Goal: Task Accomplishment & Management: Use online tool/utility

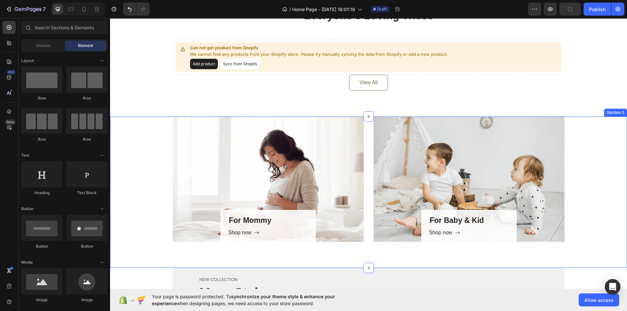
scroll to position [229, 0]
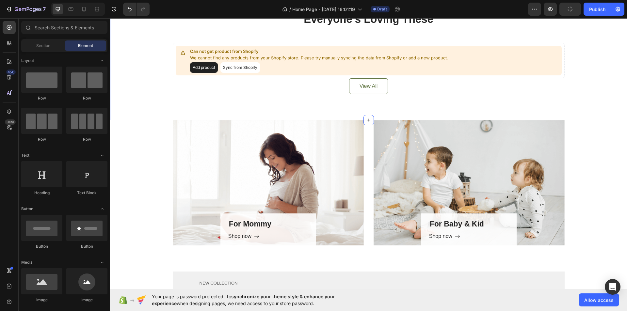
click at [428, 115] on div "Everyone’s Loving These Heading Can not get product from Shopify We cannot find…" at bounding box center [368, 53] width 517 height 135
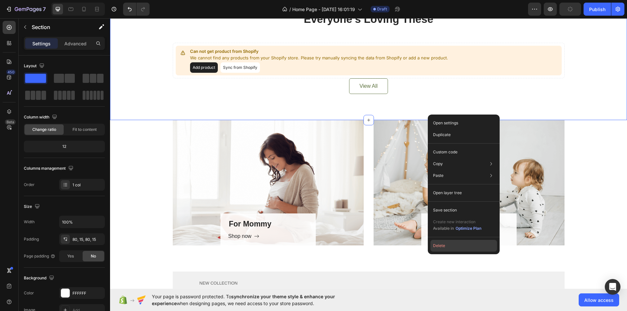
click at [444, 244] on button "Delete" at bounding box center [463, 246] width 67 height 12
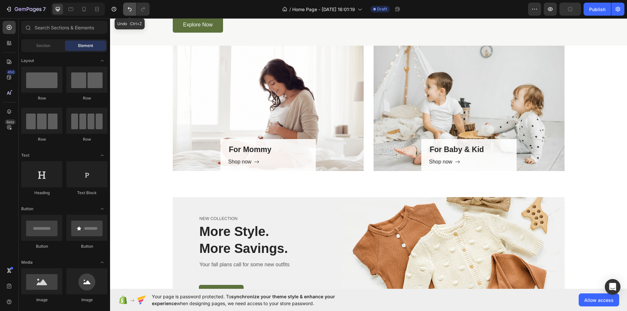
click at [129, 7] on icon "Undo/Redo" at bounding box center [129, 9] width 7 height 7
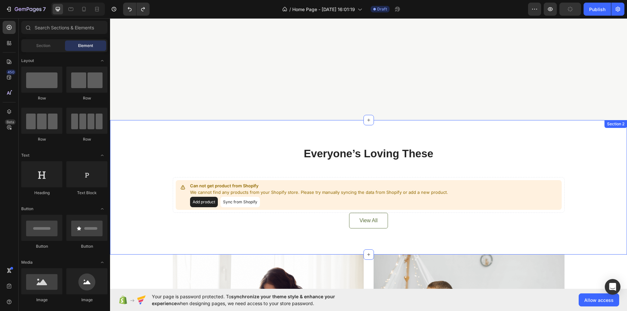
scroll to position [229, 0]
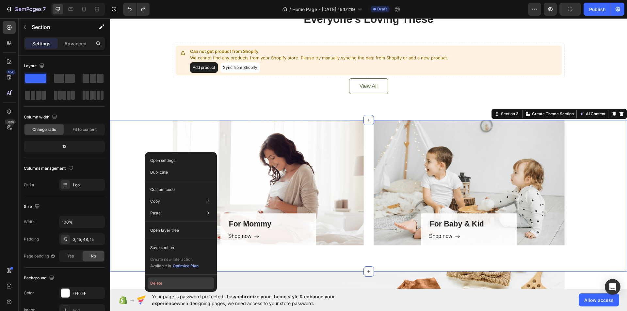
drag, startPoint x: 164, startPoint y: 283, endPoint x: 82, endPoint y: 199, distance: 116.9
click at [164, 283] on button "Delete" at bounding box center [181, 284] width 67 height 12
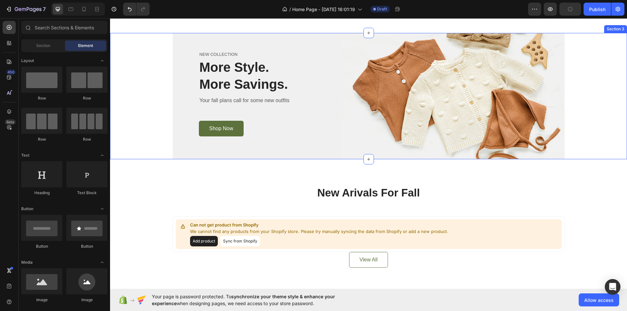
scroll to position [359, 0]
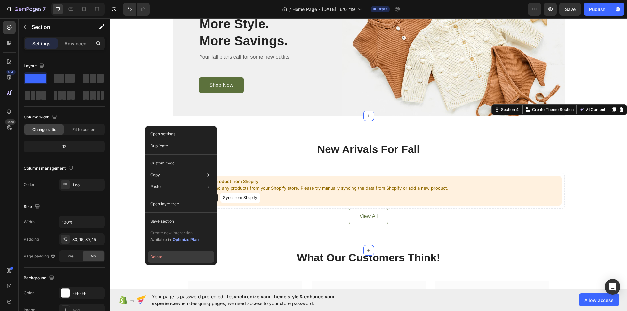
drag, startPoint x: 166, startPoint y: 254, endPoint x: 44, endPoint y: 122, distance: 179.6
click at [166, 254] on button "Delete" at bounding box center [181, 257] width 67 height 12
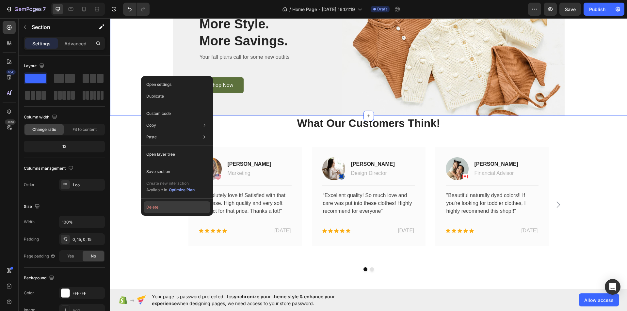
click at [157, 207] on button "Delete" at bounding box center [177, 208] width 67 height 12
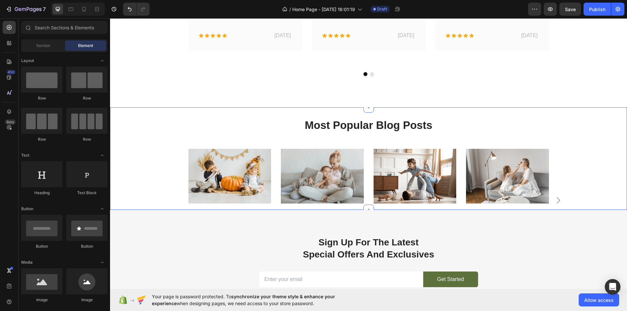
scroll to position [462, 0]
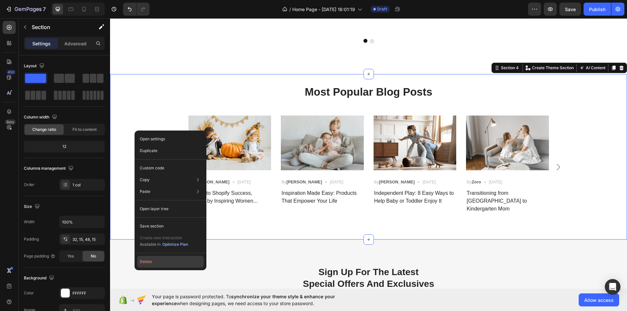
click at [153, 262] on button "Delete" at bounding box center [170, 262] width 67 height 12
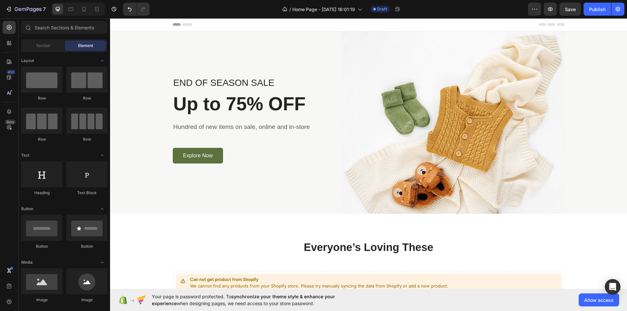
scroll to position [0, 0]
click at [210, 85] on p "END OF SEASON SALE" at bounding box center [252, 83] width 158 height 12
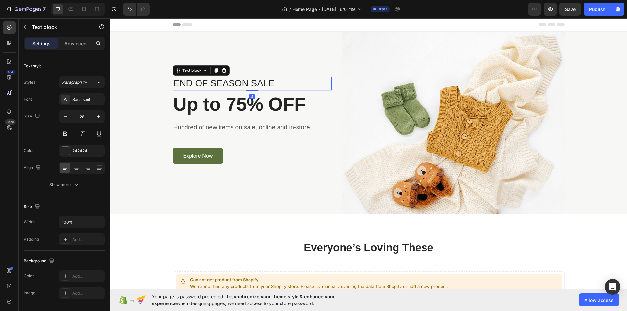
click at [210, 85] on p "END OF SEASON SALE" at bounding box center [252, 83] width 158 height 12
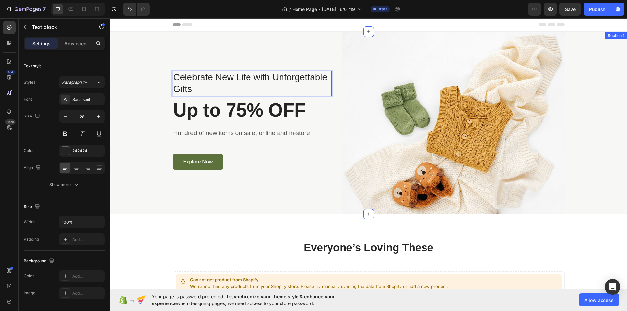
click at [150, 109] on div "Celebrate New Life with Unforgettable Gifts Text block 4 Up to 75% OFF Heading …" at bounding box center [368, 123] width 507 height 183
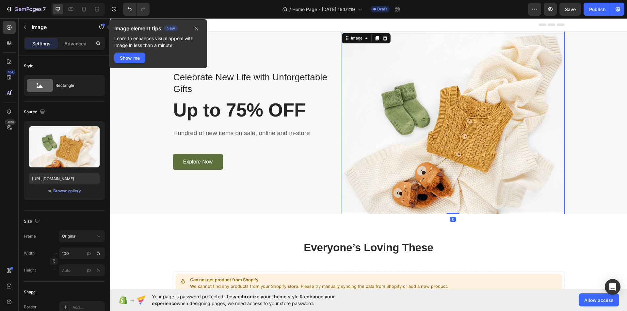
click at [415, 145] on img at bounding box center [453, 123] width 223 height 183
click at [68, 193] on div "Browse gallery" at bounding box center [67, 191] width 28 height 6
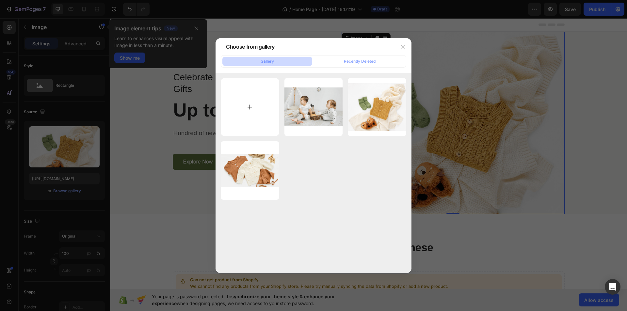
click at [248, 111] on input "file" at bounding box center [250, 107] width 58 height 58
type input "C:\fakepath\IMG-51bf5538639868912cc68fc3311f3f2f-V.jpg"
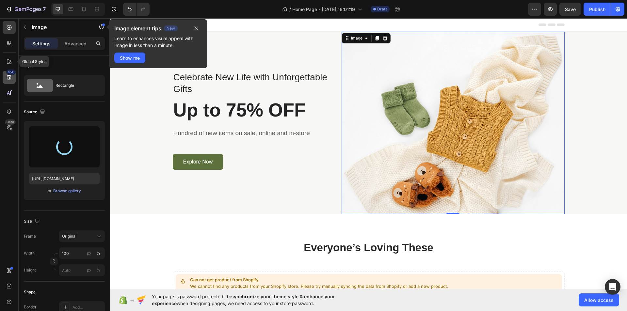
type input "[URL][DOMAIN_NAME]"
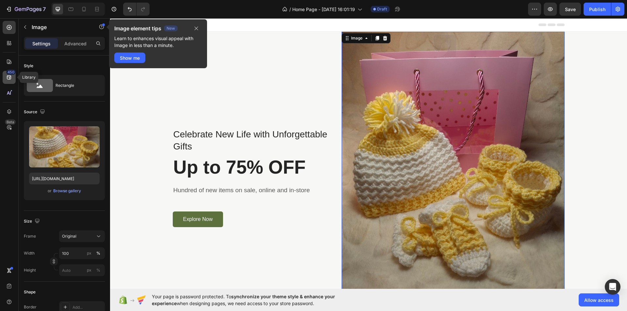
click at [12, 79] on div "450" at bounding box center [9, 77] width 13 height 13
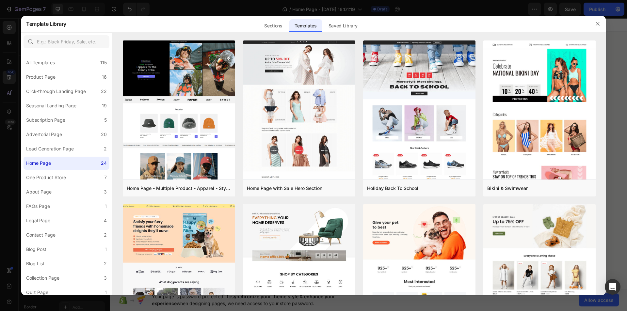
click at [7, 42] on div at bounding box center [313, 155] width 627 height 311
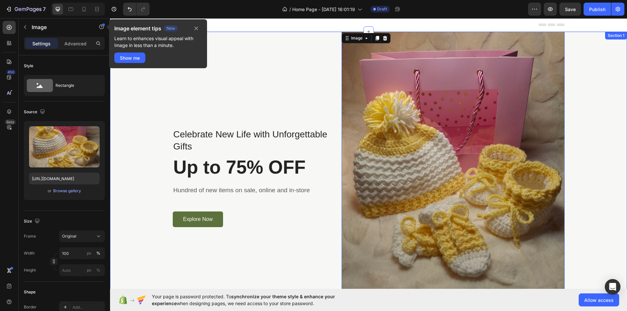
click at [131, 163] on div "Celebrate New Life with Unforgettable Gifts Text block Up to 75% OFF Heading Hu…" at bounding box center [368, 180] width 507 height 297
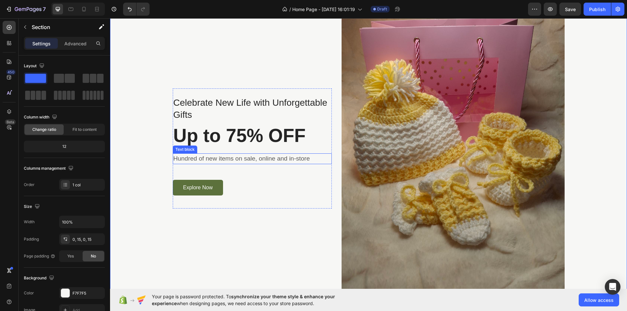
scroll to position [33, 0]
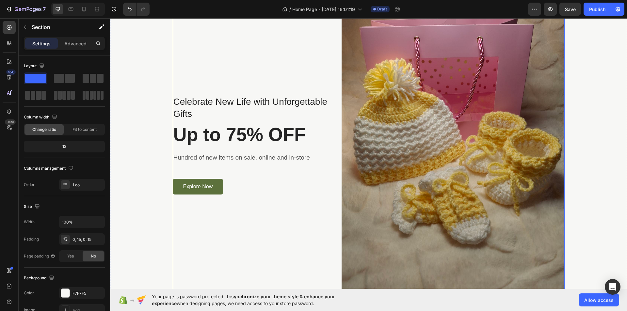
click at [271, 189] on div "Explore Now Button" at bounding box center [252, 187] width 159 height 16
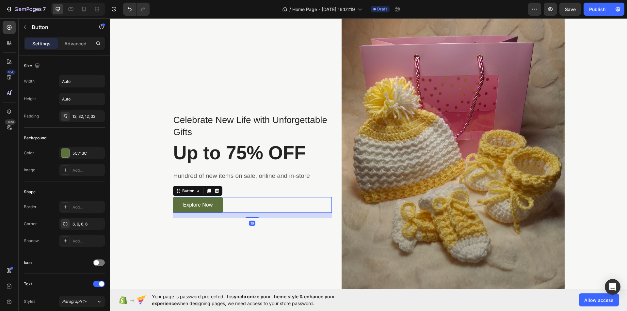
scroll to position [0, 0]
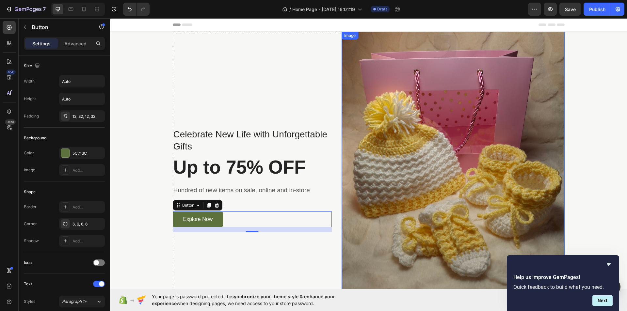
click at [393, 108] on img at bounding box center [453, 180] width 223 height 297
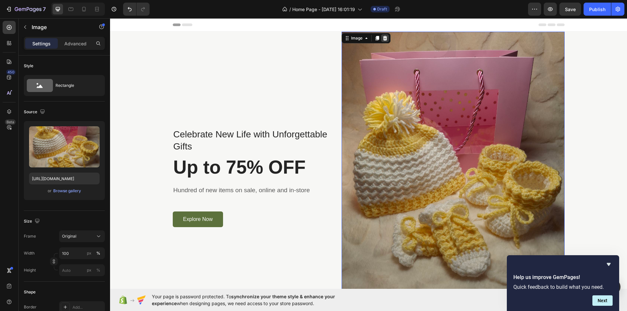
click at [385, 38] on icon at bounding box center [384, 38] width 5 height 5
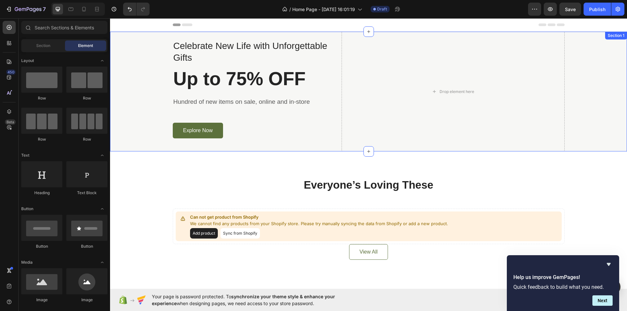
click at [144, 35] on div "Celebrate New Life with Unforgettable Gifts Text block Up to 75% OFF Heading Hu…" at bounding box center [368, 92] width 507 height 120
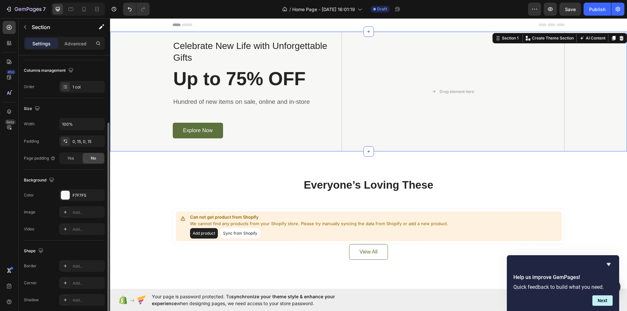
scroll to position [124, 0]
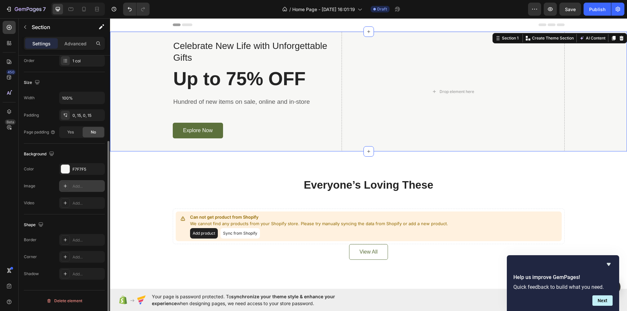
click at [63, 188] on icon at bounding box center [65, 186] width 5 height 5
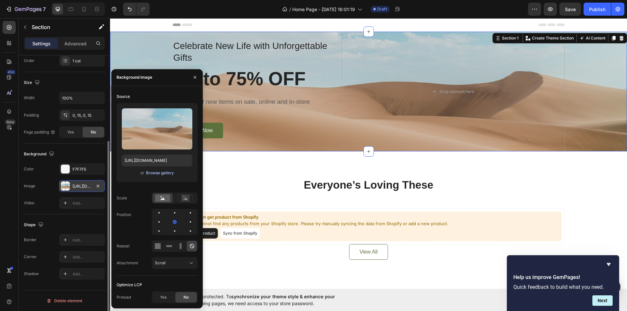
click at [161, 172] on div "Browse gallery" at bounding box center [160, 173] width 28 height 6
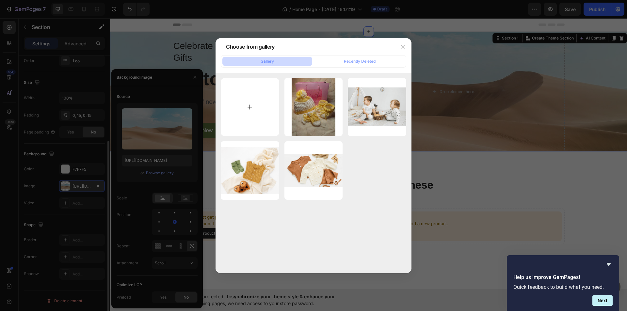
click at [251, 116] on input "file" at bounding box center [250, 107] width 58 height 58
type input "C:\fakepath\dark gray crochet baby sock on half a screen right side white backg…"
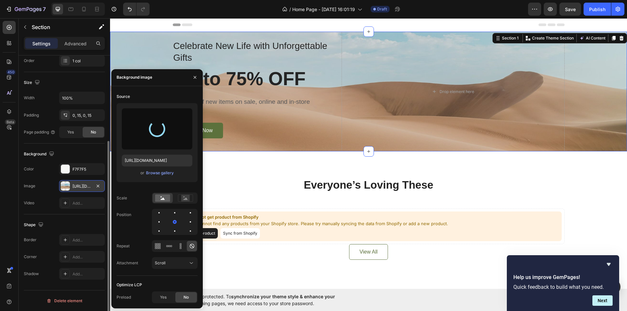
type input "[URL][DOMAIN_NAME]"
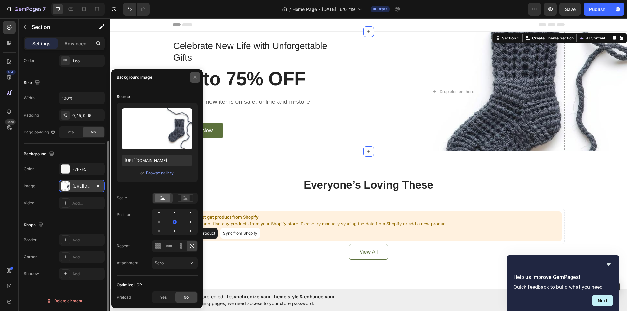
click at [197, 76] on icon "button" at bounding box center [194, 77] width 5 height 5
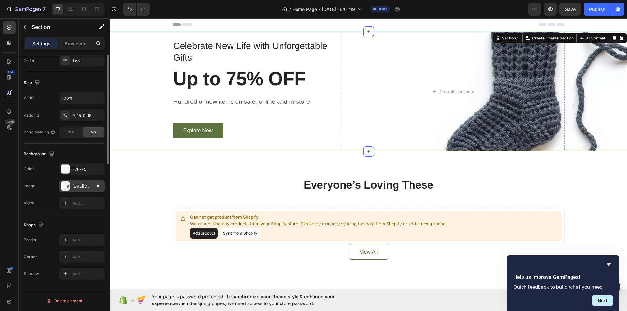
scroll to position [0, 0]
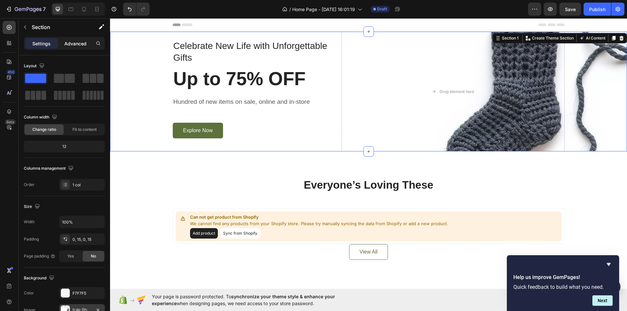
click at [82, 43] on p "Advanced" at bounding box center [75, 43] width 22 height 7
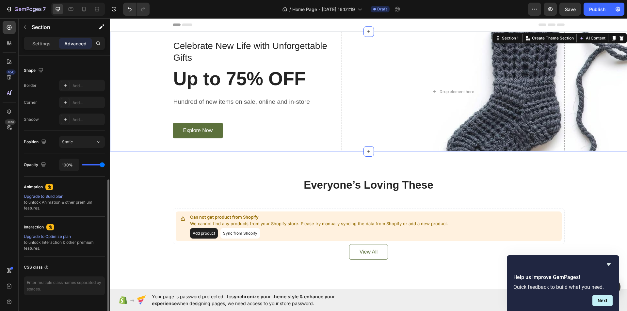
scroll to position [179, 0]
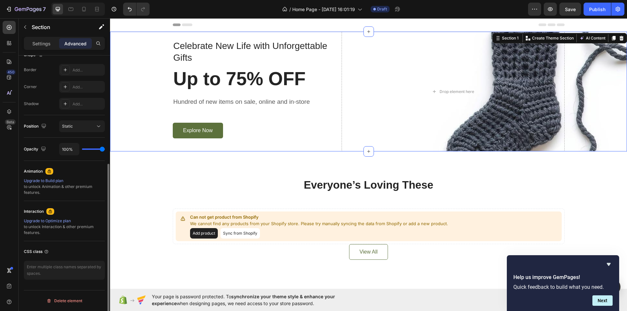
click at [80, 119] on div "Position Static" at bounding box center [64, 126] width 81 height 23
click at [79, 123] on button "Static" at bounding box center [82, 127] width 46 height 12
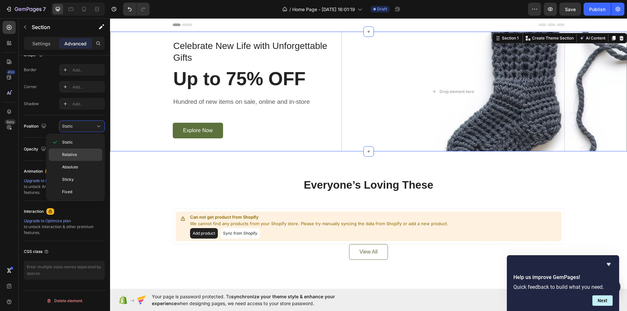
click at [77, 152] on p "Relative" at bounding box center [80, 155] width 37 height 6
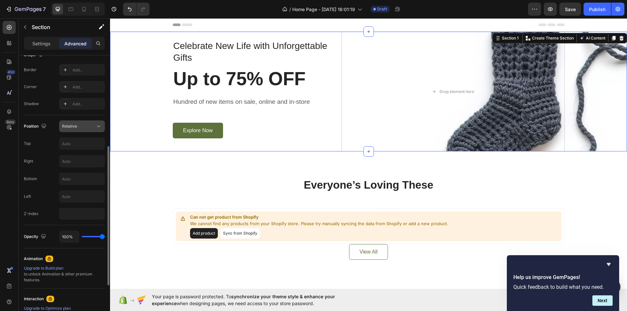
click at [88, 131] on button "Relative" at bounding box center [82, 127] width 46 height 12
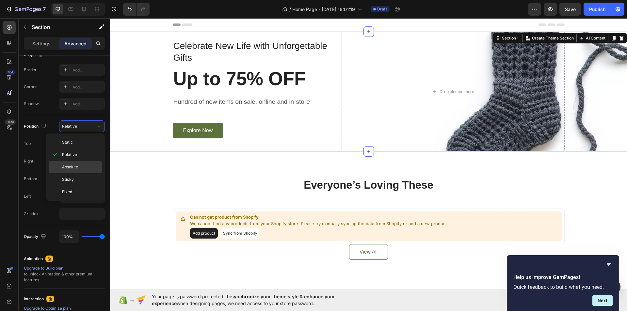
click at [73, 165] on span "Absolute" at bounding box center [70, 167] width 16 height 6
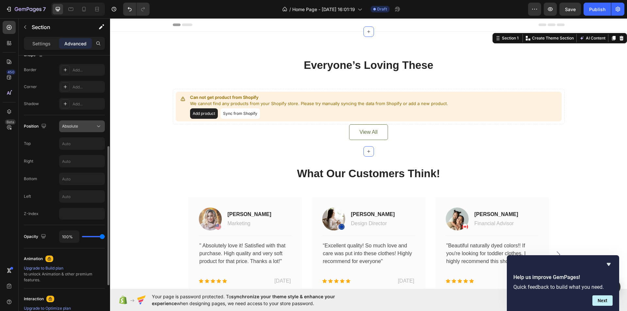
click at [88, 127] on div "Absolute" at bounding box center [78, 126] width 33 height 6
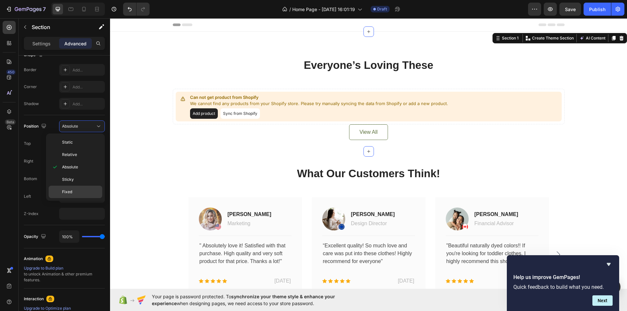
click at [73, 190] on p "Fixed" at bounding box center [80, 192] width 37 height 6
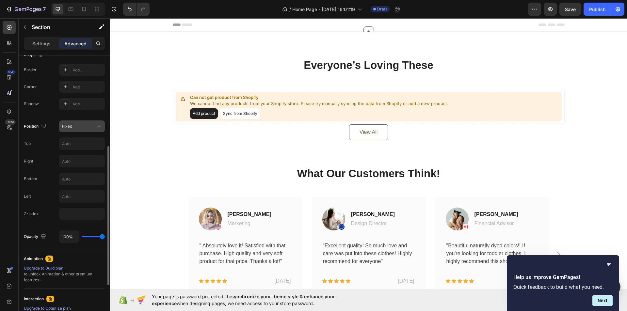
click at [87, 123] on div "Fixed" at bounding box center [82, 126] width 40 height 7
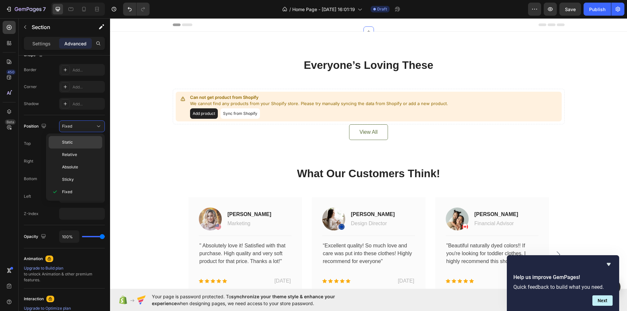
click at [81, 139] on div "Static" at bounding box center [76, 142] width 54 height 12
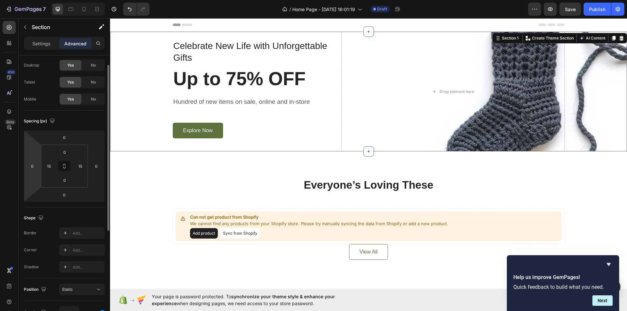
scroll to position [0, 0]
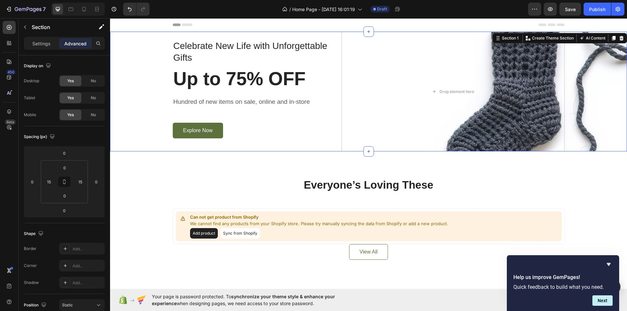
click at [41, 53] on div "Settings Advanced" at bounding box center [64, 46] width 91 height 19
click at [43, 49] on div "Settings Advanced" at bounding box center [64, 43] width 81 height 13
click at [46, 46] on p "Settings" at bounding box center [41, 43] width 18 height 7
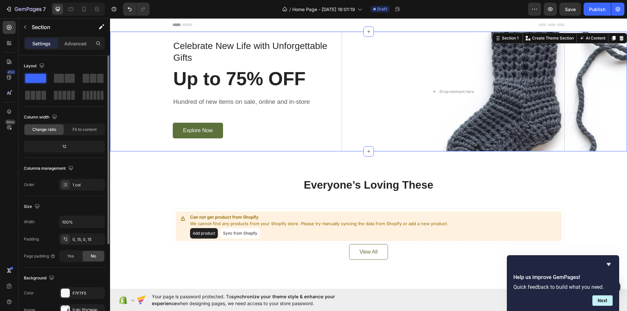
click at [68, 148] on div "12" at bounding box center [64, 146] width 78 height 9
click at [80, 133] on div "Fit to content" at bounding box center [84, 129] width 39 height 10
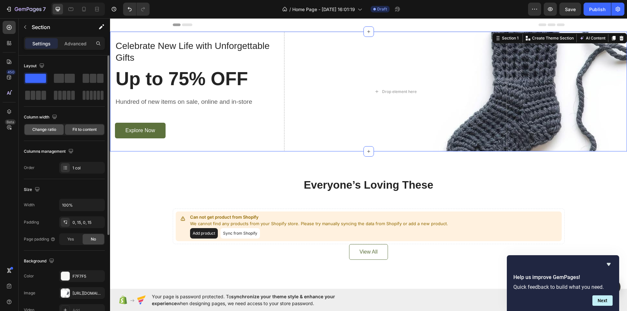
click at [42, 133] on div "Change ratio" at bounding box center [43, 129] width 39 height 10
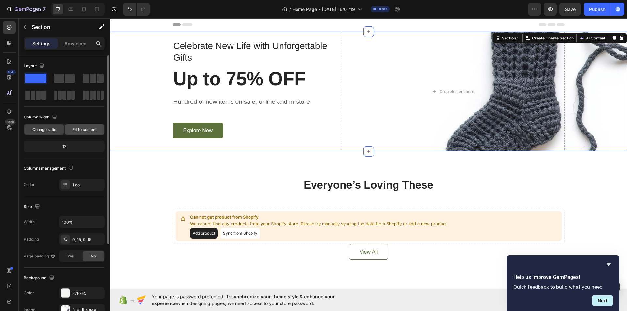
click at [86, 132] on span "Fit to content" at bounding box center [85, 130] width 24 height 6
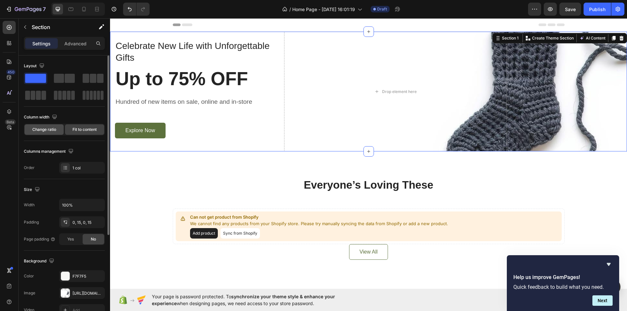
click at [48, 133] on div "Change ratio" at bounding box center [43, 129] width 39 height 10
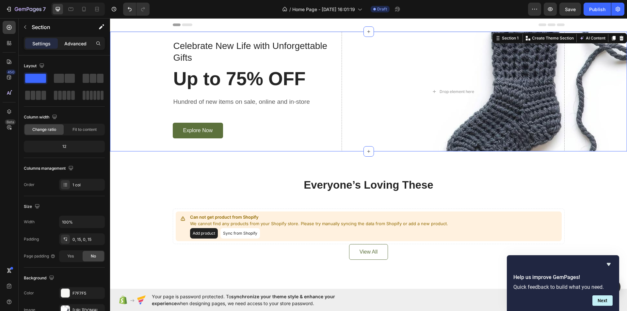
click at [81, 41] on p "Advanced" at bounding box center [75, 43] width 22 height 7
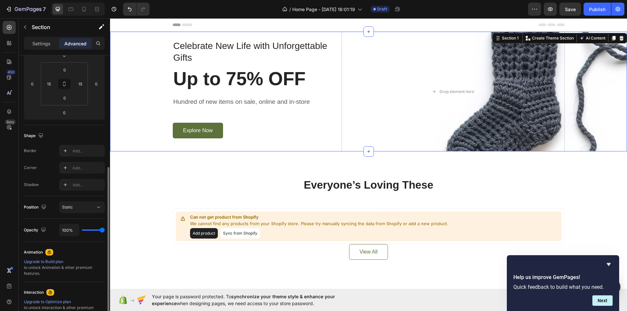
scroll to position [131, 0]
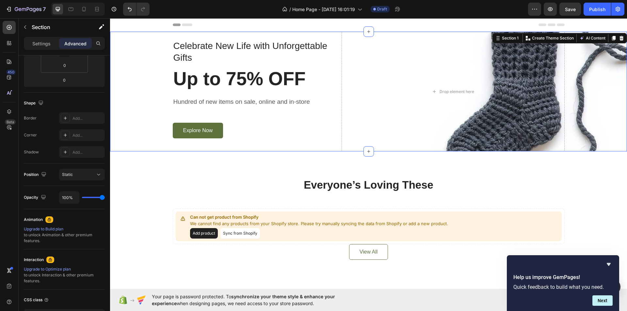
drag, startPoint x: 96, startPoint y: 199, endPoint x: 89, endPoint y: 200, distance: 6.3
click at [89, 200] on div "100%" at bounding box center [82, 197] width 46 height 12
type input "91%"
type input "91"
type input "89%"
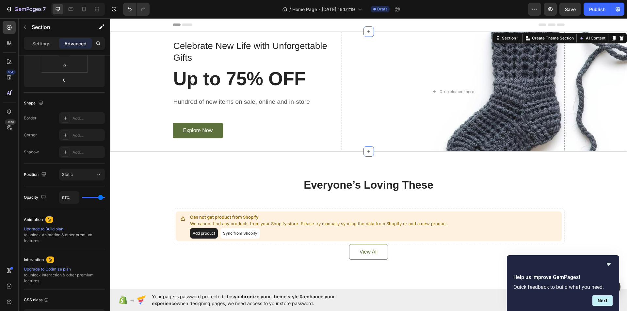
type input "89"
type input "87%"
type input "87"
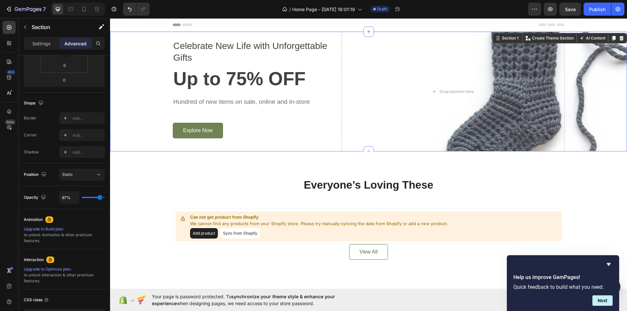
type input "83%"
type input "83"
type input "81%"
type input "81"
type input "80%"
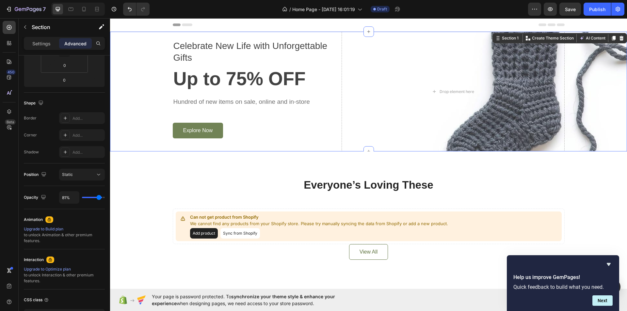
type input "80"
type input "78%"
type input "78"
type input "70%"
type input "70"
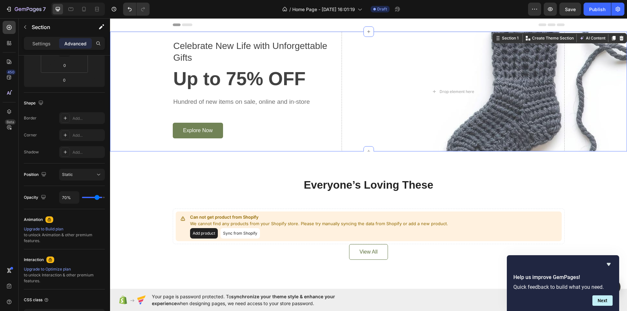
type input "69%"
type input "69"
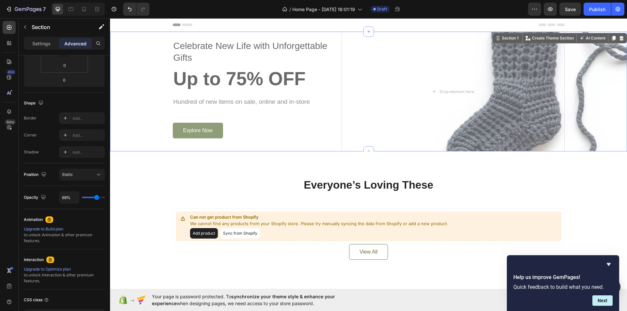
type input "65%"
type input "65"
type input "67%"
type input "67"
type input "70%"
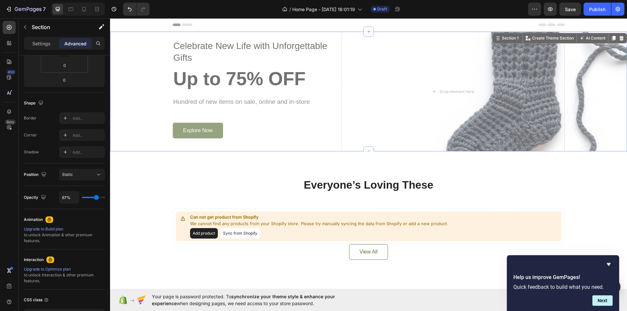
type input "70"
type input "72%"
type input "72"
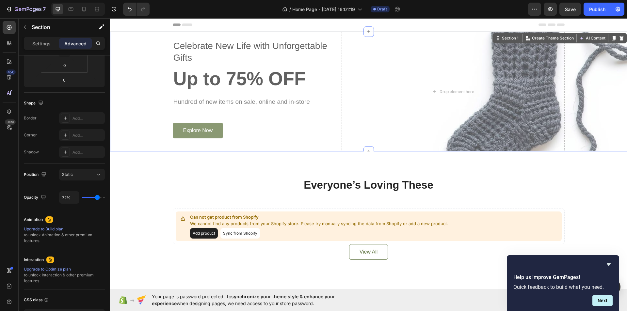
type input "74%"
type input "74"
type input "76%"
type input "76"
type input "80%"
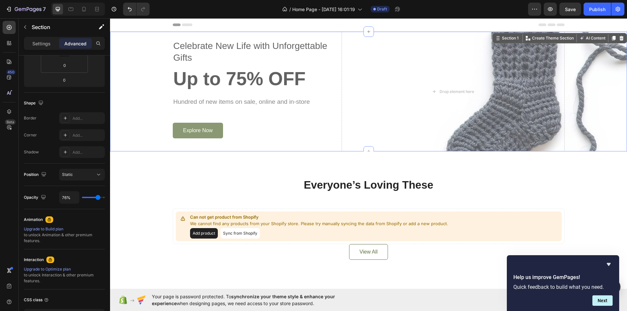
type input "80"
type input "83%"
type input "83"
type input "85%"
type input "85"
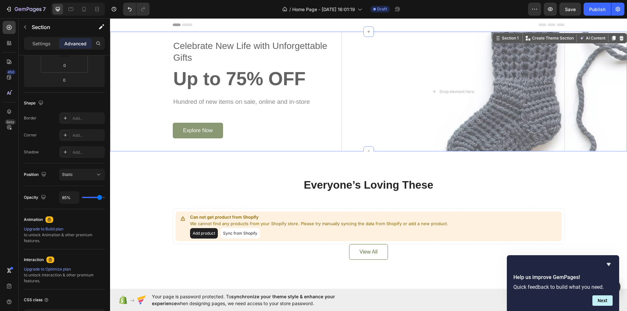
type input "93%"
type input "93"
type input "100%"
type input "100"
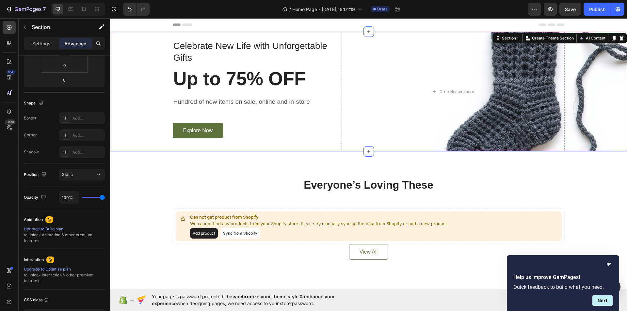
drag, startPoint x: 101, startPoint y: 198, endPoint x: 122, endPoint y: 197, distance: 20.9
click at [105, 197] on input "range" at bounding box center [93, 197] width 23 height 1
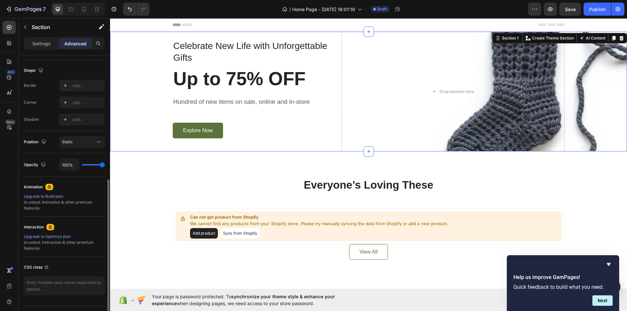
scroll to position [179, 0]
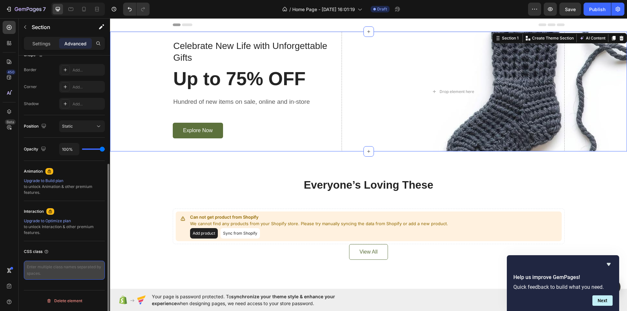
click at [57, 266] on textarea at bounding box center [64, 270] width 81 height 19
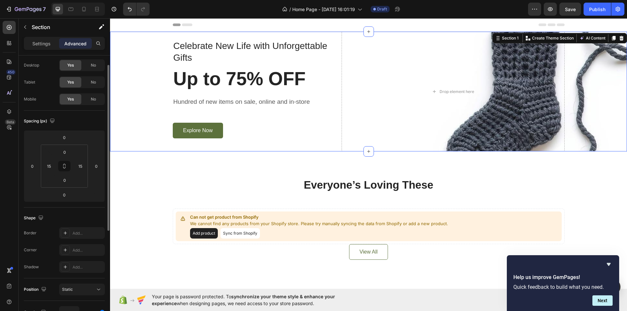
scroll to position [0, 0]
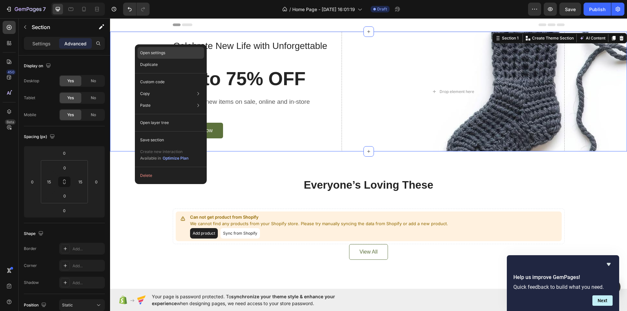
click at [155, 53] on p "Open settings" at bounding box center [152, 53] width 25 height 6
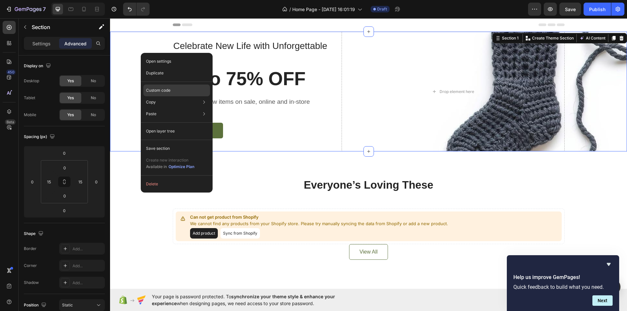
click at [187, 95] on div "Custom code" at bounding box center [176, 91] width 67 height 12
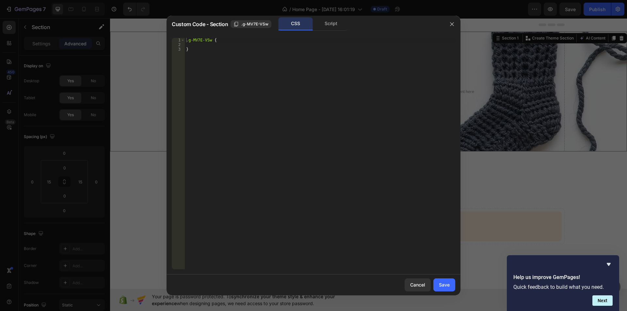
click at [214, 46] on div ".g-MV7E-VSw { }" at bounding box center [320, 158] width 270 height 241
type textarea "height: 1vp;"
click at [443, 286] on div "Save" at bounding box center [444, 285] width 11 height 7
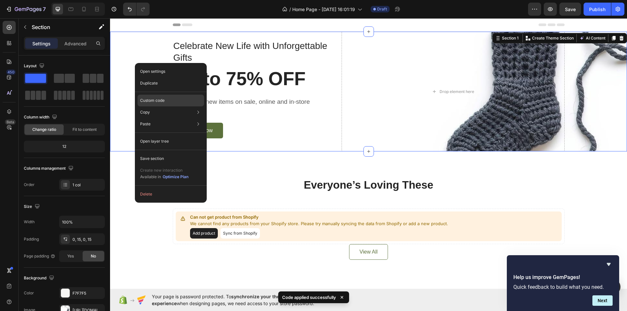
click at [166, 98] on div "Custom code" at bounding box center [171, 101] width 67 height 12
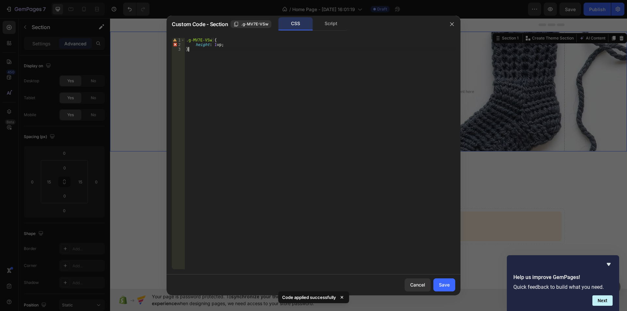
click at [217, 47] on div ".g-MV7E-VSw { height : 1 vp ; }" at bounding box center [320, 158] width 270 height 241
click at [219, 47] on div ".g-MV7E-VSw { height : 1 vp ; }" at bounding box center [320, 158] width 270 height 241
click at [216, 43] on div ".g-MV7E-VSw { height : 1 c ; }" at bounding box center [320, 158] width 270 height 241
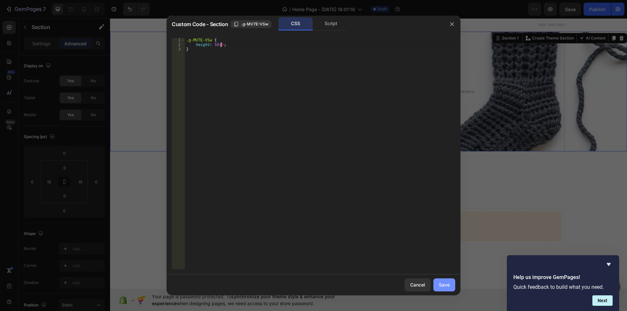
type textarea "height: 50vh;"
click at [443, 286] on div "Save" at bounding box center [444, 285] width 11 height 7
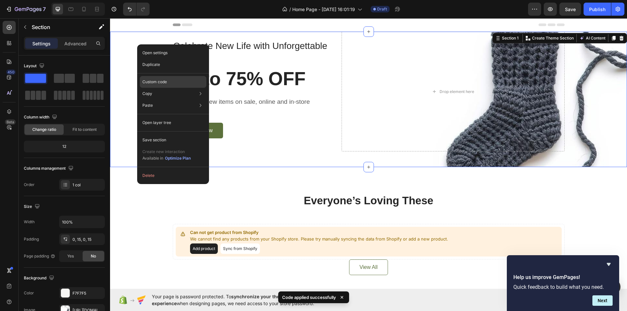
click at [167, 79] on div "Custom code" at bounding box center [173, 82] width 67 height 12
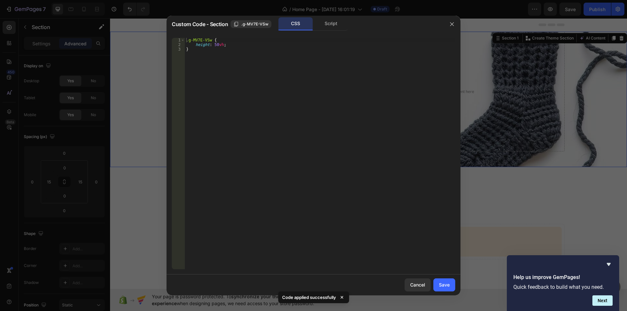
click at [216, 42] on div ".g-MV7E-VSw { height : 50 vh ; }" at bounding box center [320, 158] width 270 height 241
type textarea "height: 50 vh;"
drag, startPoint x: 442, startPoint y: 286, endPoint x: 235, endPoint y: 198, distance: 225.0
click at [442, 286] on div "Save" at bounding box center [444, 285] width 11 height 7
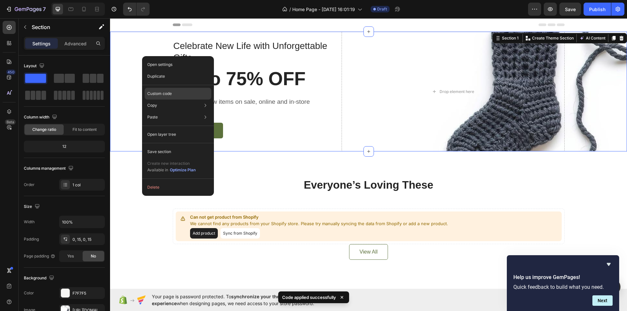
click at [164, 92] on p "Custom code" at bounding box center [159, 94] width 24 height 6
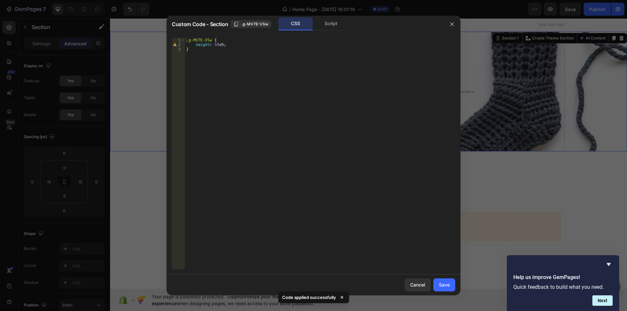
click at [219, 51] on div ".g-MV7E-VSw { height : 50 vh ; }" at bounding box center [320, 158] width 270 height 241
drag, startPoint x: 230, startPoint y: 45, endPoint x: 195, endPoint y: 46, distance: 34.6
click at [195, 46] on div ".g-MV7E-VSw { height : 50 vh ; }" at bounding box center [320, 158] width 270 height 241
paste textarea
type textarea "height: 50vh;"
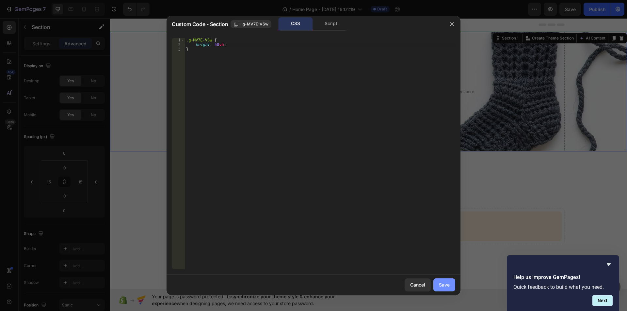
click at [445, 286] on div "Save" at bounding box center [444, 285] width 11 height 7
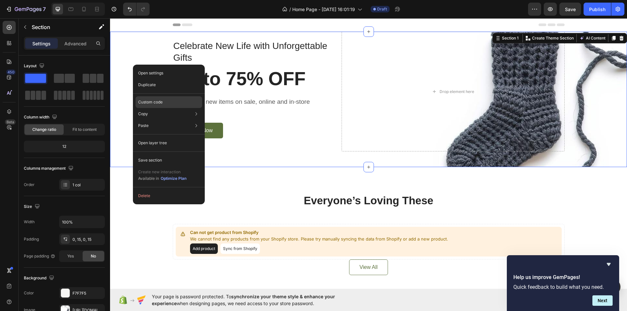
click at [155, 100] on p "Custom code" at bounding box center [150, 102] width 24 height 6
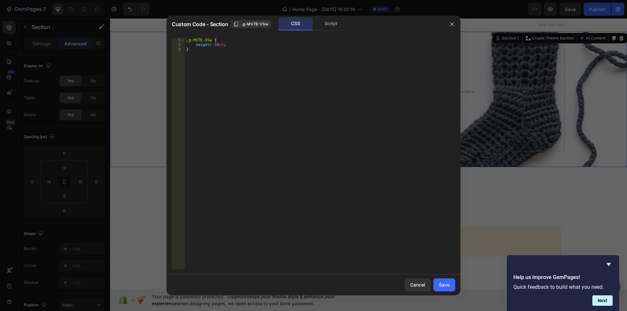
click at [226, 44] on div ".g-MV7E-VSw { height : 50 vh ; }" at bounding box center [320, 158] width 270 height 241
type textarea "height: 50vh; !"
click at [449, 284] on div "Save" at bounding box center [444, 285] width 11 height 7
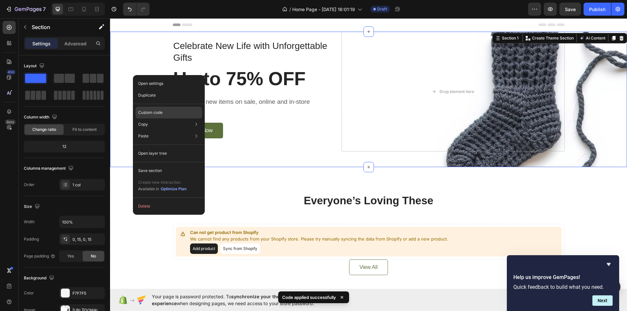
click at [163, 114] on div "Custom code" at bounding box center [169, 113] width 67 height 12
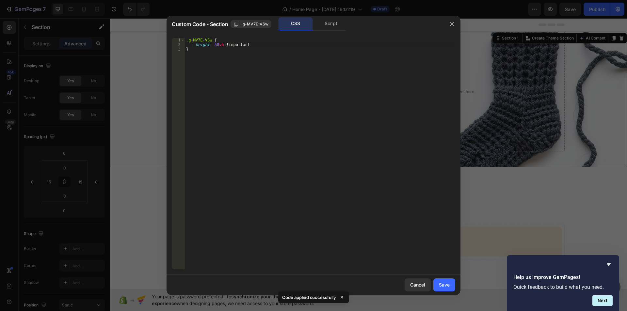
click at [193, 44] on div ".g-MV7E-VSw { height : 50 vh ; !important }" at bounding box center [320, 158] width 270 height 241
drag, startPoint x: 194, startPoint y: 45, endPoint x: 198, endPoint y: 46, distance: 3.3
click at [195, 45] on div ".g-MV7E-VSw { height : 50 vh ; !important }" at bounding box center [320, 158] width 270 height 241
drag, startPoint x: 251, startPoint y: 46, endPoint x: 300, endPoint y: 47, distance: 48.7
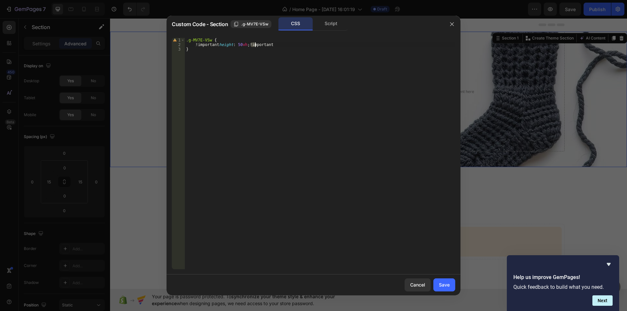
click at [300, 47] on div ".g-MV7E-VSw { !important height : 50 vh ; !important }" at bounding box center [320, 158] width 270 height 241
type textarea "!important height: 50vh;}"
click at [451, 285] on button "Save" at bounding box center [444, 285] width 22 height 13
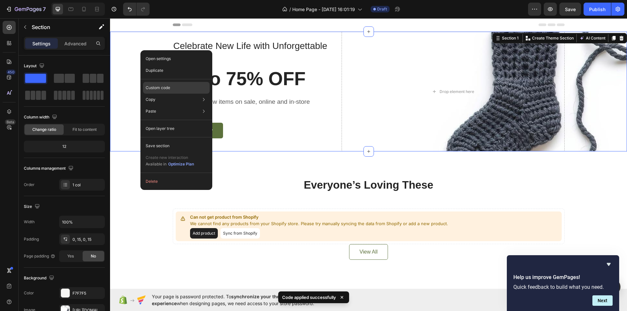
click at [172, 88] on div "Custom code" at bounding box center [176, 88] width 67 height 12
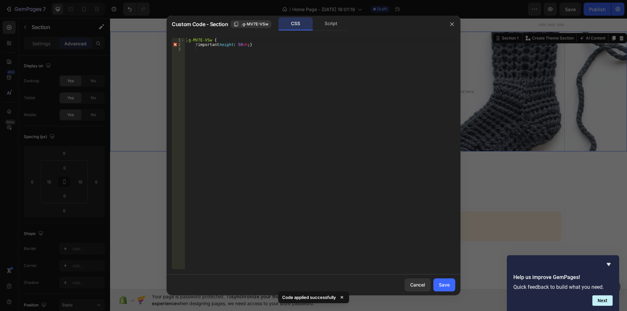
type textarea "!important height: 50vh;}"
click at [268, 46] on div ".g-MV7E-VSw { !important height : 50 vh ; }" at bounding box center [320, 158] width 270 height 241
click at [271, 64] on div ".g-MV7E-VSw { !important height : 50 vh ; }" at bounding box center [320, 158] width 270 height 241
click at [427, 286] on button "Cancel" at bounding box center [418, 285] width 26 height 13
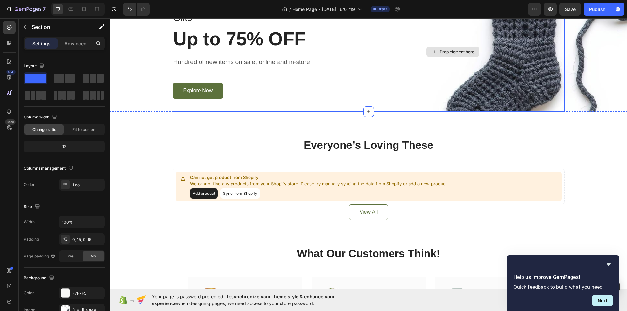
scroll to position [0, 0]
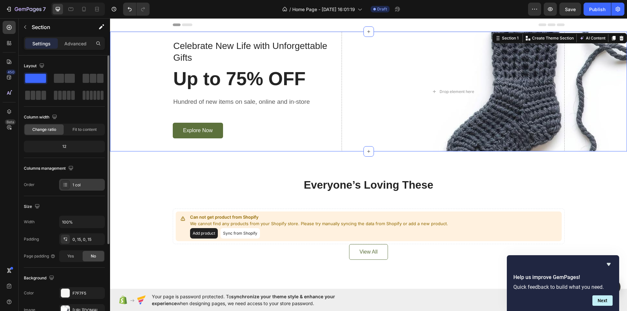
click at [88, 187] on div "1 col" at bounding box center [88, 185] width 31 height 6
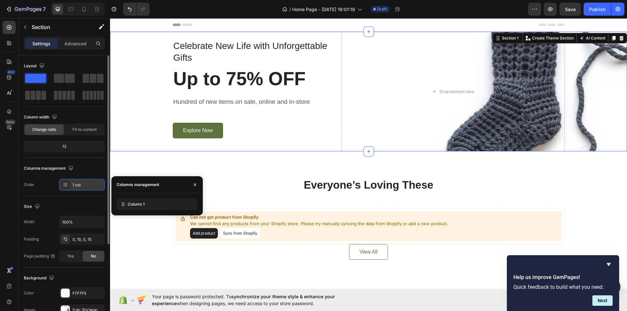
click at [66, 183] on icon at bounding box center [65, 184] width 5 height 5
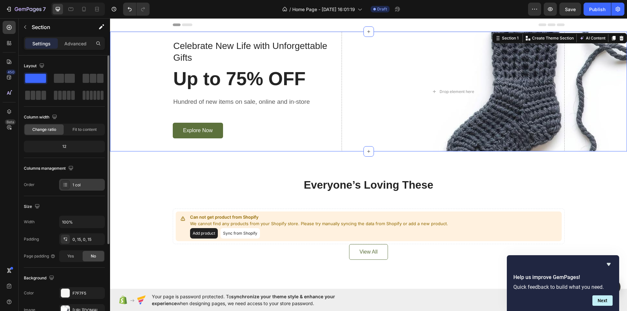
click at [64, 186] on icon at bounding box center [63, 186] width 1 height 1
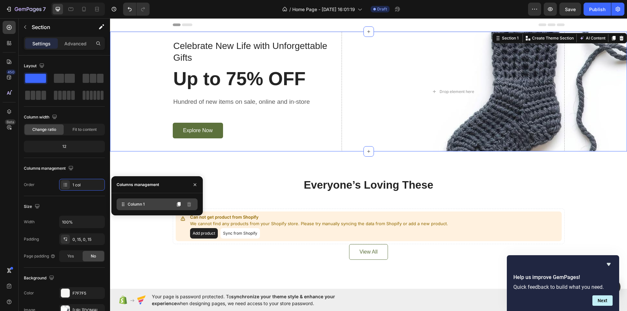
click at [137, 199] on div "Column 1" at bounding box center [157, 205] width 81 height 12
click at [180, 205] on icon at bounding box center [179, 204] width 4 height 5
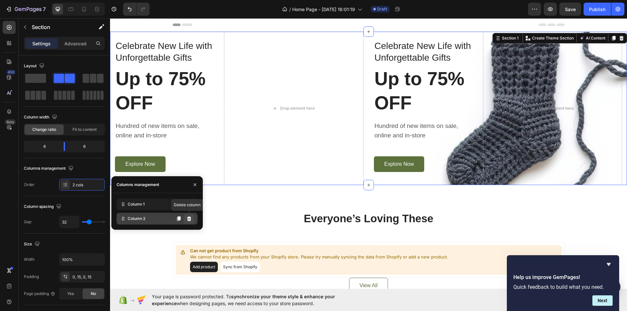
click at [188, 219] on icon at bounding box center [189, 219] width 4 height 5
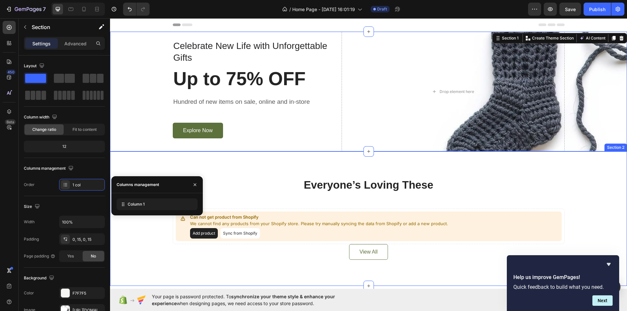
click at [258, 164] on div "Everyone’s Loving These Heading Can not get product from Shopify We cannot find…" at bounding box center [368, 219] width 517 height 135
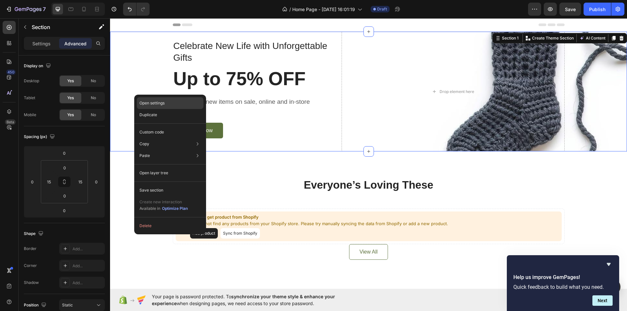
click at [162, 100] on div "Open settings" at bounding box center [170, 103] width 67 height 12
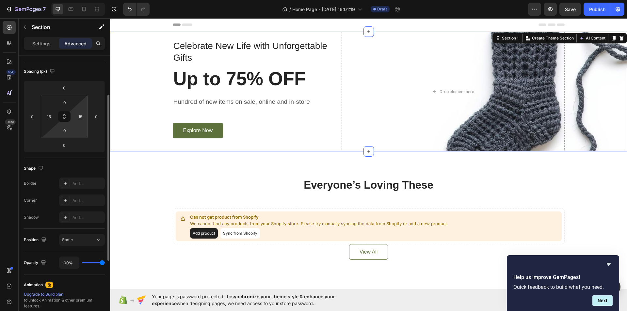
scroll to position [33, 0]
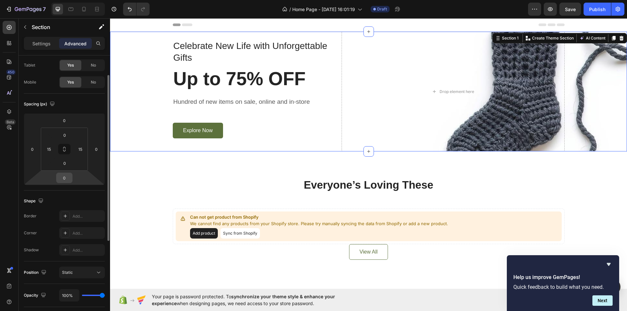
click at [71, 177] on div "0" at bounding box center [64, 178] width 16 height 10
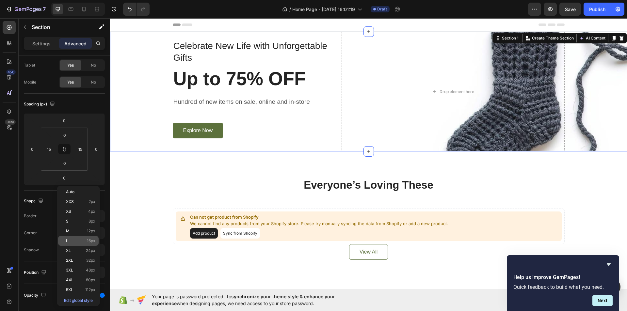
click at [75, 239] on p "L 16px" at bounding box center [80, 241] width 29 height 5
type input "16"
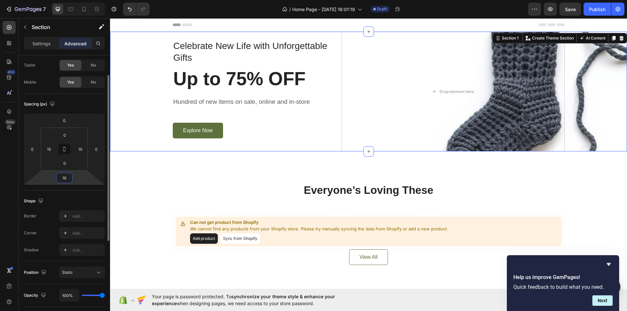
click at [62, 182] on input "16" at bounding box center [64, 178] width 13 height 10
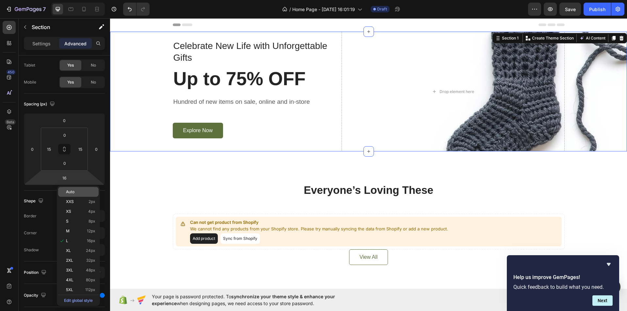
click at [73, 194] on span "Auto" at bounding box center [70, 192] width 8 height 5
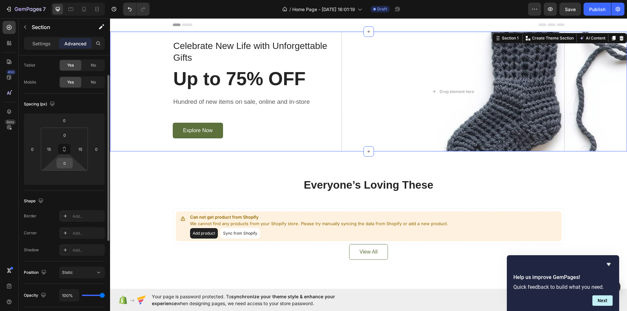
click at [62, 166] on input "0" at bounding box center [64, 163] width 13 height 10
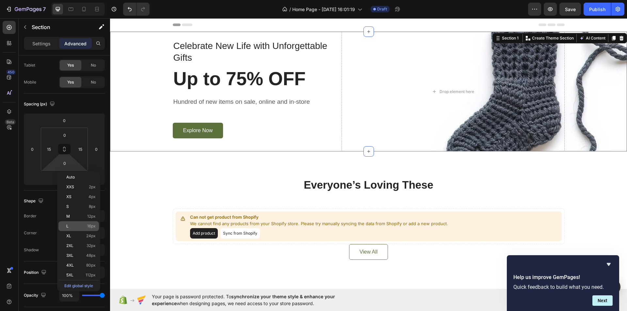
click at [74, 222] on div "L 16px" at bounding box center [78, 226] width 41 height 10
type input "16"
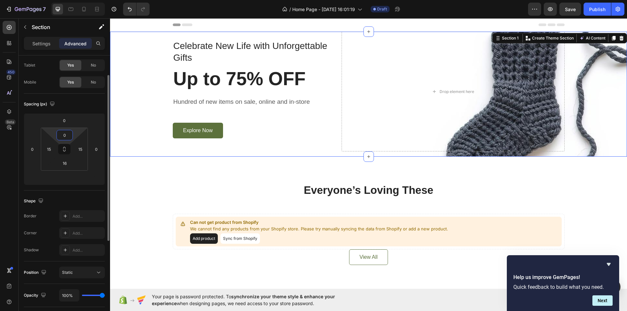
click at [64, 135] on input "0" at bounding box center [64, 135] width 13 height 10
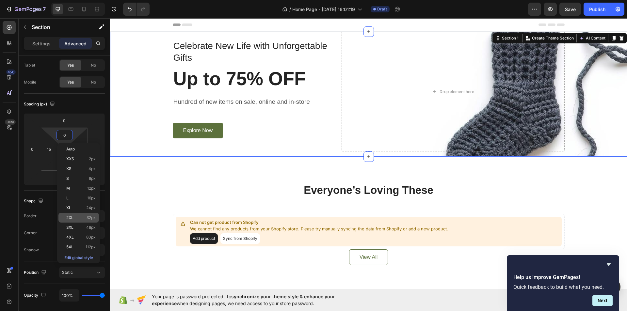
click at [72, 215] on div "2XL 32px" at bounding box center [78, 218] width 41 height 10
type input "32"
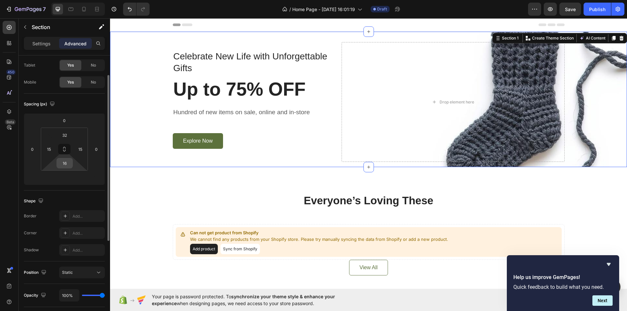
click at [63, 164] on input "16" at bounding box center [64, 163] width 13 height 10
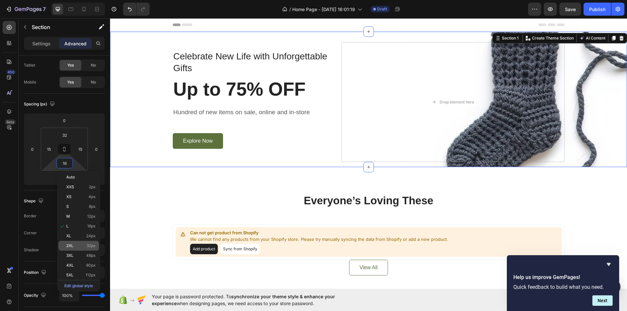
click at [76, 247] on p "2XL 32px" at bounding box center [80, 246] width 29 height 5
type input "32"
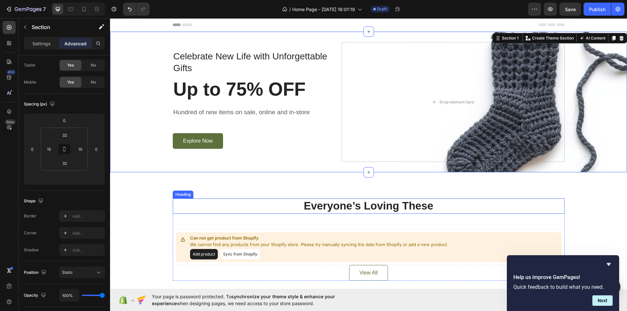
click at [151, 209] on div "Everyone’s Loving These Heading Can not get product from Shopify We cannot find…" at bounding box center [368, 240] width 507 height 82
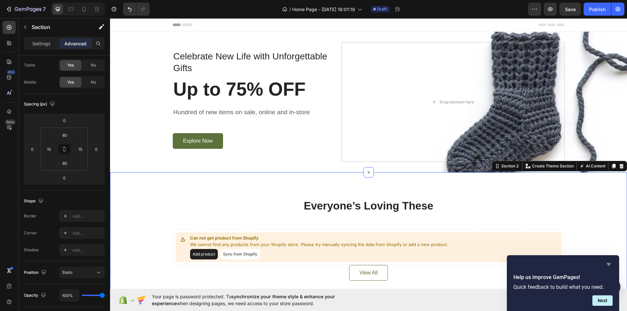
click at [609, 264] on icon "Hide survey" at bounding box center [609, 264] width 4 height 3
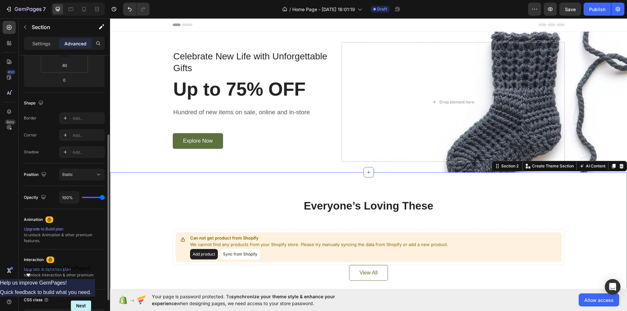
scroll to position [0, 0]
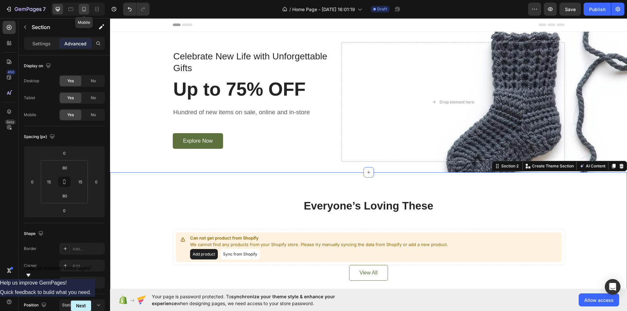
click at [81, 9] on icon at bounding box center [84, 9] width 7 height 7
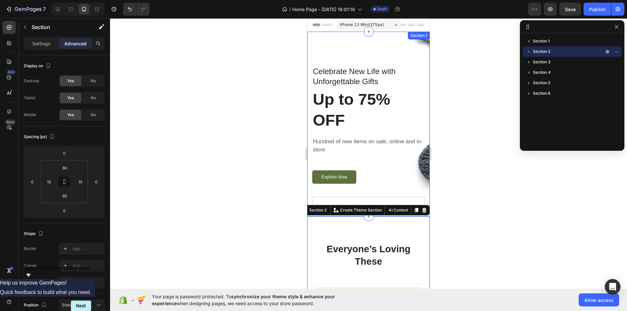
click at [411, 46] on div "Celebrate New Life with Unforgettable Gifts Text block Up to 75% OFF Heading Hu…" at bounding box center [368, 124] width 122 height 185
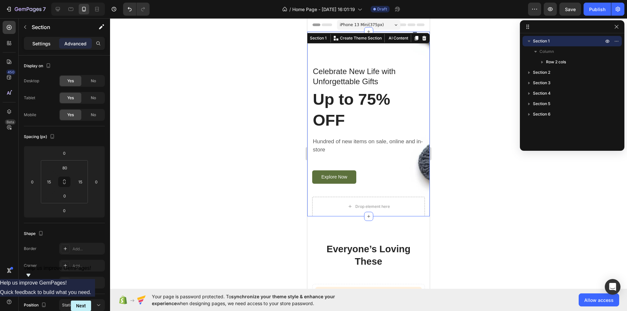
click at [45, 45] on p "Settings" at bounding box center [41, 43] width 18 height 7
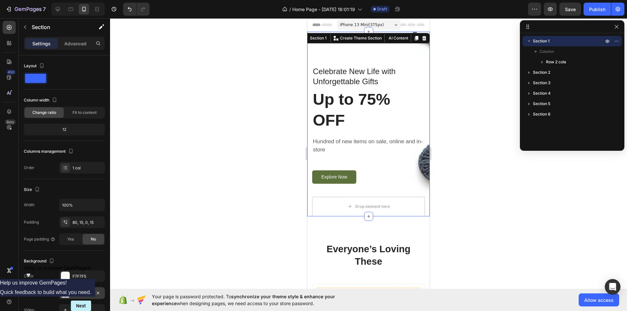
scroll to position [107, 0]
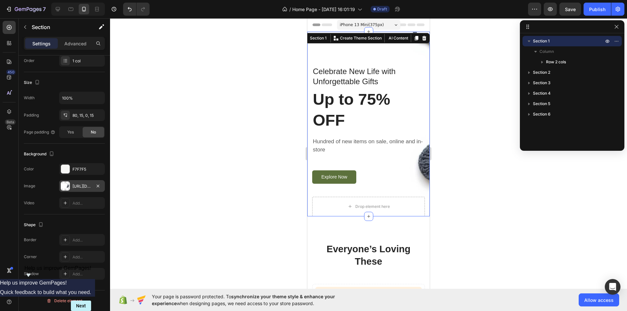
click at [83, 185] on div "[URL][DOMAIN_NAME]" at bounding box center [82, 187] width 19 height 6
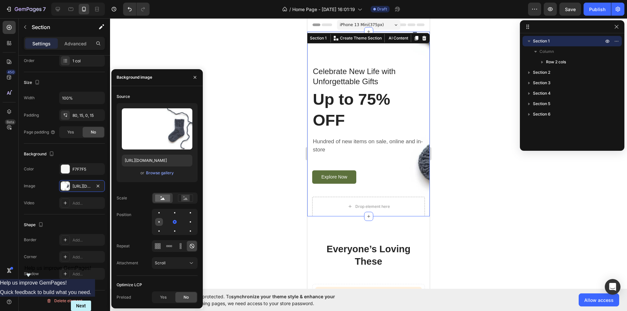
click at [159, 219] on div at bounding box center [159, 222] width 8 height 8
click at [174, 222] on div at bounding box center [174, 221] width 1 height 1
click at [185, 199] on rect at bounding box center [185, 198] width 8 height 7
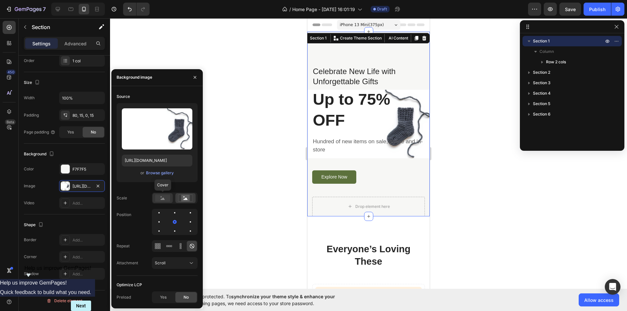
click at [166, 197] on rect at bounding box center [162, 198] width 15 height 7
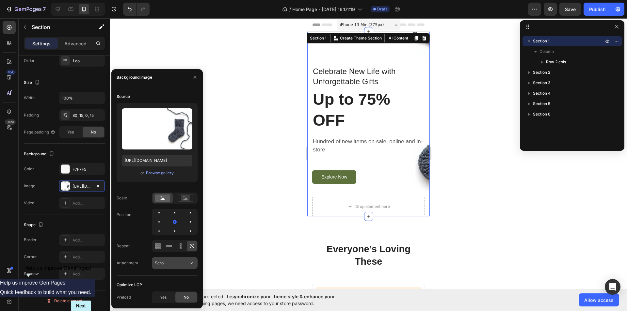
click at [178, 264] on div "Scroll" at bounding box center [171, 263] width 33 height 6
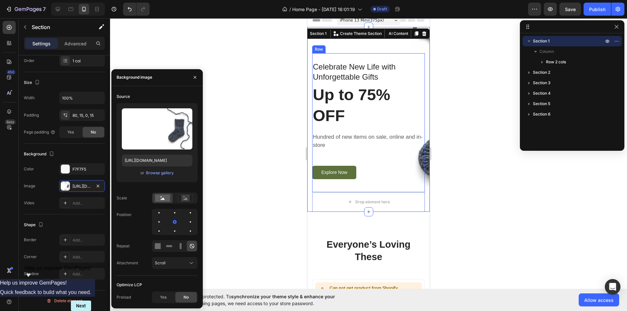
scroll to position [0, 0]
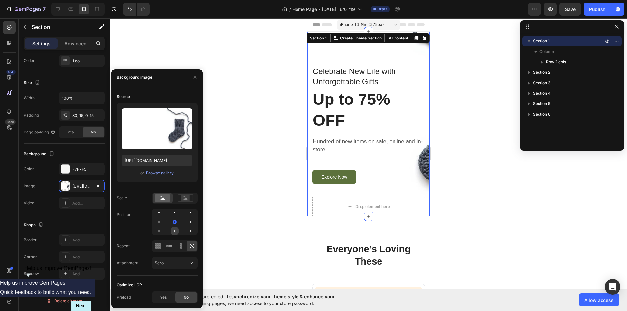
click at [173, 231] on div at bounding box center [175, 231] width 8 height 8
click at [156, 231] on div at bounding box center [159, 231] width 8 height 8
click at [155, 211] on div at bounding box center [159, 213] width 8 height 8
click at [171, 213] on div at bounding box center [175, 222] width 46 height 26
click at [176, 214] on div at bounding box center [175, 213] width 8 height 8
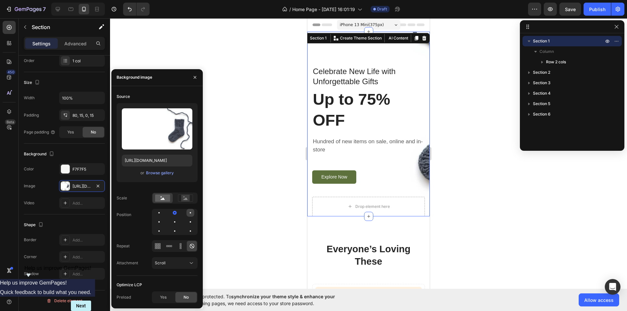
click at [190, 214] on div at bounding box center [191, 213] width 8 height 8
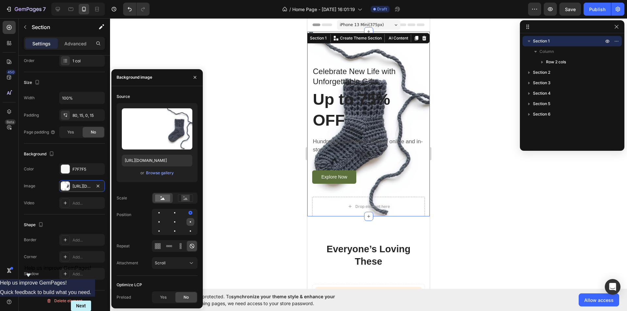
click at [191, 221] on div at bounding box center [191, 222] width 8 height 8
click at [191, 230] on div at bounding box center [191, 231] width 8 height 8
click at [179, 224] on div at bounding box center [175, 222] width 46 height 26
click at [177, 224] on div at bounding box center [175, 222] width 8 height 8
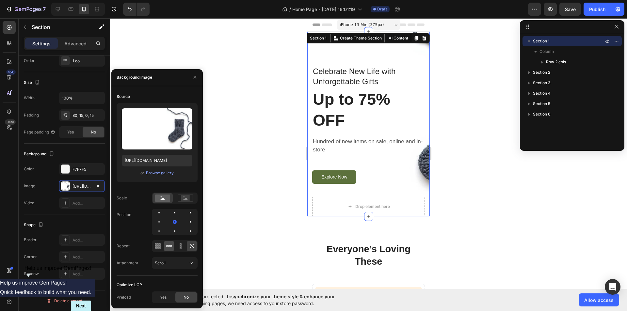
click at [167, 244] on icon at bounding box center [169, 246] width 7 height 7
click at [181, 245] on icon at bounding box center [180, 246] width 7 height 7
click at [189, 226] on div at bounding box center [191, 222] width 8 height 8
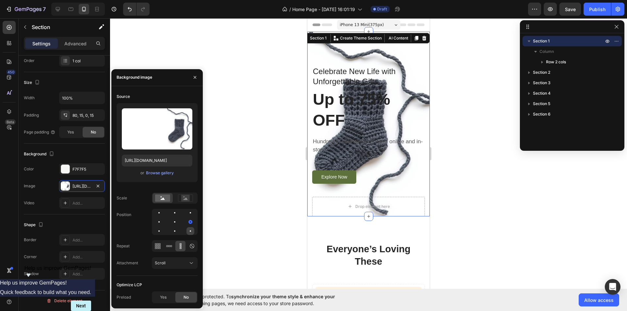
click at [189, 228] on div at bounding box center [191, 231] width 8 height 8
click at [177, 230] on div at bounding box center [175, 231] width 8 height 8
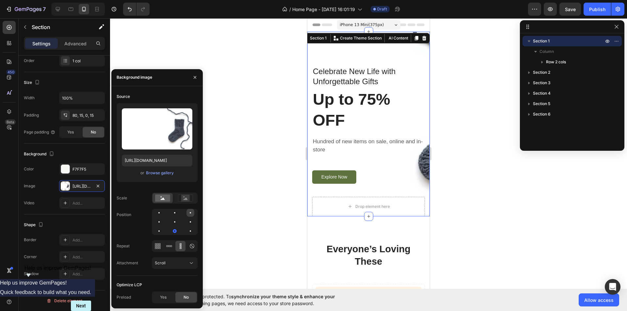
click at [192, 213] on div at bounding box center [191, 213] width 8 height 8
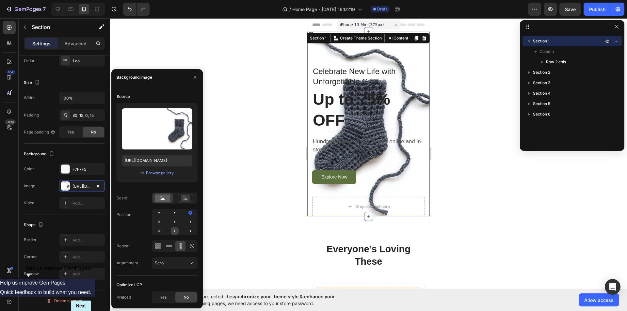
click at [175, 230] on div at bounding box center [175, 231] width 8 height 8
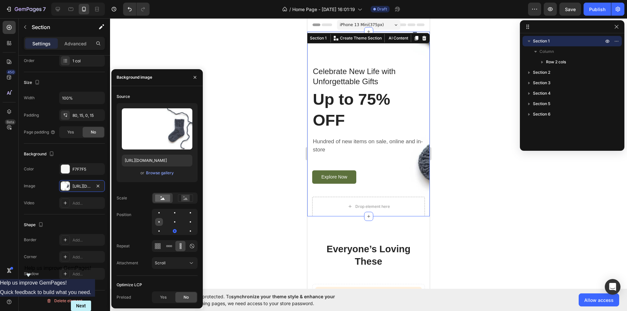
click at [162, 219] on div at bounding box center [159, 222] width 8 height 8
click at [158, 214] on div at bounding box center [159, 213] width 8 height 8
click at [160, 231] on div at bounding box center [159, 231] width 8 height 8
click at [197, 231] on div at bounding box center [175, 222] width 46 height 26
click at [192, 231] on div at bounding box center [191, 231] width 8 height 8
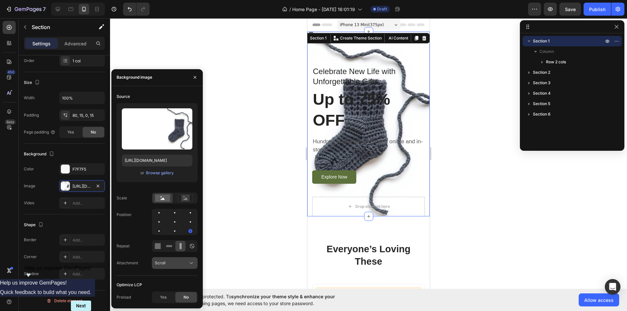
click at [173, 264] on div "Scroll" at bounding box center [171, 263] width 33 height 6
click at [163, 247] on div at bounding box center [175, 246] width 46 height 12
click at [160, 247] on icon at bounding box center [160, 246] width 2 height 2
click at [193, 245] on icon at bounding box center [192, 246] width 7 height 7
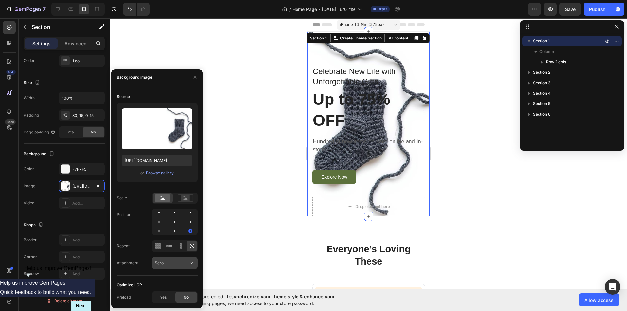
click at [175, 259] on button "Scroll" at bounding box center [175, 263] width 46 height 12
click at [162, 234] on span "Fixed" at bounding box center [160, 235] width 10 height 6
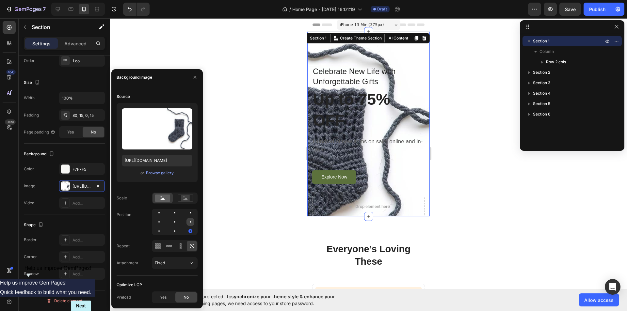
click at [189, 224] on div at bounding box center [191, 222] width 8 height 8
click at [182, 223] on div at bounding box center [175, 222] width 46 height 26
click at [178, 223] on div at bounding box center [175, 222] width 8 height 8
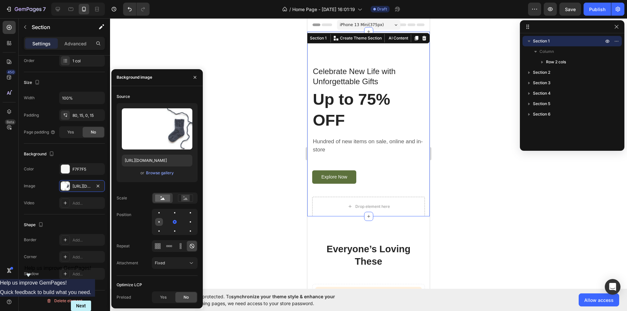
click at [156, 221] on div at bounding box center [159, 222] width 8 height 8
click at [158, 229] on div at bounding box center [159, 231] width 8 height 8
click at [170, 230] on div at bounding box center [175, 222] width 46 height 26
click at [189, 230] on div at bounding box center [191, 231] width 8 height 8
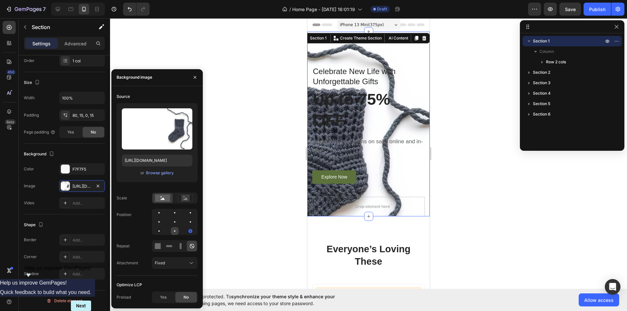
click at [176, 232] on div at bounding box center [175, 231] width 8 height 8
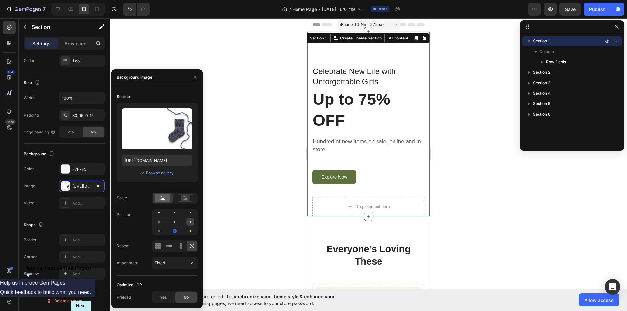
click at [191, 224] on div at bounding box center [191, 222] width 8 height 8
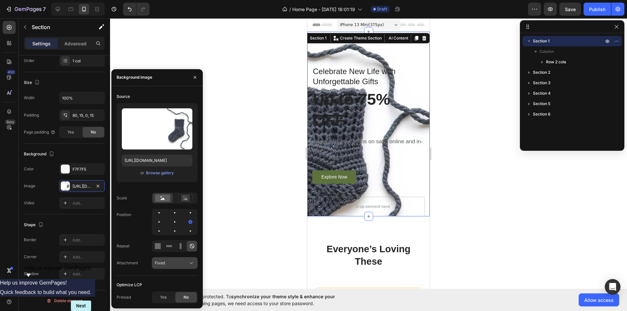
click at [182, 260] on button "Fixed" at bounding box center [175, 263] width 46 height 12
click at [169, 248] on p "Local" at bounding box center [173, 247] width 37 height 6
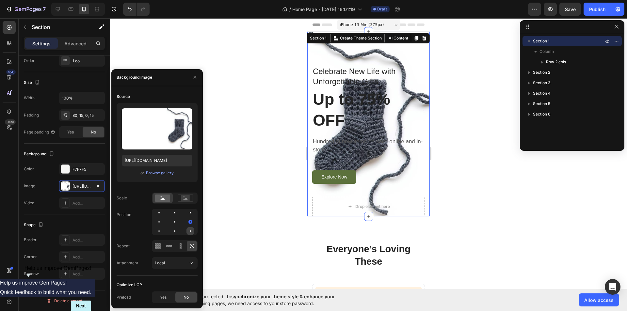
click at [189, 231] on div at bounding box center [191, 231] width 8 height 8
click at [172, 229] on div at bounding box center [175, 231] width 8 height 8
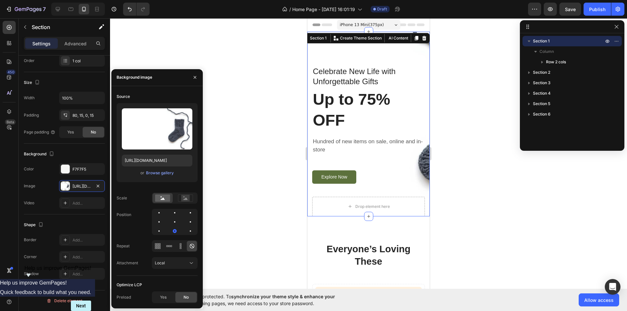
click at [164, 229] on div at bounding box center [175, 222] width 46 height 26
click at [161, 229] on div at bounding box center [159, 231] width 8 height 8
click at [159, 224] on div at bounding box center [159, 222] width 8 height 8
click at [172, 224] on div at bounding box center [175, 222] width 8 height 8
click at [177, 213] on div at bounding box center [175, 213] width 8 height 8
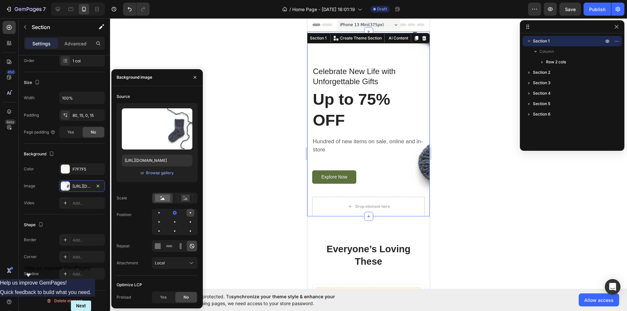
click at [194, 214] on div at bounding box center [191, 213] width 8 height 8
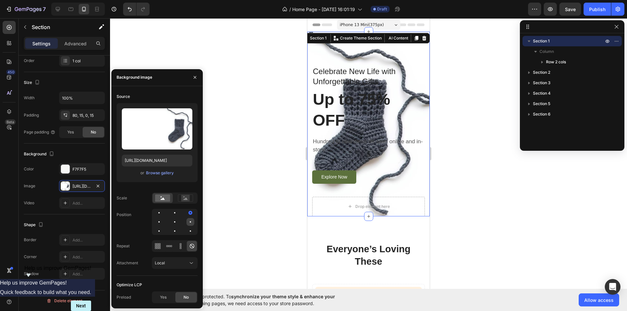
click at [191, 221] on div at bounding box center [191, 222] width 8 height 8
click at [194, 259] on button "Local" at bounding box center [175, 263] width 46 height 12
click at [175, 224] on p "Scroll" at bounding box center [173, 222] width 37 height 6
click at [75, 41] on p "Advanced" at bounding box center [75, 43] width 22 height 7
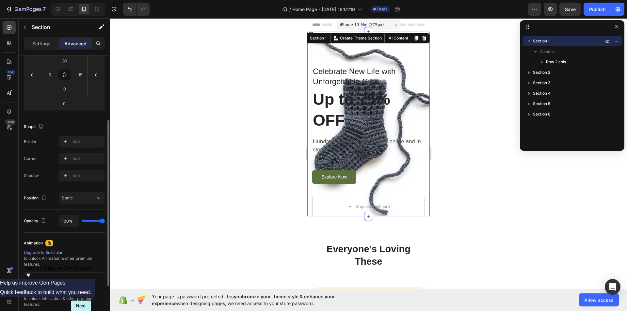
drag, startPoint x: 90, startPoint y: 220, endPoint x: 87, endPoint y: 220, distance: 3.3
click at [87, 220] on div "100%" at bounding box center [82, 221] width 46 height 12
type input "15%"
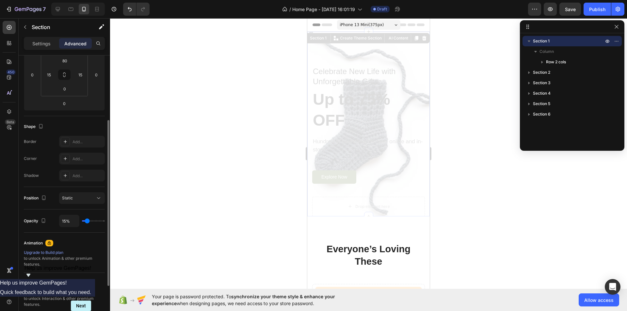
type input "15"
click at [87, 220] on input "range" at bounding box center [93, 220] width 23 height 1
type input "17%"
type input "17"
type input "30%"
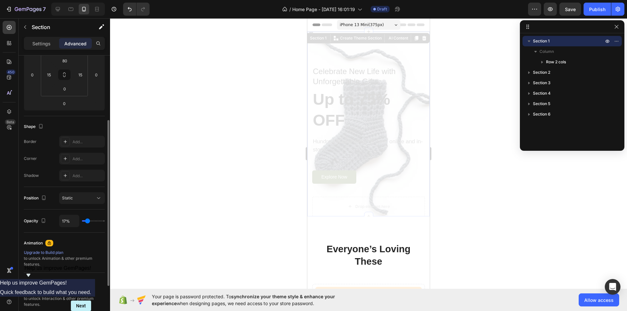
type input "30"
type input "46%"
type input "46"
type input "54%"
type input "54"
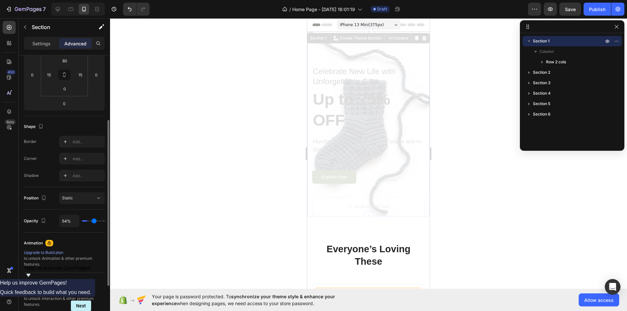
type input "56%"
type input "56"
type input "57%"
type input "57"
type input "65%"
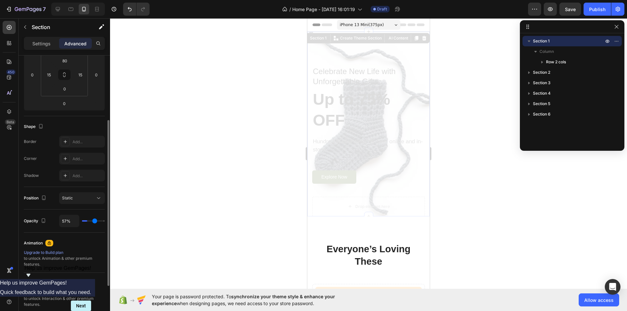
type input "65"
type input "70%"
type input "70"
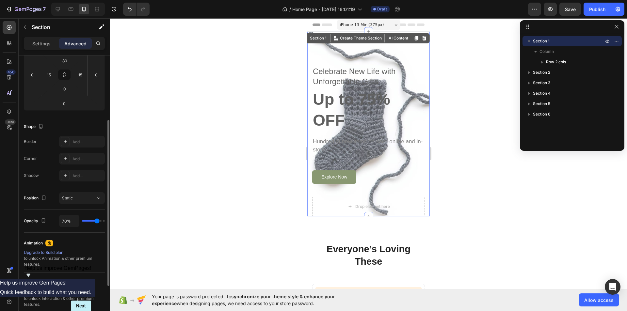
type input "72%"
type input "72"
type input "74%"
type input "74"
type input "70%"
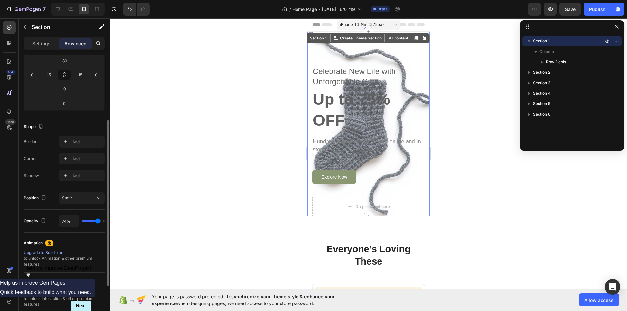
type input "70"
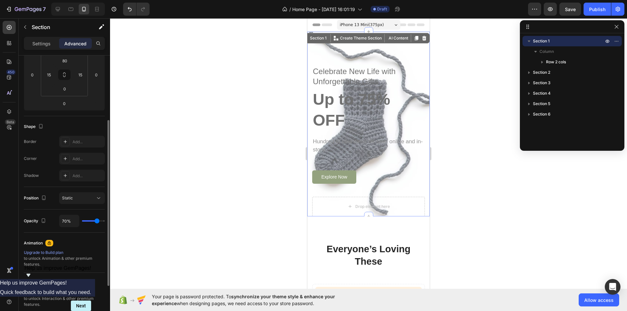
type input "65%"
type input "65"
type input "59%"
type input "59"
type input "46%"
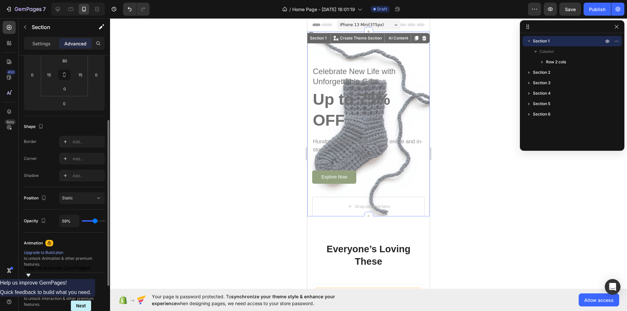
type input "46"
type input "43%"
type input "43"
type input "41%"
type input "41"
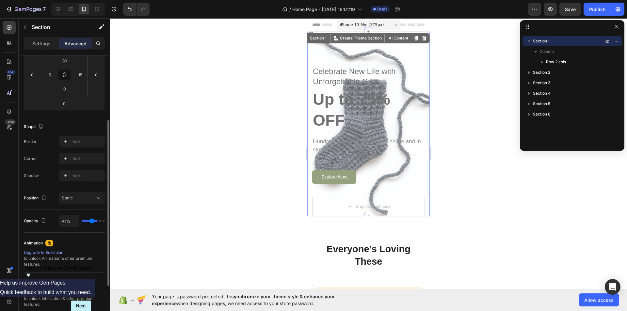
type input "37%"
type input "37"
type input "35%"
type input "35"
type input "33%"
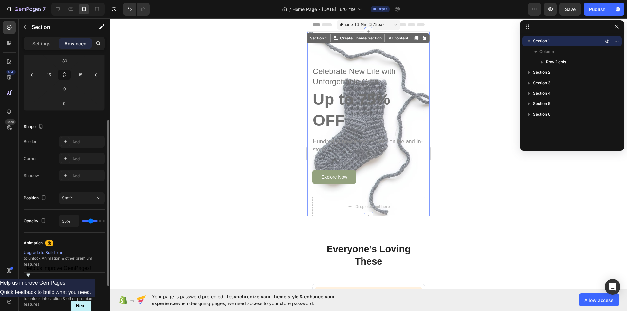
type input "33"
type input "31%"
type input "31"
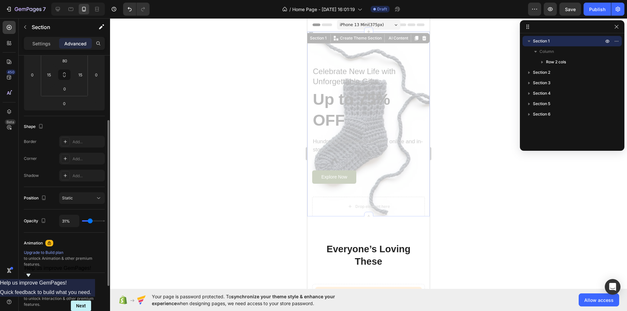
type input "28%"
type input "28"
type input "17%"
type input "17"
type input "0%"
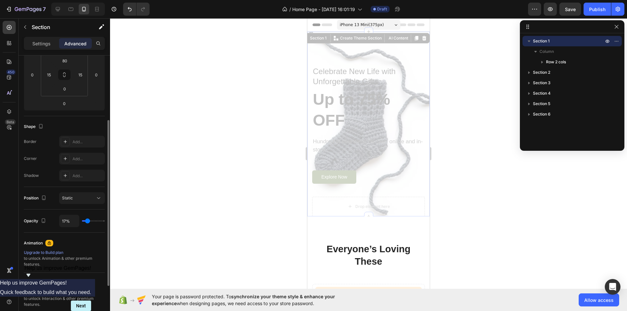
type input "0"
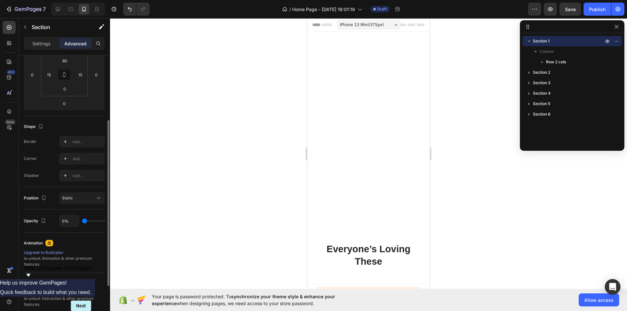
type input "28%"
type input "28"
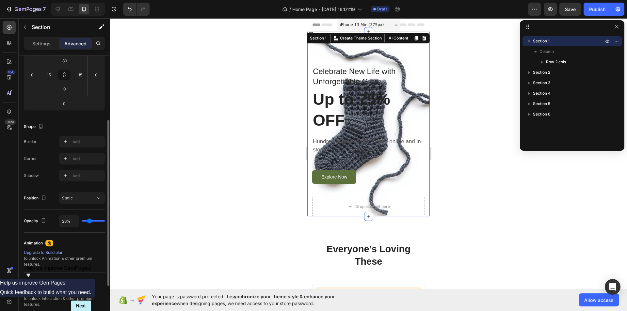
type input "100%"
drag, startPoint x: 87, startPoint y: 220, endPoint x: 136, endPoint y: 213, distance: 49.3
type input "100"
click at [105, 220] on input "range" at bounding box center [93, 220] width 23 height 1
click at [44, 41] on p "Settings" at bounding box center [41, 43] width 18 height 7
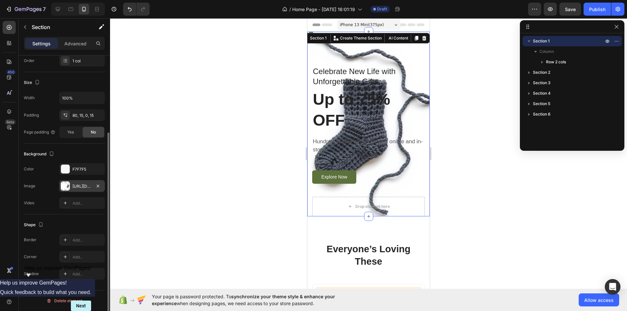
click at [92, 188] on div "[URL][DOMAIN_NAME]" at bounding box center [82, 186] width 46 height 12
click at [58, 10] on icon at bounding box center [58, 9] width 7 height 7
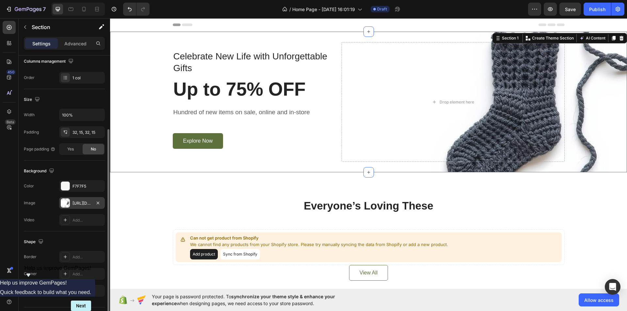
click at [81, 205] on div "[URL][DOMAIN_NAME]" at bounding box center [82, 204] width 19 height 6
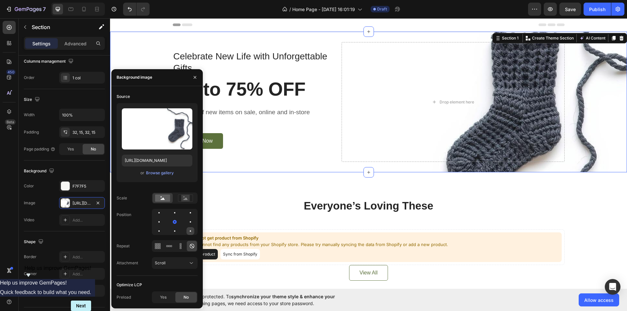
click at [188, 229] on div at bounding box center [191, 231] width 8 height 8
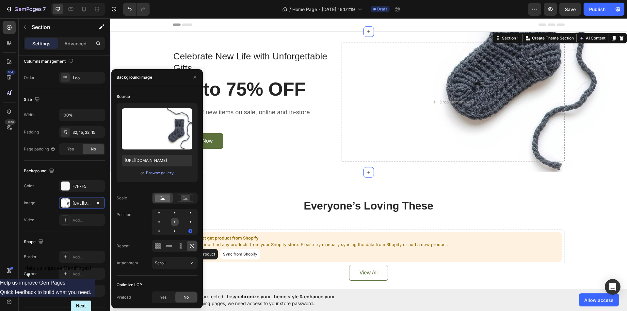
click at [174, 222] on div at bounding box center [175, 222] width 8 height 8
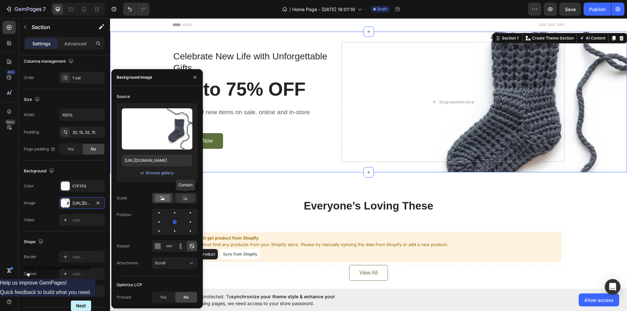
click at [185, 200] on rect at bounding box center [185, 198] width 8 height 7
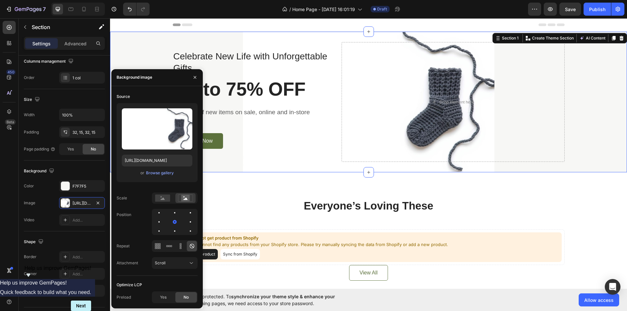
click at [590, 100] on div "Celebrate New Life with Unforgettable Gifts Text block Up to 75% OFF Heading Hu…" at bounding box center [368, 102] width 507 height 120
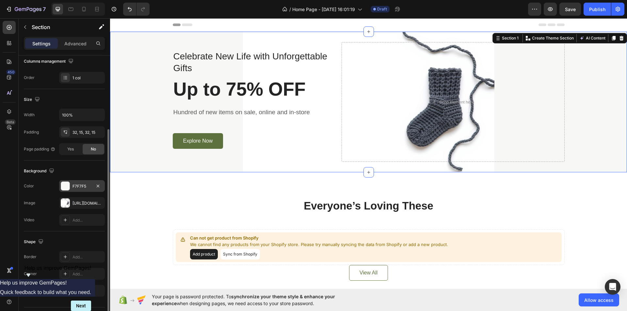
click at [69, 185] on div at bounding box center [65, 186] width 8 height 8
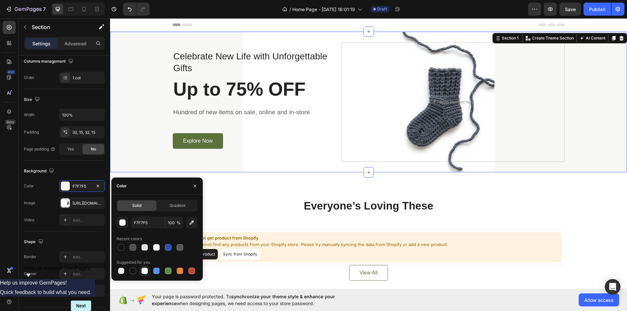
click at [147, 270] on div at bounding box center [144, 271] width 7 height 7
type input "FFFFFF"
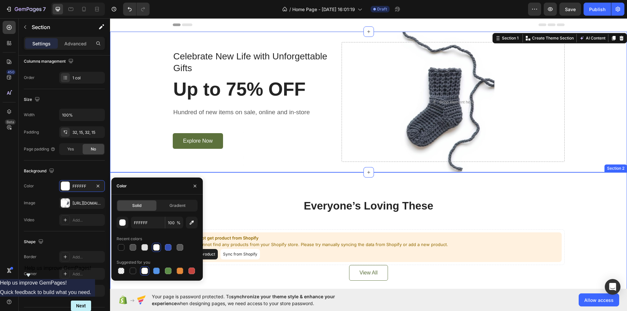
click at [266, 193] on div "Everyone’s Loving These Heading Can not get product from Shopify We cannot find…" at bounding box center [368, 239] width 517 height 135
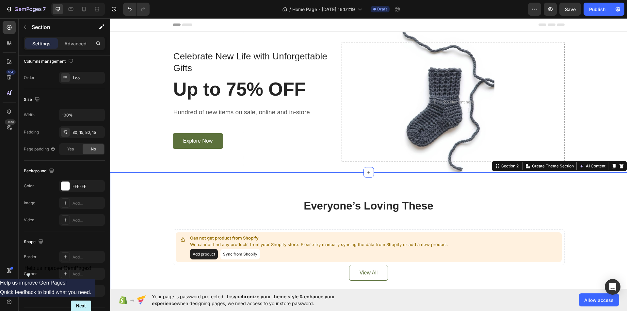
click at [593, 202] on div "Everyone’s Loving These Heading Can not get product from Shopify We cannot find…" at bounding box center [368, 240] width 507 height 82
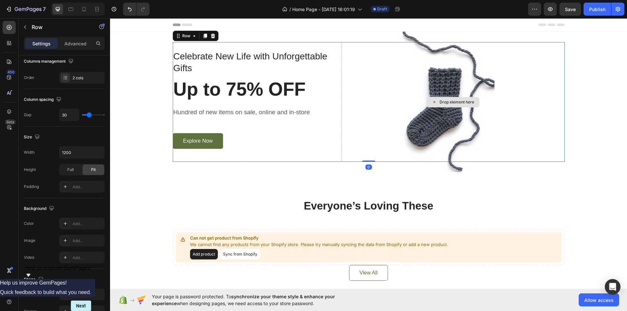
click at [513, 89] on div "Drop element here" at bounding box center [453, 102] width 223 height 120
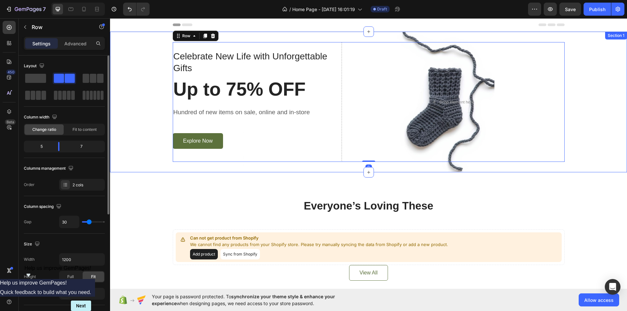
click at [585, 89] on div "Celebrate New Life with Unforgettable Gifts Text block Up to 75% OFF Heading Hu…" at bounding box center [368, 102] width 507 height 120
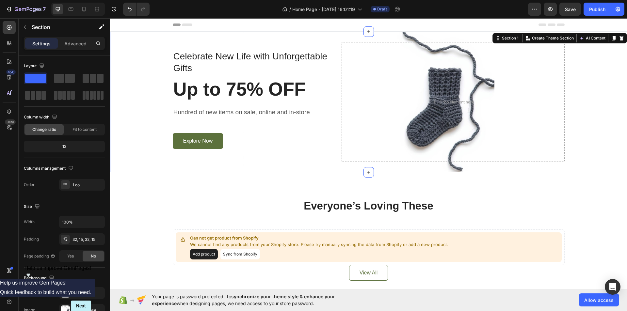
click at [592, 122] on div "Celebrate New Life with Unforgettable Gifts Text block Up to 75% OFF Heading Hu…" at bounding box center [368, 102] width 507 height 120
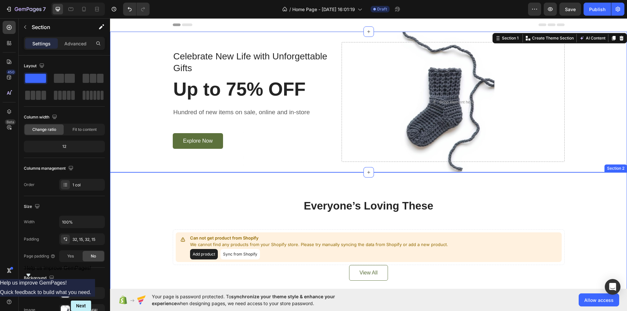
click at [282, 187] on div "Everyone’s Loving These Heading Can not get product from Shopify We cannot find…" at bounding box center [368, 239] width 517 height 135
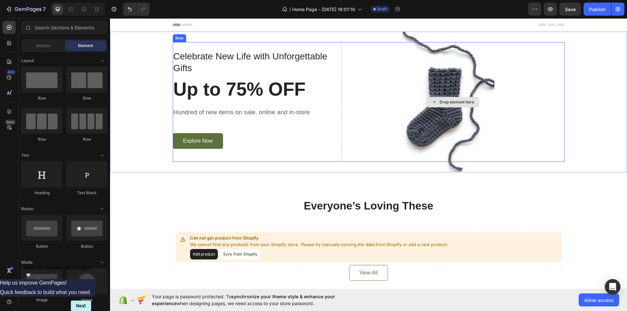
click at [456, 104] on div "Drop element here" at bounding box center [457, 102] width 35 height 5
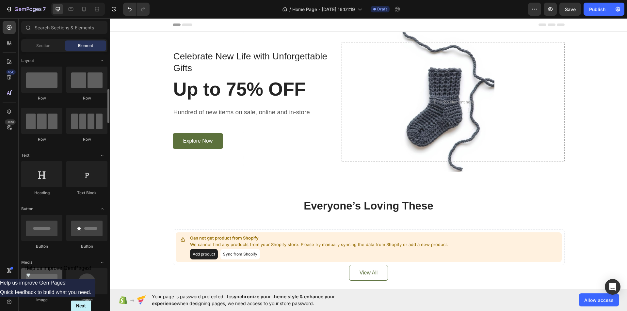
scroll to position [33, 0]
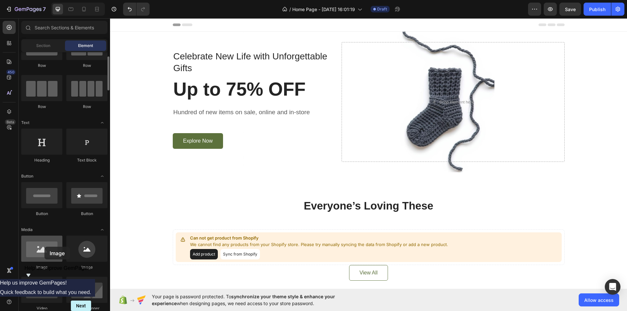
click at [44, 247] on div at bounding box center [41, 249] width 41 height 26
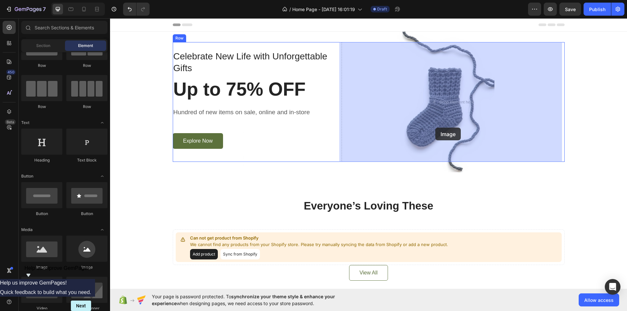
drag, startPoint x: 205, startPoint y: 265, endPoint x: 445, endPoint y: 96, distance: 294.0
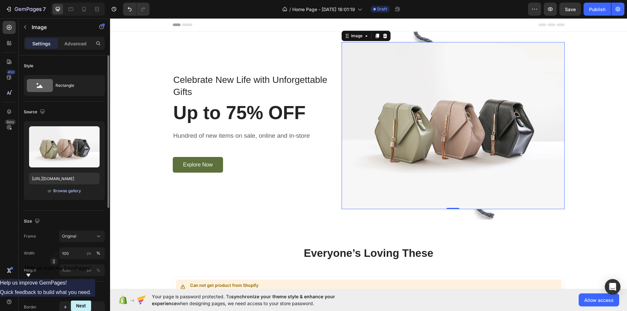
click at [61, 194] on button "Browse gallery" at bounding box center [67, 191] width 28 height 7
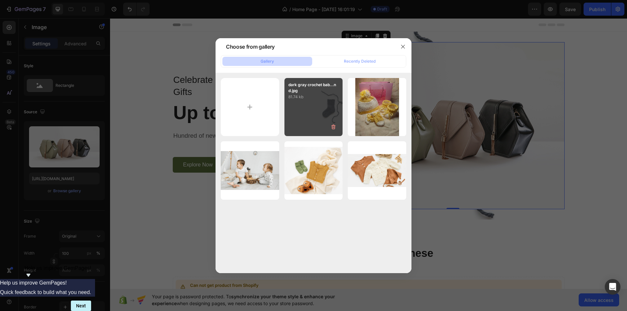
click at [328, 106] on div "dark gray crochet bab...nd.jpg 81.74 kb" at bounding box center [313, 107] width 58 height 58
type input "[URL][DOMAIN_NAME]"
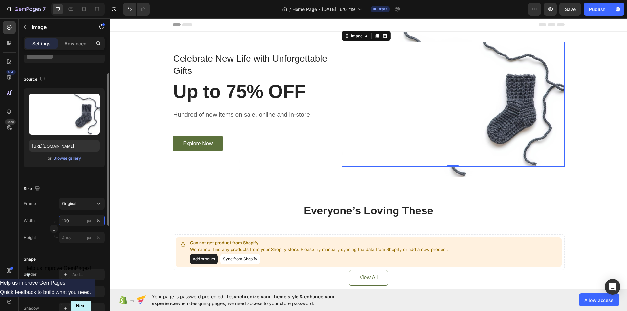
click at [65, 221] on input "100" at bounding box center [82, 221] width 46 height 12
click at [101, 223] on button "%" at bounding box center [98, 221] width 8 height 8
click at [72, 220] on input "100" at bounding box center [82, 221] width 46 height 12
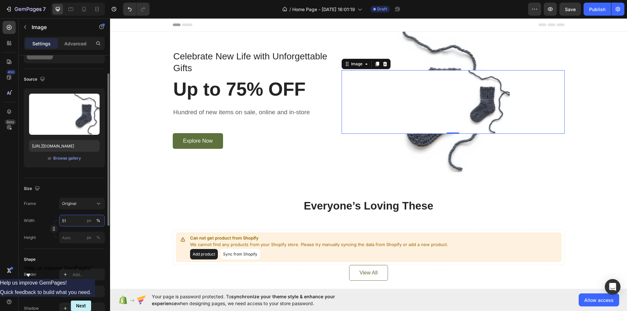
type input "5"
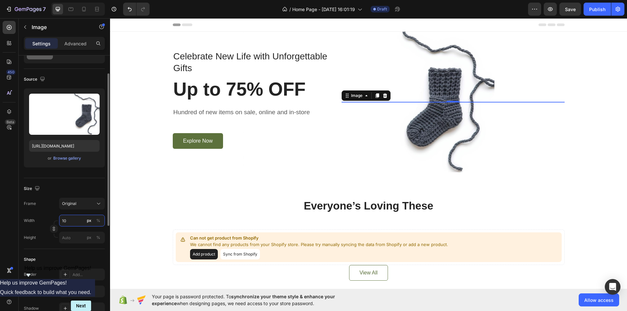
type input "100"
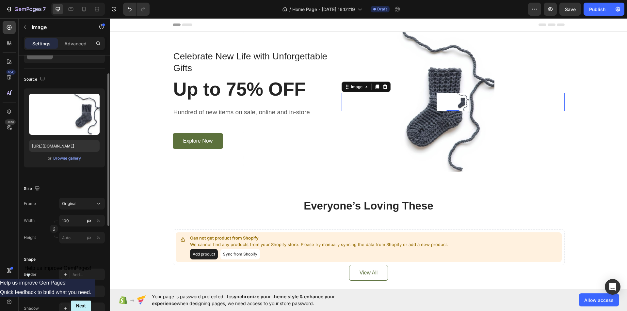
click at [52, 250] on div "Shape Border Add... Corner Add... Shadow Add..." at bounding box center [64, 284] width 81 height 71
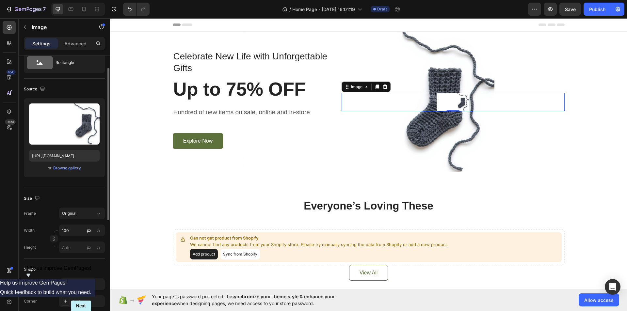
scroll to position [0, 0]
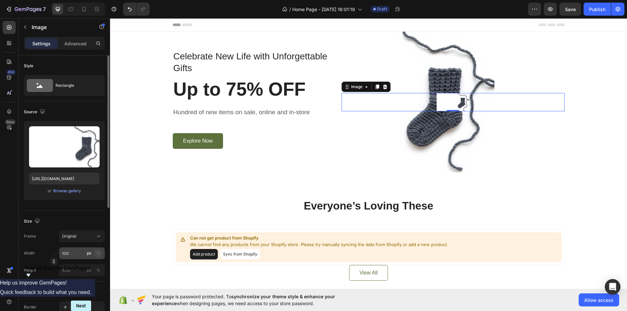
click at [98, 253] on div "%" at bounding box center [98, 254] width 4 height 6
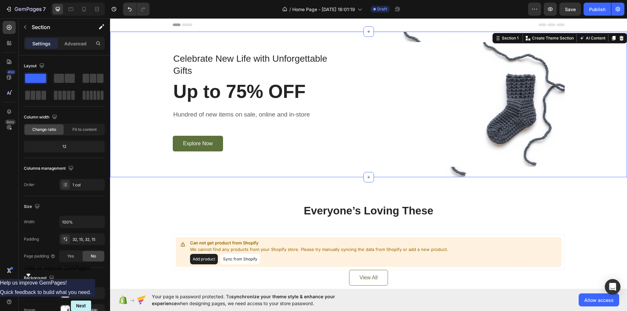
click at [311, 171] on div "Celebrate New Life with Unforgettable Gifts Text block Up to 75% OFF Heading Hu…" at bounding box center [368, 105] width 517 height 146
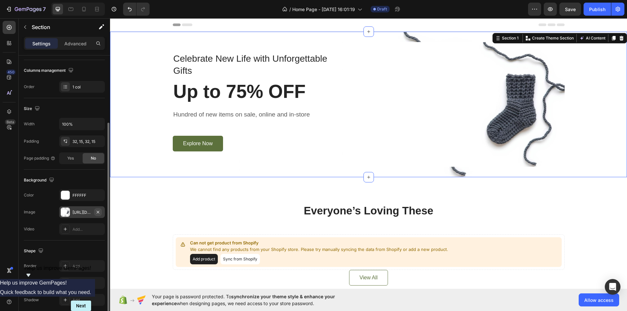
click at [98, 212] on icon "button" at bounding box center [97, 212] width 5 height 5
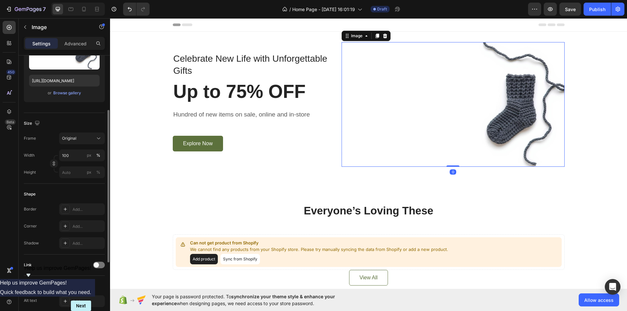
click at [502, 113] on img at bounding box center [453, 104] width 223 height 125
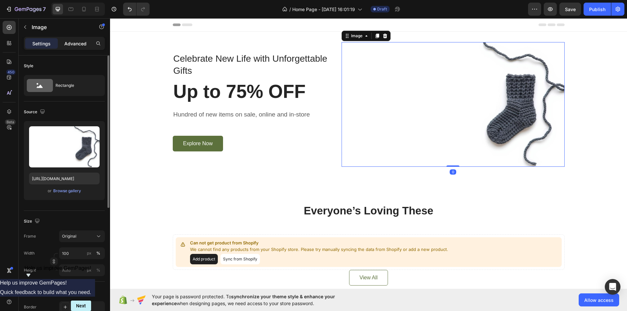
click at [76, 45] on p "Advanced" at bounding box center [75, 43] width 22 height 7
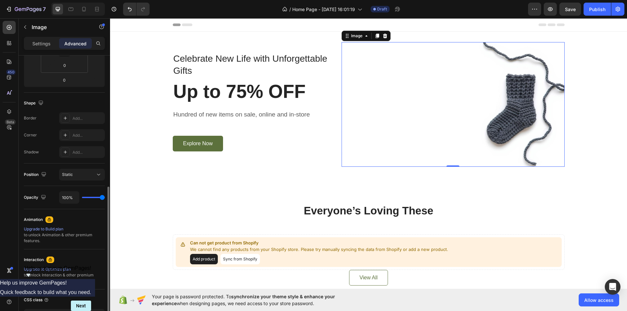
scroll to position [163, 0]
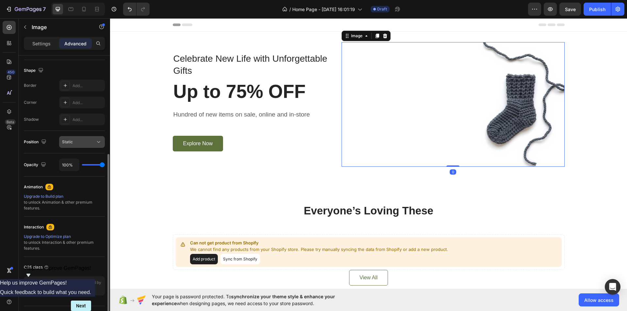
click at [90, 140] on div "Static" at bounding box center [78, 142] width 33 height 6
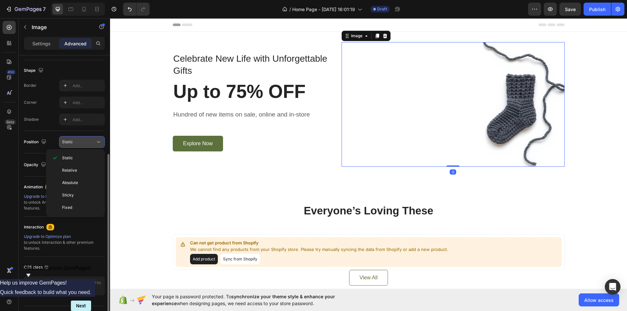
click at [90, 140] on div "Static" at bounding box center [78, 142] width 33 height 6
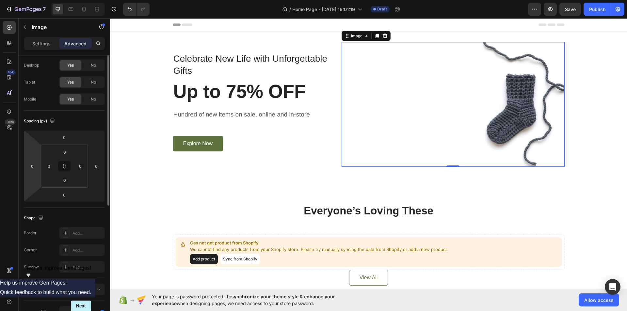
scroll to position [0, 0]
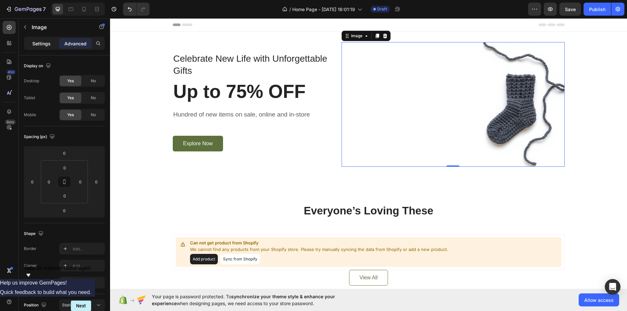
click at [44, 41] on p "Settings" at bounding box center [41, 43] width 18 height 7
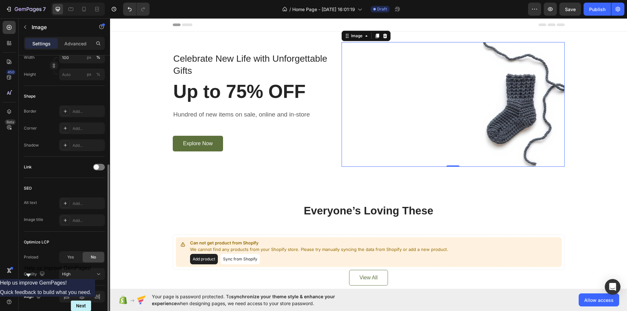
scroll to position [219, 0]
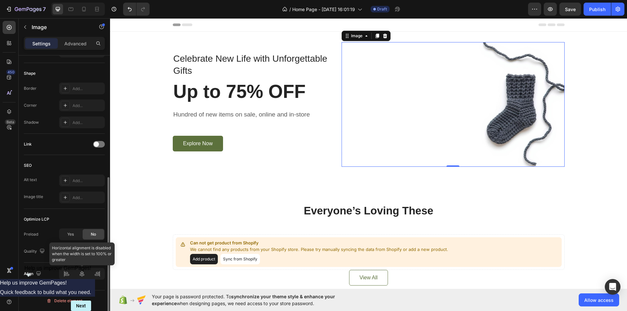
click at [83, 274] on div at bounding box center [82, 274] width 46 height 12
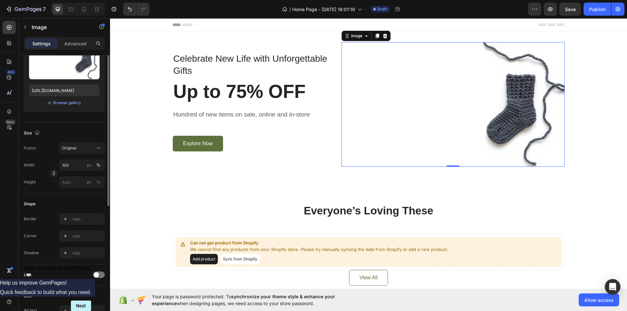
scroll to position [56, 0]
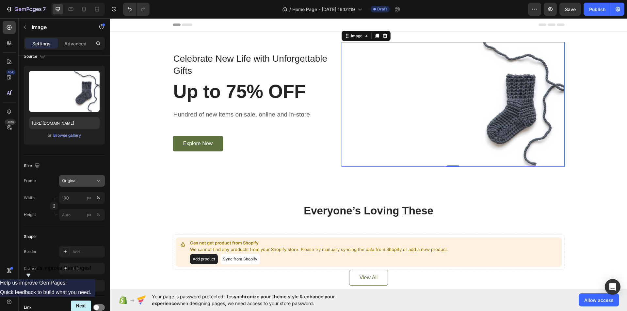
click at [83, 181] on div "Original" at bounding box center [78, 181] width 32 height 6
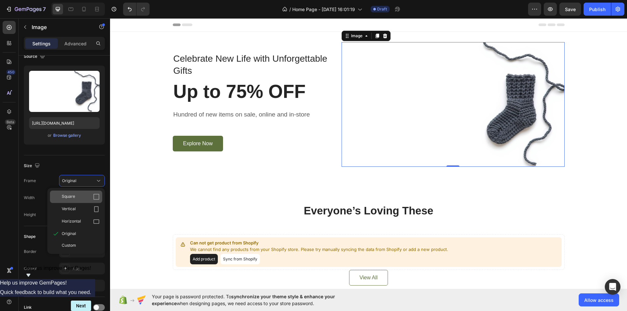
click at [87, 196] on div "Square" at bounding box center [81, 197] width 38 height 7
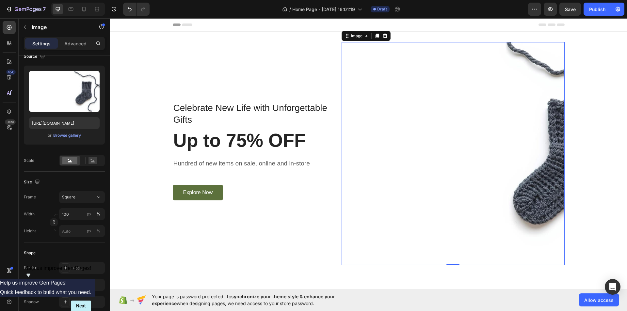
scroll to position [88, 0]
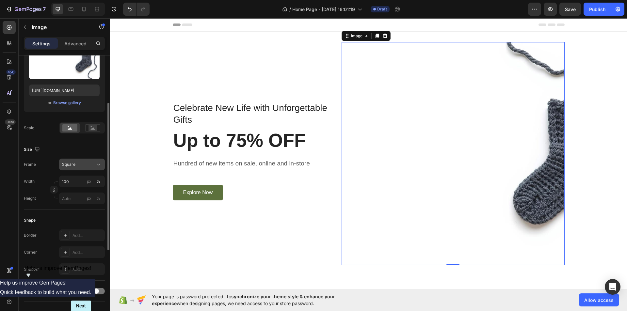
click at [98, 167] on icon at bounding box center [98, 164] width 7 height 7
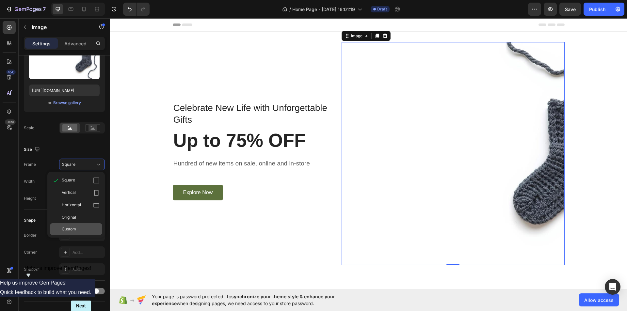
click at [81, 229] on div "Custom" at bounding box center [81, 229] width 38 height 6
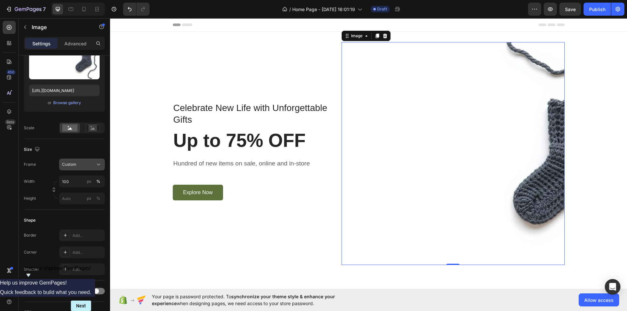
click at [74, 163] on span "Custom" at bounding box center [69, 165] width 14 height 6
click at [78, 180] on input "100" at bounding box center [82, 182] width 46 height 12
click at [96, 163] on icon at bounding box center [98, 164] width 7 height 7
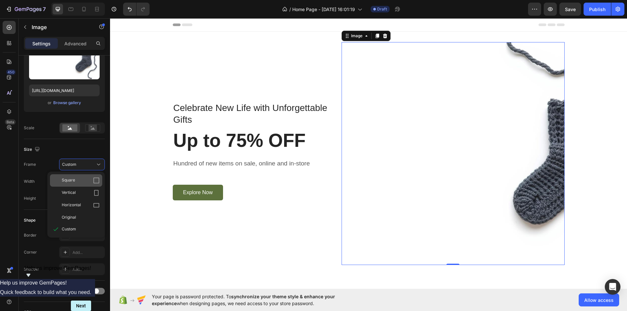
click at [83, 180] on div "Square" at bounding box center [81, 180] width 38 height 7
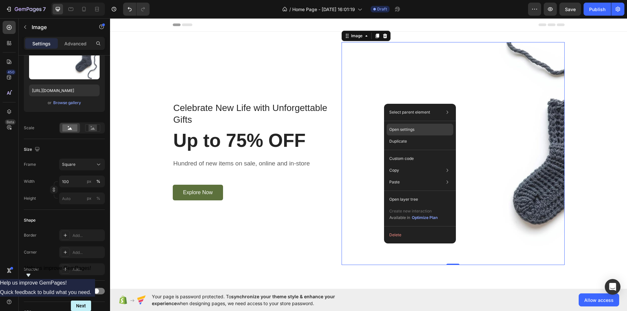
click at [409, 132] on p "Open settings" at bounding box center [401, 130] width 25 height 6
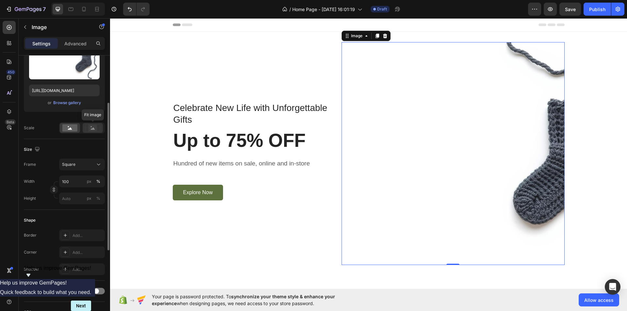
click at [94, 130] on rect at bounding box center [93, 128] width 8 height 7
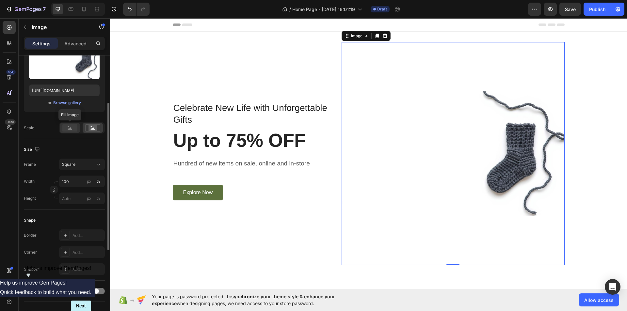
click at [74, 130] on rect at bounding box center [69, 127] width 15 height 7
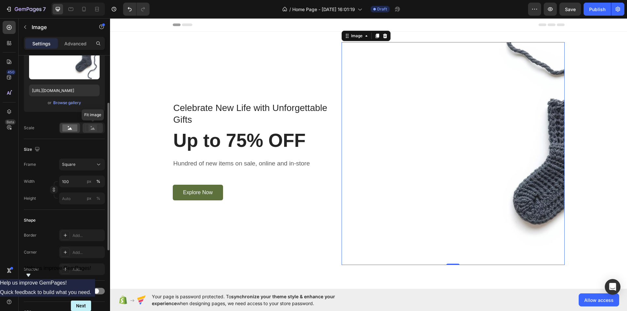
click at [91, 130] on rect at bounding box center [93, 128] width 8 height 7
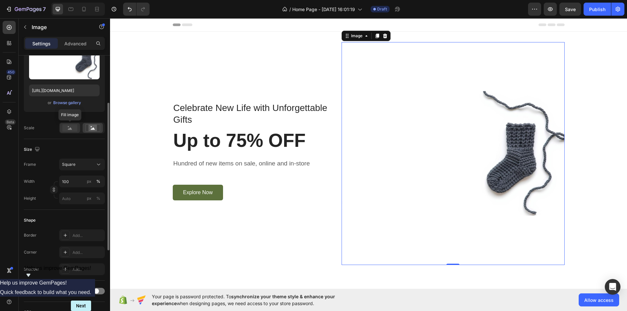
click at [76, 132] on rect at bounding box center [69, 127] width 15 height 7
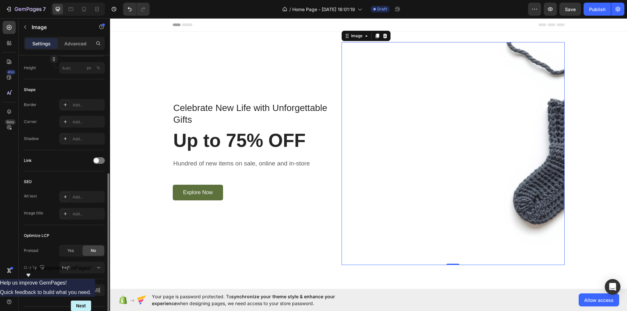
scroll to position [235, 0]
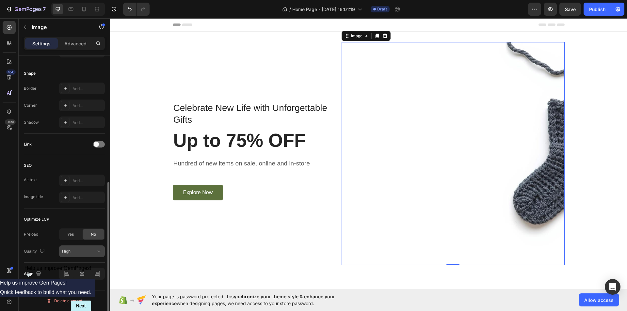
click at [89, 251] on div "High" at bounding box center [78, 252] width 33 height 6
click at [68, 274] on div at bounding box center [82, 274] width 46 height 12
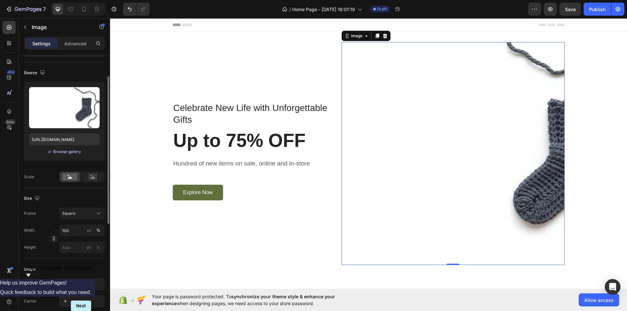
scroll to position [0, 0]
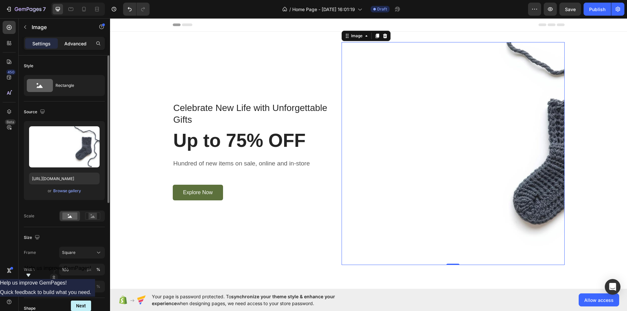
click at [80, 41] on p "Advanced" at bounding box center [75, 43] width 22 height 7
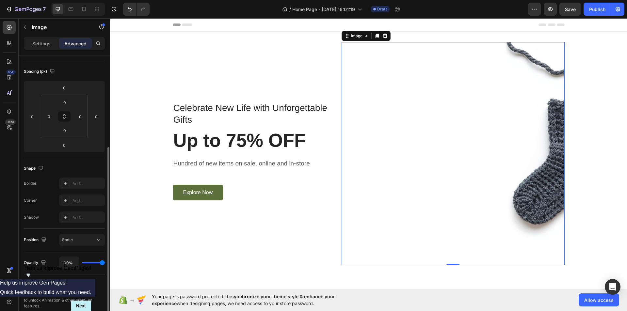
scroll to position [131, 0]
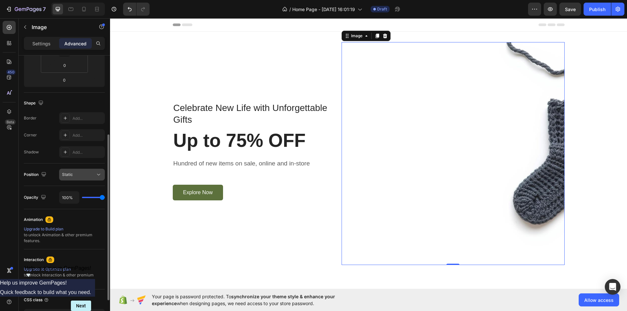
click at [86, 179] on button "Static" at bounding box center [82, 175] width 46 height 12
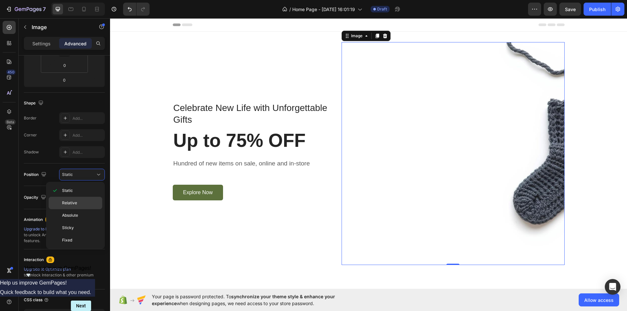
click at [76, 201] on span "Relative" at bounding box center [69, 203] width 15 height 6
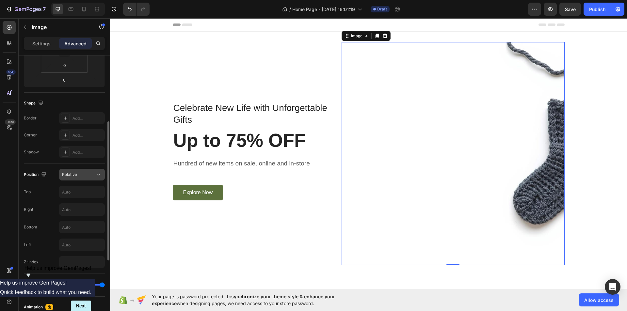
click at [80, 175] on div "Relative" at bounding box center [78, 175] width 33 height 6
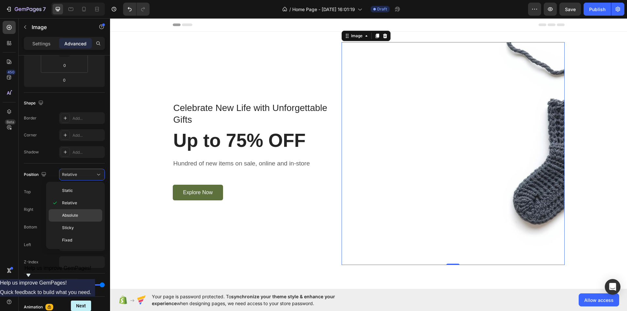
click at [81, 216] on p "Absolute" at bounding box center [80, 216] width 37 height 6
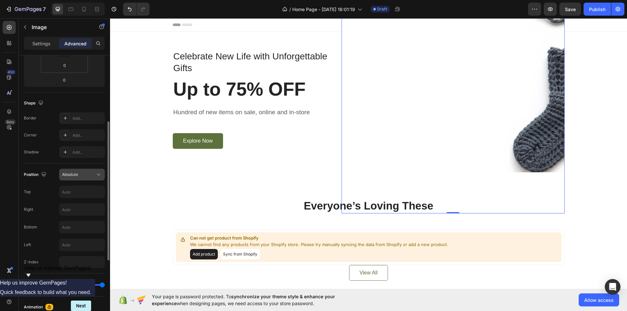
click at [87, 172] on div "Absolute" at bounding box center [78, 175] width 33 height 6
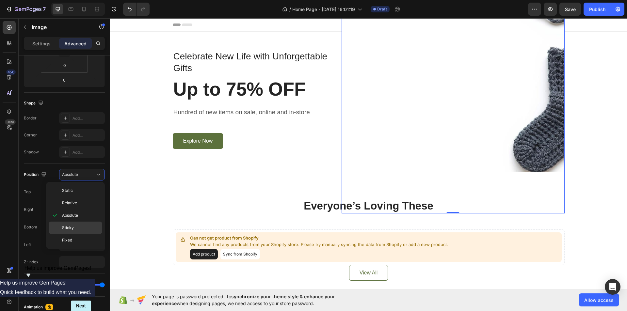
click at [76, 231] on div "Sticky" at bounding box center [76, 228] width 54 height 12
type input "0"
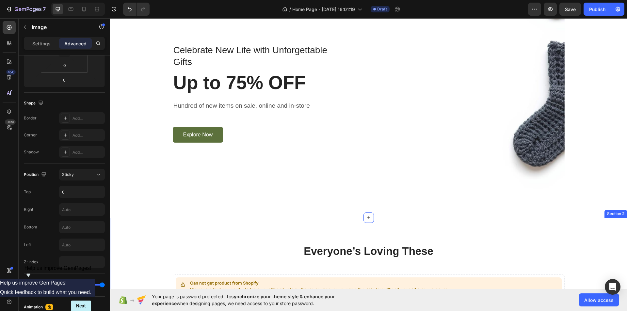
scroll to position [0, 0]
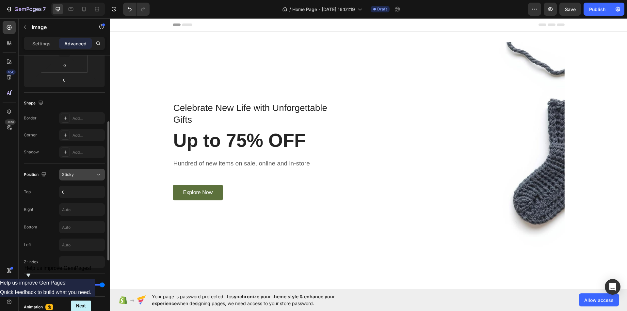
click at [91, 179] on button "Sticky" at bounding box center [82, 175] width 46 height 12
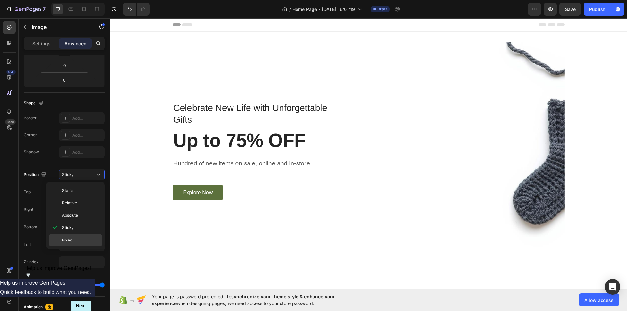
click at [71, 241] on span "Fixed" at bounding box center [67, 240] width 10 height 6
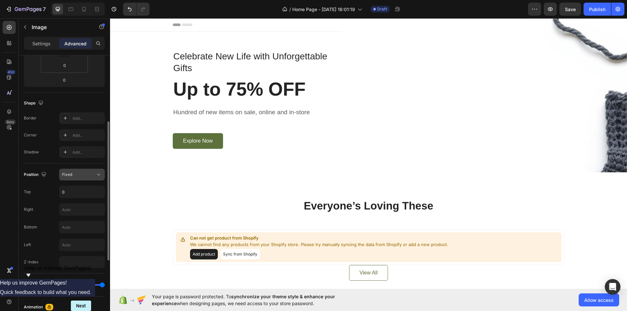
click at [83, 176] on div "Fixed" at bounding box center [78, 175] width 33 height 6
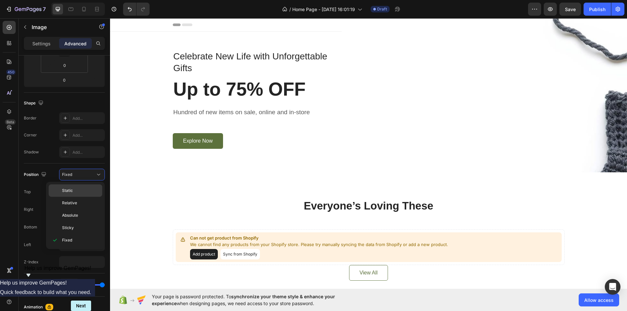
click at [74, 189] on p "Static" at bounding box center [80, 191] width 37 height 6
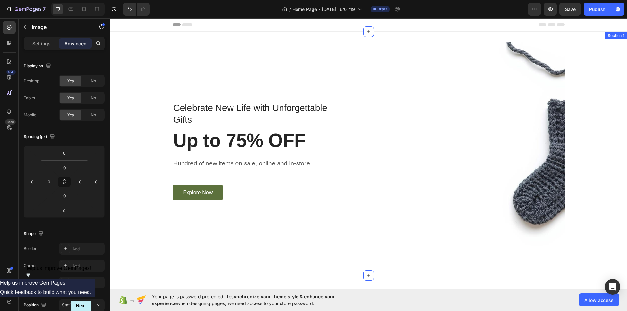
click at [159, 146] on div "Celebrate New Life with Unforgettable Gifts Text block Up to 75% OFF Heading Hu…" at bounding box center [368, 153] width 507 height 223
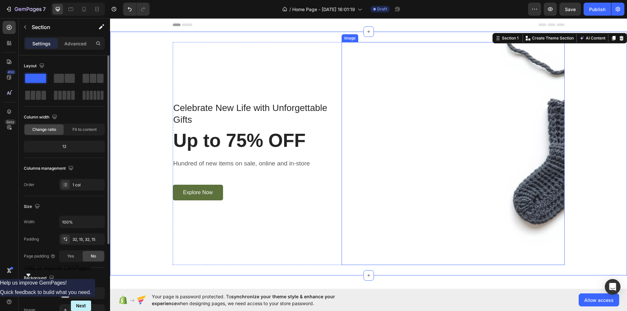
click at [434, 146] on img at bounding box center [453, 153] width 223 height 223
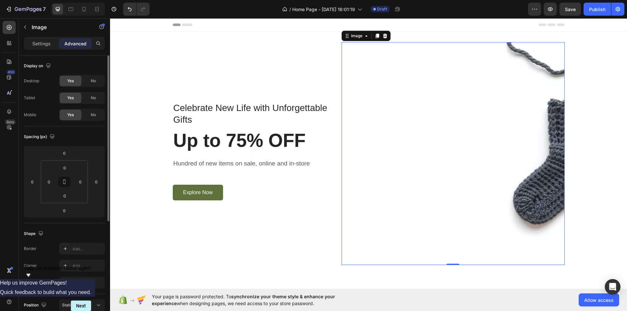
click at [40, 49] on div "Settings Advanced" at bounding box center [64, 43] width 81 height 13
click at [44, 44] on p "Settings" at bounding box center [41, 43] width 18 height 7
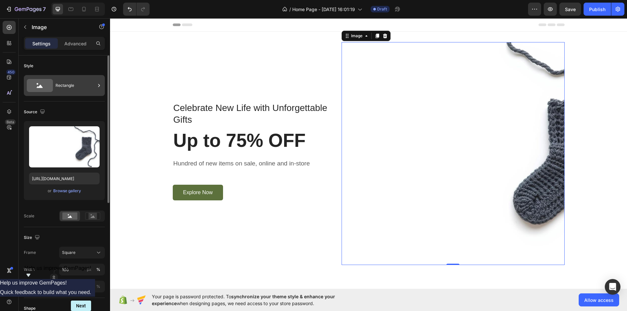
click at [66, 82] on div "Rectangle" at bounding box center [76, 85] width 40 height 15
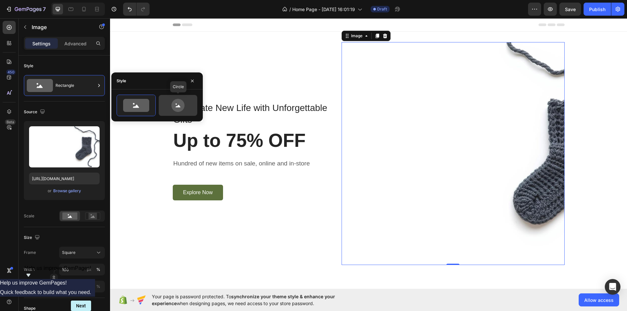
click at [184, 105] on icon at bounding box center [177, 105] width 13 height 13
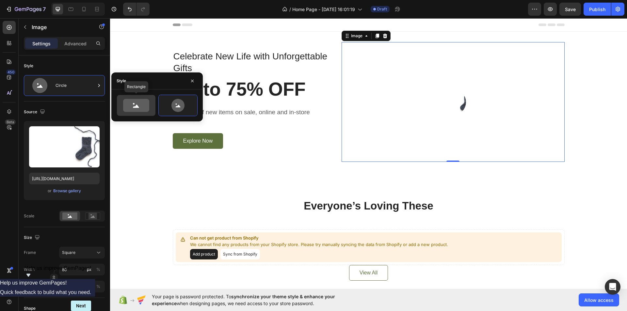
click at [142, 105] on icon at bounding box center [136, 105] width 26 height 13
type input "100"
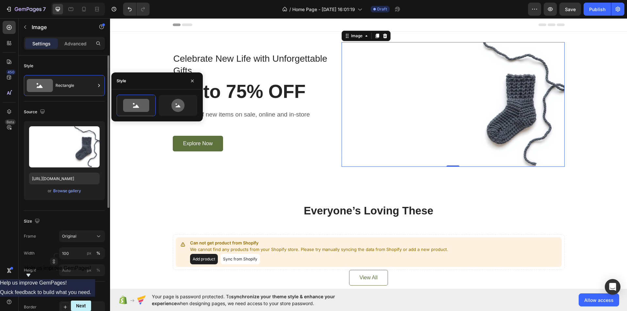
click at [74, 205] on div "Source Upload Image [URL][DOMAIN_NAME] or Browse gallery" at bounding box center [64, 156] width 81 height 109
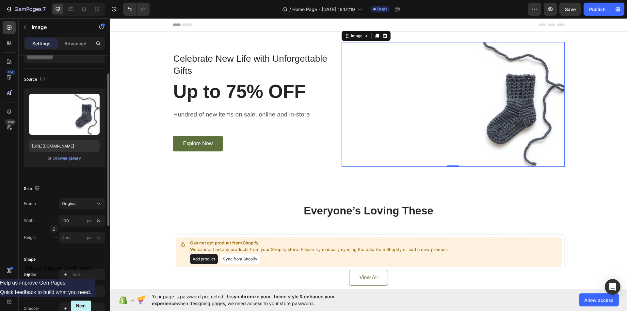
scroll to position [65, 0]
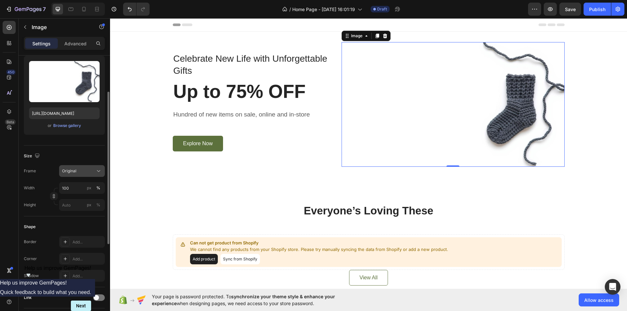
click at [93, 173] on div "Original" at bounding box center [78, 171] width 32 height 6
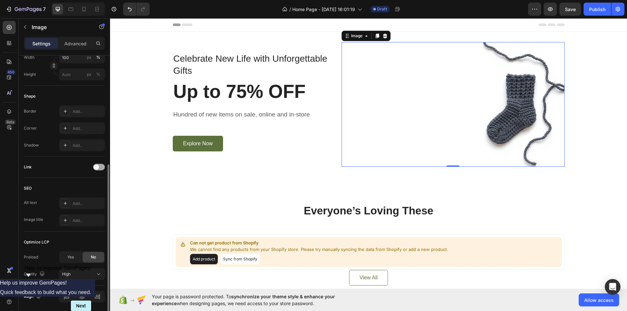
scroll to position [219, 0]
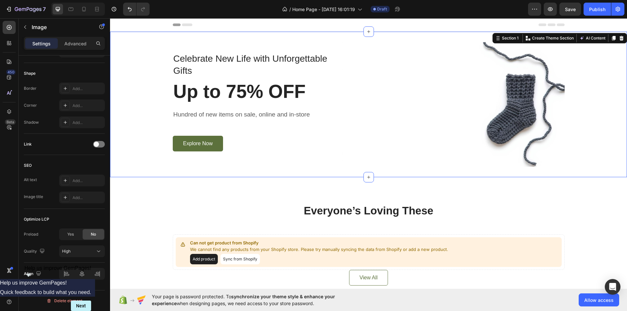
click at [153, 51] on div "Celebrate New Life with Unforgettable Gifts Text block Up to 75% OFF Heading Hu…" at bounding box center [368, 104] width 507 height 125
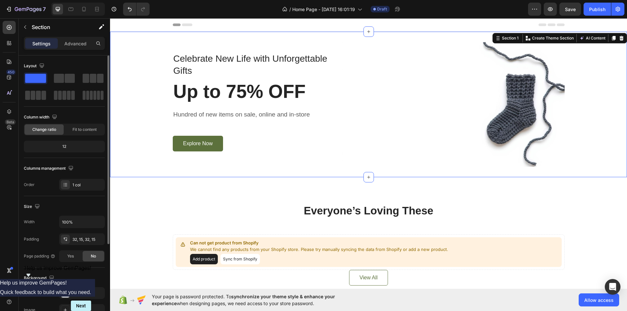
scroll to position [98, 0]
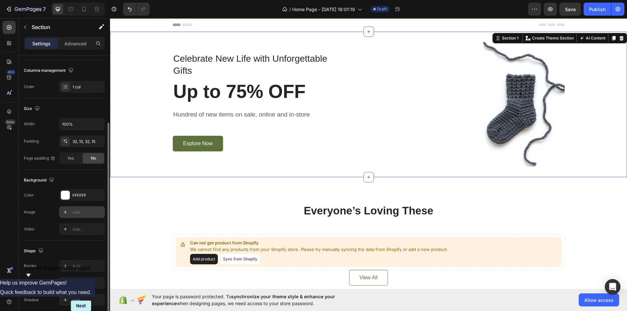
click at [69, 210] on div at bounding box center [65, 212] width 9 height 9
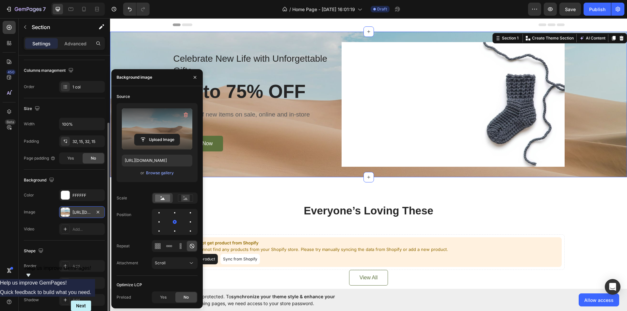
click at [161, 127] on label at bounding box center [157, 128] width 71 height 41
click at [161, 134] on input "file" at bounding box center [157, 139] width 45 height 11
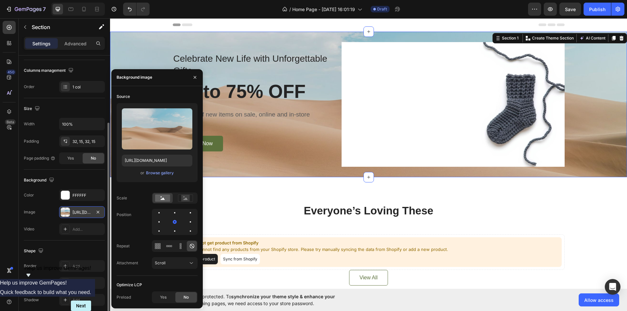
click at [171, 169] on div "or Browse gallery" at bounding box center [157, 173] width 71 height 8
click at [167, 172] on div "Browse gallery" at bounding box center [160, 173] width 28 height 6
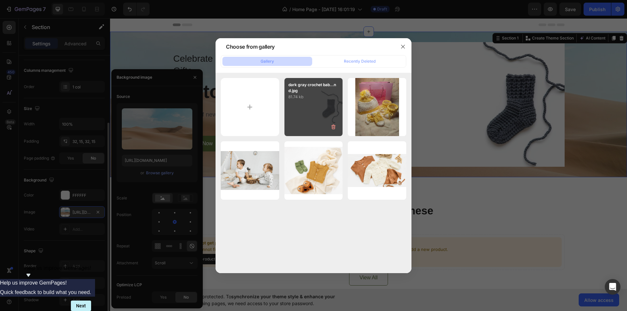
click at [313, 103] on div "dark gray crochet bab...nd.jpg 81.74 kb" at bounding box center [313, 107] width 58 height 58
type input "[URL][DOMAIN_NAME]"
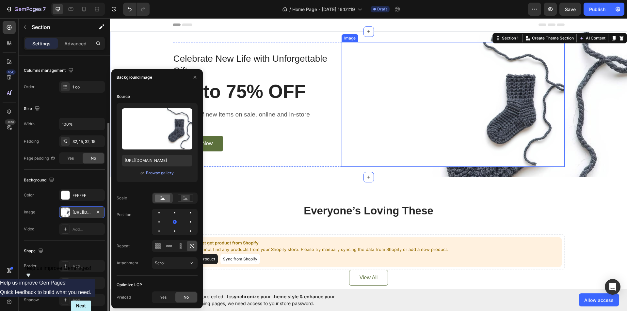
click at [503, 102] on img at bounding box center [453, 104] width 223 height 125
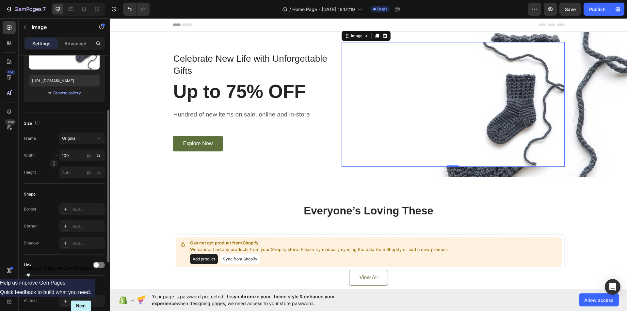
scroll to position [0, 0]
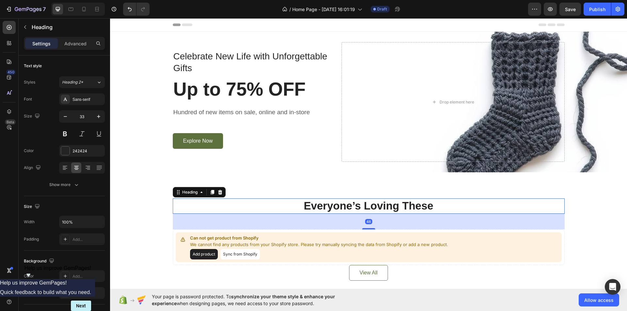
click at [500, 201] on p "Everyone’s Loving These" at bounding box center [368, 206] width 391 height 14
click at [251, 138] on div "Explore Now Button" at bounding box center [252, 141] width 159 height 16
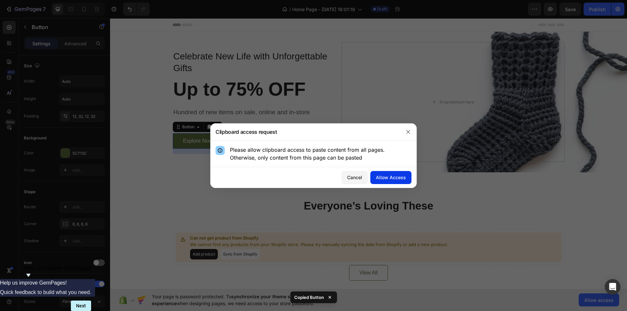
click at [390, 177] on div "Allow Access" at bounding box center [391, 177] width 30 height 7
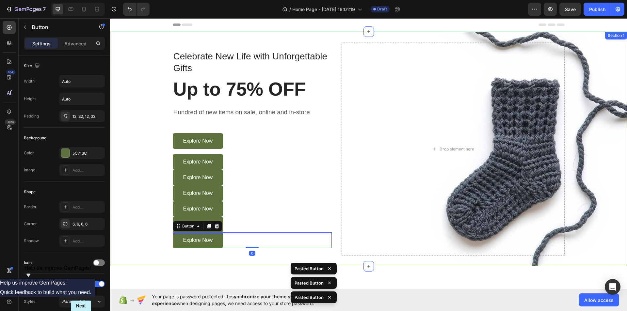
click at [143, 152] on div "Celebrate New Life with Unforgettable Gifts Text block Up to 75% OFF Heading Hu…" at bounding box center [368, 149] width 507 height 214
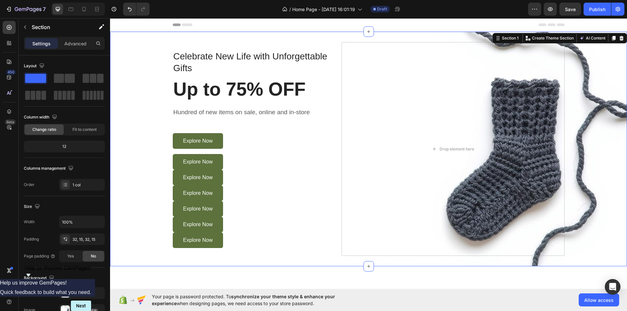
click at [151, 113] on div "Celebrate New Life with Unforgettable Gifts Text block Up to 75% OFF Heading Hu…" at bounding box center [368, 149] width 507 height 214
click at [551, 10] on icon "button" at bounding box center [550, 9] width 7 height 7
click at [219, 116] on p "Hundred of new items on sale, online and in-store" at bounding box center [252, 112] width 158 height 9
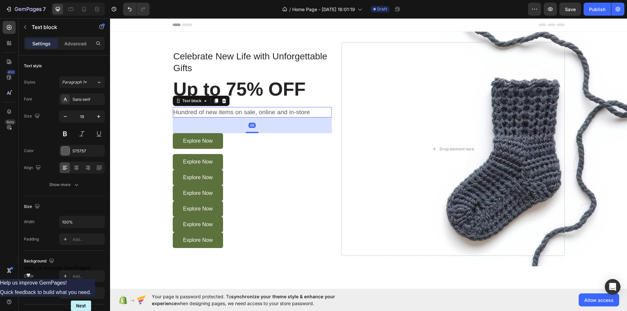
click at [219, 116] on p "Hundred of new items on sale, online and in-store" at bounding box center [252, 112] width 158 height 9
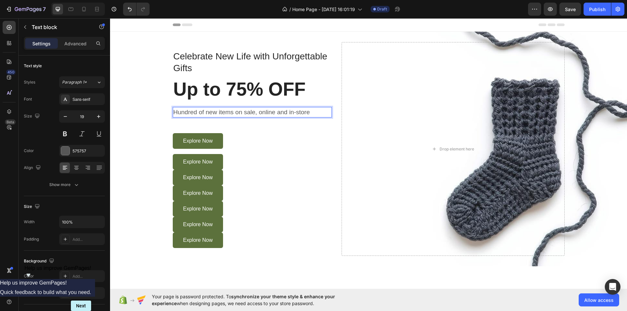
click at [205, 112] on p "Hundred of new items on sale, online and in-store" at bounding box center [252, 112] width 158 height 9
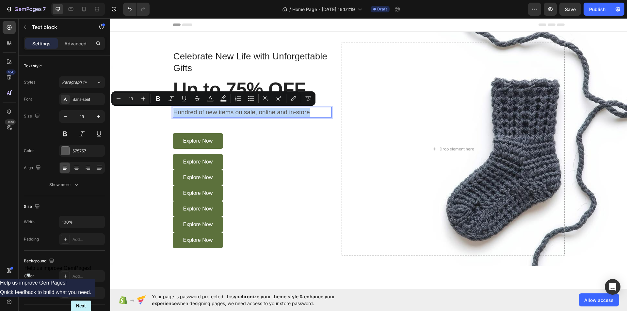
click at [205, 112] on p "Hundred of new items on sale, online and in-store" at bounding box center [252, 112] width 158 height 9
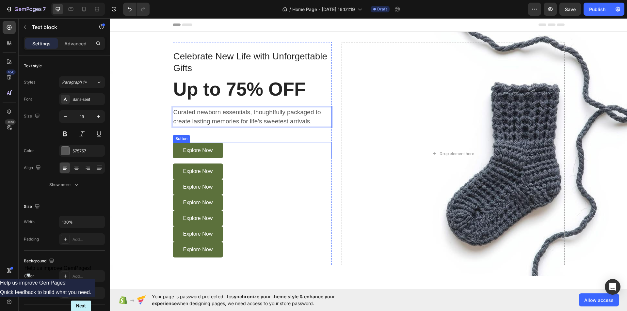
click at [264, 151] on div "Explore Now Button" at bounding box center [252, 151] width 159 height 16
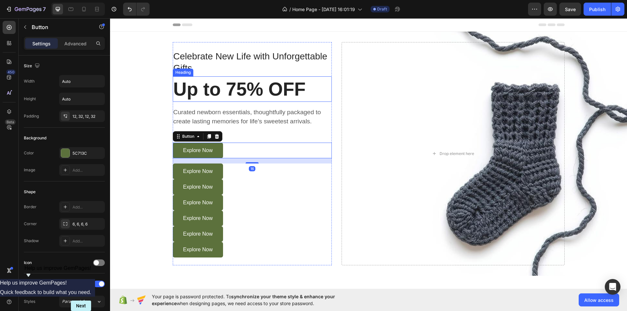
click at [244, 91] on p "Up to 75% OFF" at bounding box center [252, 89] width 158 height 24
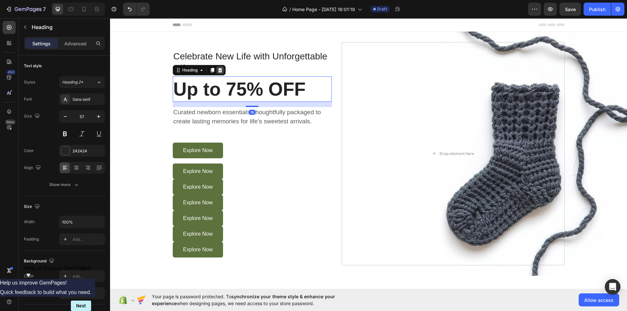
click at [218, 70] on icon at bounding box center [220, 70] width 5 height 5
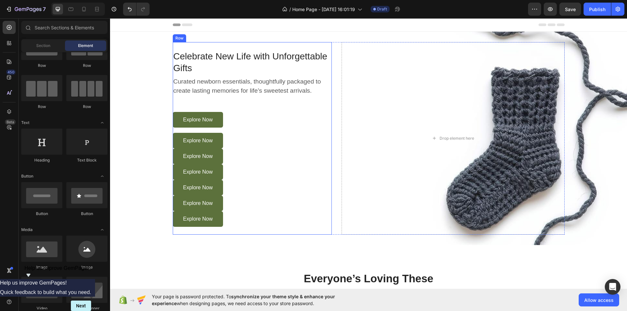
click at [273, 129] on div "Explore Now Button" at bounding box center [252, 122] width 159 height 21
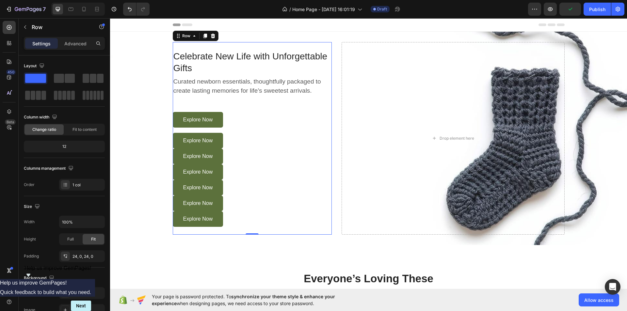
click at [247, 105] on div "Celebrate New Life with Unforgettable Gifts Text block Curated newborn essentia…" at bounding box center [252, 138] width 159 height 177
click at [10, 76] on icon at bounding box center [9, 77] width 7 height 7
click at [237, 108] on div "Celebrate New Life with Unforgettable Gifts Text block Curated newborn essentia…" at bounding box center [252, 138] width 159 height 177
click at [257, 105] on div "Celebrate New Life with Unforgettable Gifts Text block Curated newborn essentia…" at bounding box center [252, 138] width 159 height 177
click at [249, 107] on div "Celebrate New Life with Unforgettable Gifts Text block Curated newborn essentia…" at bounding box center [252, 138] width 159 height 177
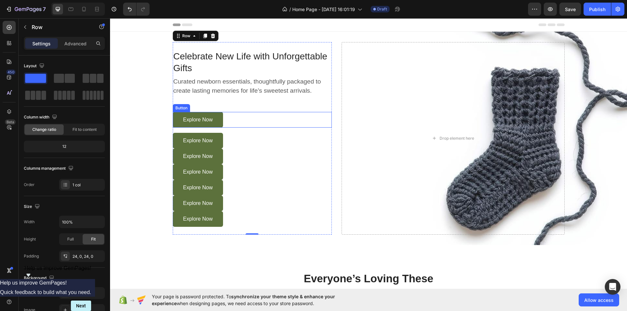
click at [179, 108] on div "Button" at bounding box center [181, 108] width 15 height 6
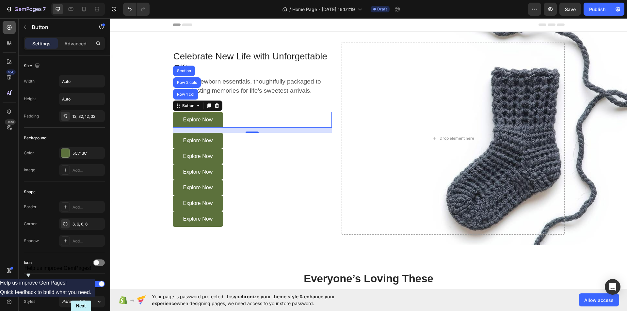
click at [8, 25] on icon at bounding box center [9, 27] width 7 height 7
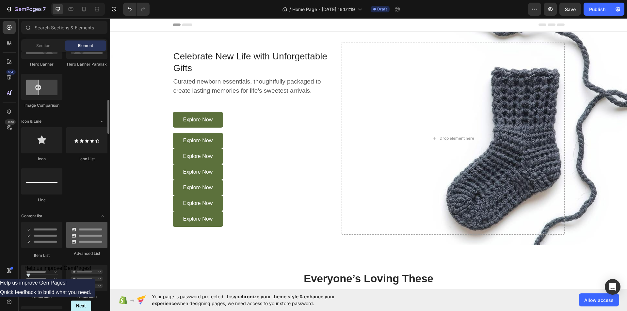
scroll to position [392, 0]
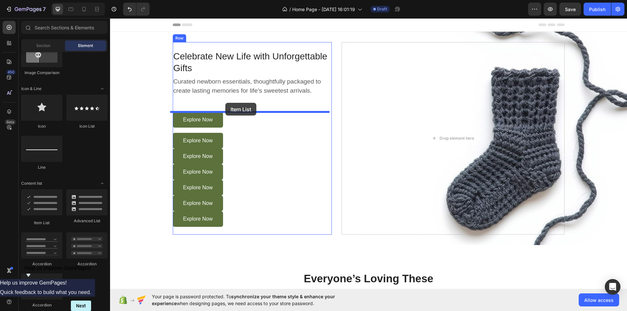
drag, startPoint x: 156, startPoint y: 223, endPoint x: 225, endPoint y: 103, distance: 138.2
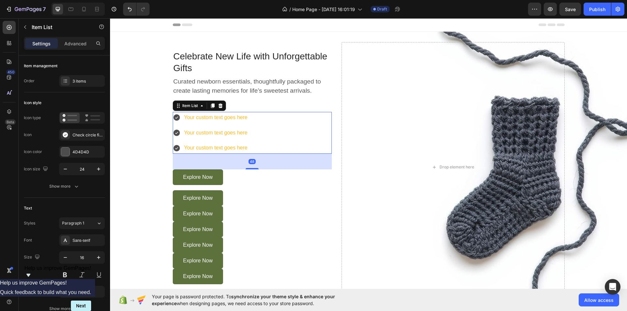
click at [173, 117] on icon at bounding box center [176, 117] width 7 height 7
click at [204, 117] on div "Your custom text goes here" at bounding box center [215, 117] width 65 height 11
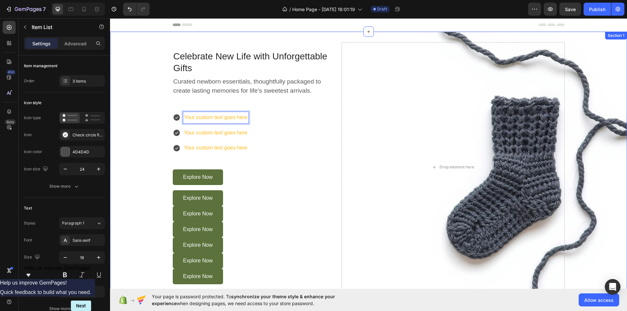
click at [144, 143] on div "Celebrate New Life with Unforgettable Gifts Text block Curated newborn essentia…" at bounding box center [368, 167] width 507 height 250
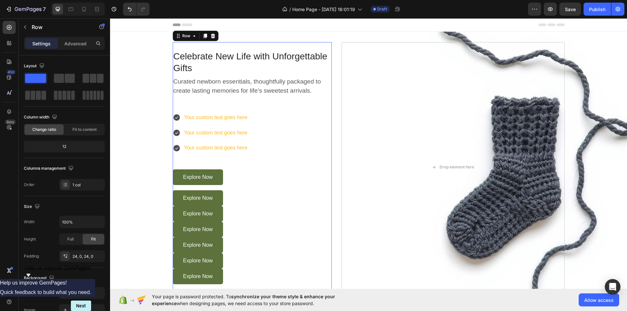
click at [200, 101] on div "Celebrate New Life with Unforgettable Gifts Text block Curated newborn essentia…" at bounding box center [252, 167] width 159 height 235
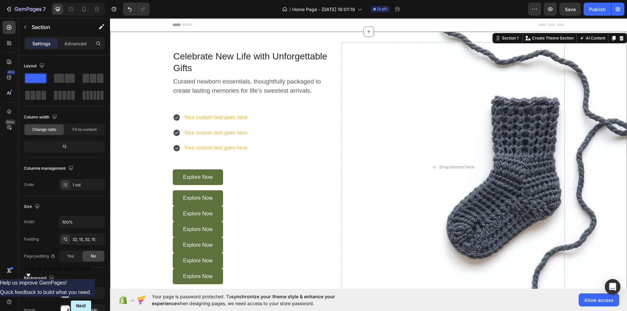
click at [152, 120] on div "Celebrate New Life with Unforgettable Gifts Text block Curated newborn essentia…" at bounding box center [368, 167] width 507 height 250
click at [188, 105] on div "Item List" at bounding box center [183, 108] width 18 height 6
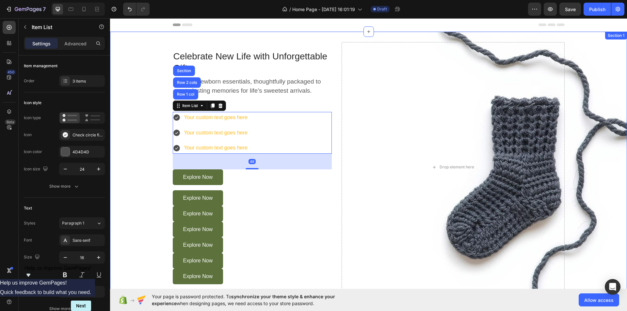
click at [143, 113] on div "Celebrate New Life with Unforgettable Gifts Text block Curated newborn essentia…" at bounding box center [368, 167] width 507 height 250
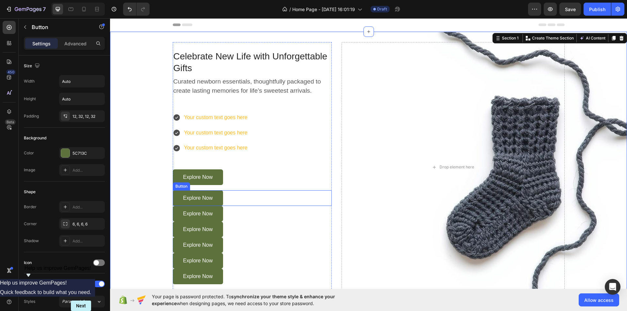
click at [243, 196] on div "Explore Now Button" at bounding box center [252, 198] width 159 height 16
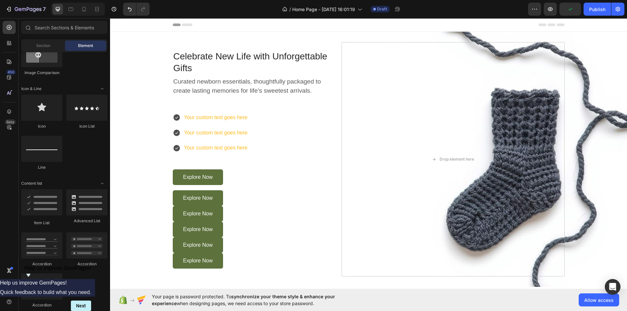
click at [230, 196] on div "Explore Now Button" at bounding box center [252, 198] width 159 height 16
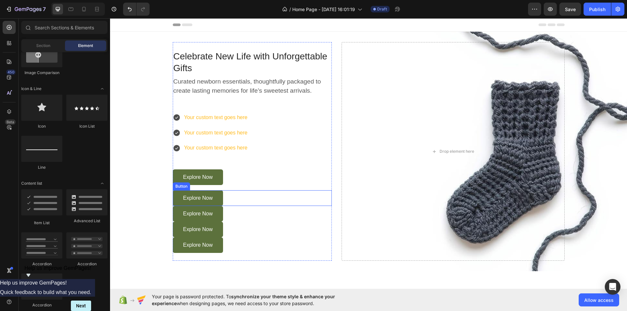
click at [241, 203] on div "Explore Now Button" at bounding box center [252, 198] width 159 height 16
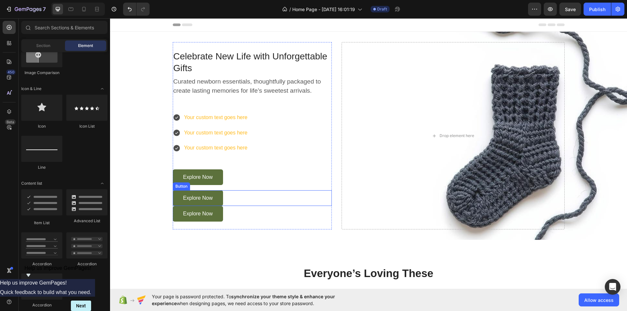
click at [241, 201] on div "Explore Now Button" at bounding box center [252, 198] width 159 height 16
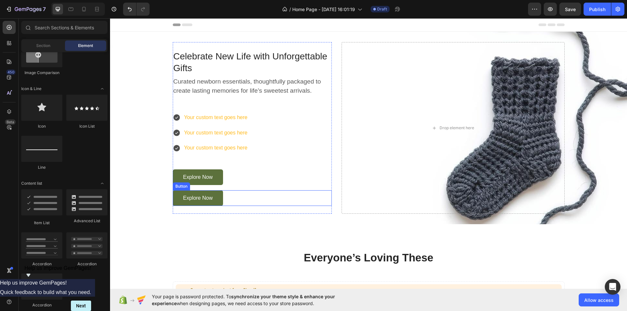
click at [243, 199] on div "Explore Now Button" at bounding box center [252, 198] width 159 height 16
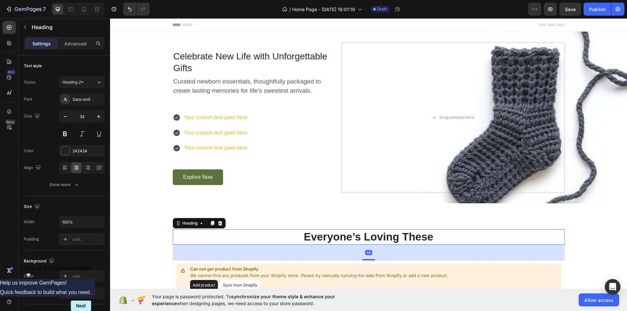
click at [240, 231] on p "Everyone’s Loving These" at bounding box center [368, 237] width 391 height 14
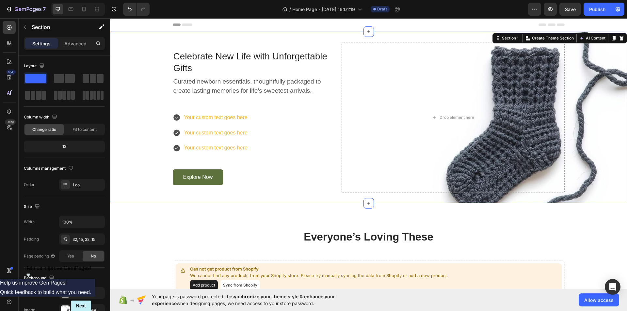
click at [264, 38] on div "Celebrate New Life with Unforgettable Gifts Text block Curated newborn essentia…" at bounding box center [368, 118] width 517 height 172
click at [76, 239] on div "32, 15, 32, 15" at bounding box center [82, 240] width 19 height 6
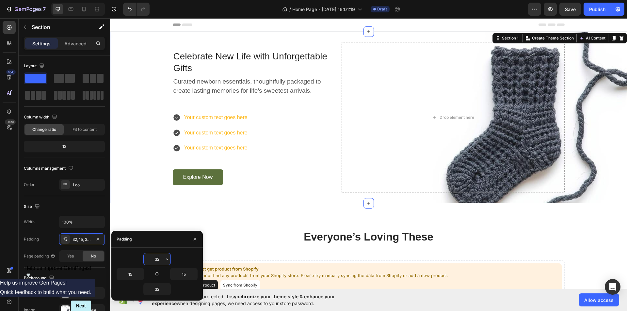
click at [155, 258] on input "32" at bounding box center [157, 259] width 27 height 12
click at [166, 258] on icon "button" at bounding box center [167, 259] width 5 height 5
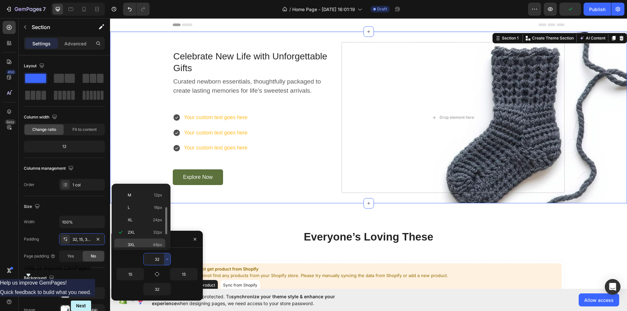
scroll to position [75, 0]
click at [140, 231] on p "4XL 80px" at bounding box center [145, 229] width 35 height 6
type input "80"
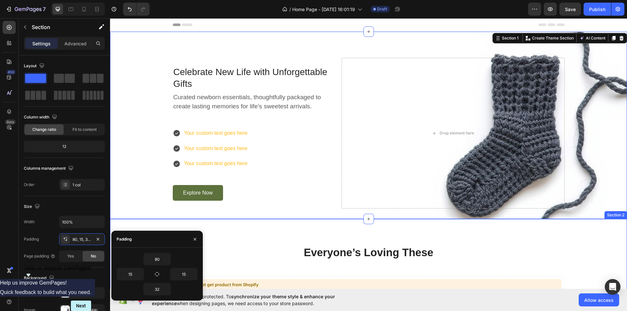
click at [315, 245] on div "Everyone’s Loving These Heading Can not get product from Shopify We cannot find…" at bounding box center [368, 286] width 517 height 135
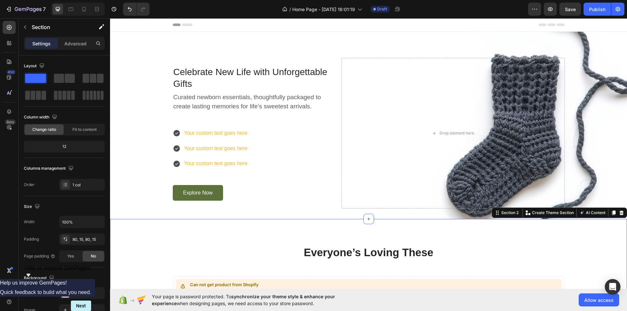
click at [252, 243] on div "Everyone’s Loving These Heading Can not get product from Shopify We cannot find…" at bounding box center [368, 286] width 517 height 135
click at [145, 133] on div "Celebrate New Life with Unforgettable Gifts Text block Curated newborn essentia…" at bounding box center [368, 133] width 507 height 151
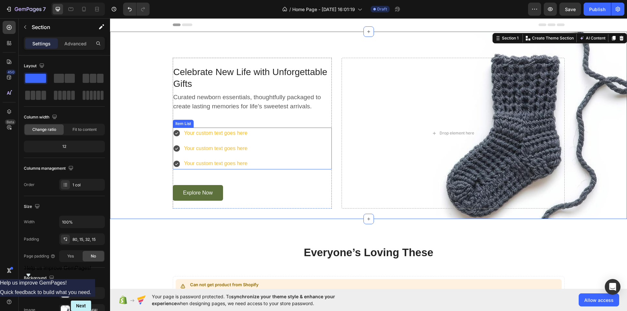
click at [194, 134] on p "Your custom text goes here" at bounding box center [215, 133] width 63 height 9
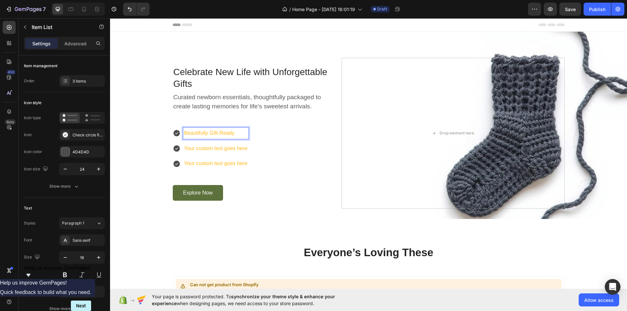
click at [208, 149] on p "Your custom text goes here" at bounding box center [215, 148] width 63 height 9
click at [208, 137] on p "Beautifully Gift-Ready" at bounding box center [215, 133] width 63 height 9
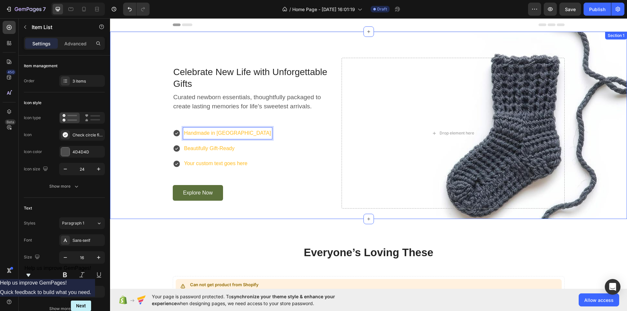
click at [145, 138] on div "Celebrate New Life with Unforgettable Gifts Text block Curated newborn essentia…" at bounding box center [368, 133] width 507 height 151
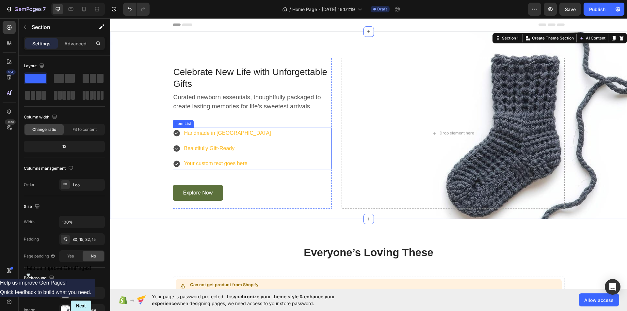
click at [197, 134] on p "Handmade in [GEOGRAPHIC_DATA]" at bounding box center [227, 133] width 87 height 9
click at [143, 178] on div "Celebrate New Life with Unforgettable Gifts Text block Curated newborn essentia…" at bounding box center [368, 133] width 507 height 151
click at [201, 152] on p "Beautifully Gift-Ready" at bounding box center [227, 148] width 87 height 9
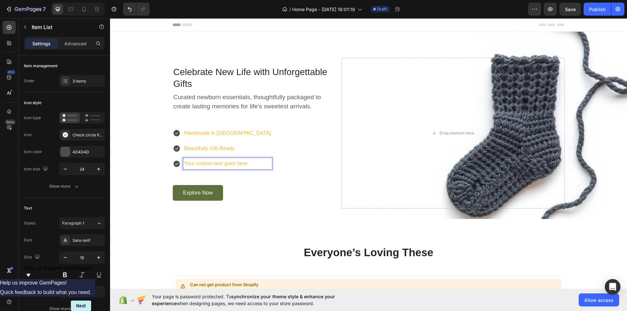
click at [202, 166] on p "Your custom text goes here" at bounding box center [227, 163] width 87 height 9
click at [239, 179] on div "Celebrate New Life with Unforgettable Gifts Text block Curated newborn essentia…" at bounding box center [252, 133] width 159 height 135
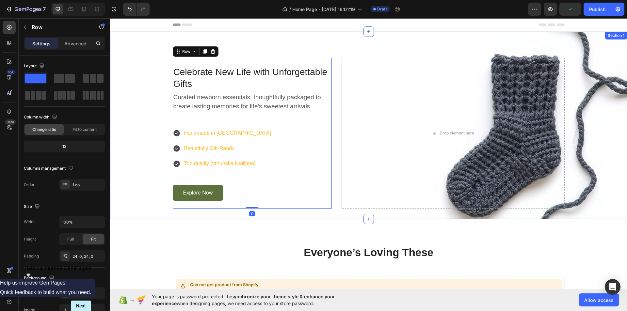
click at [148, 178] on div "Celebrate New Life with Unforgettable Gifts Text block Curated newborn essentia…" at bounding box center [368, 133] width 507 height 151
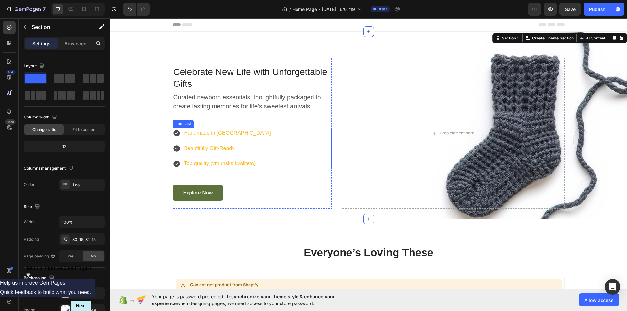
click at [174, 132] on icon at bounding box center [176, 133] width 7 height 7
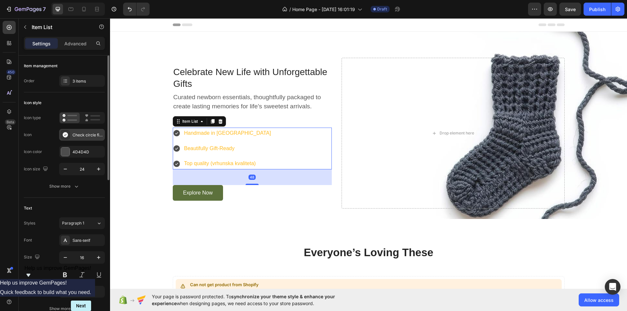
click at [64, 137] on icon at bounding box center [65, 134] width 5 height 5
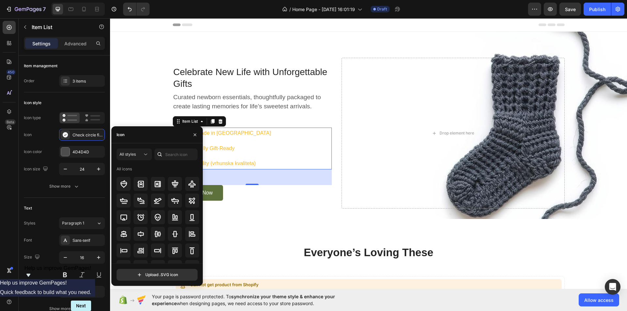
scroll to position [0, 0]
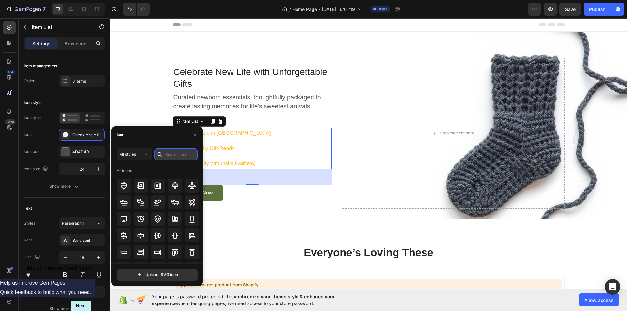
click at [182, 158] on input "text" at bounding box center [175, 155] width 43 height 12
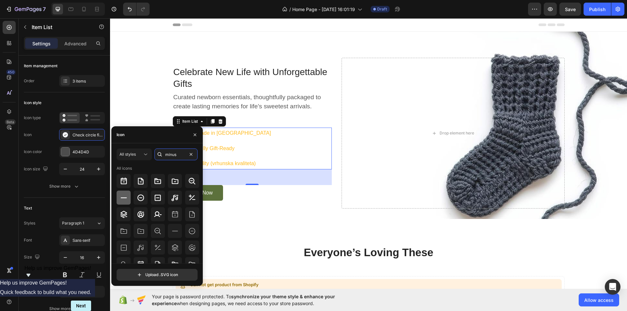
type input "minus"
click at [121, 196] on icon at bounding box center [124, 198] width 8 height 8
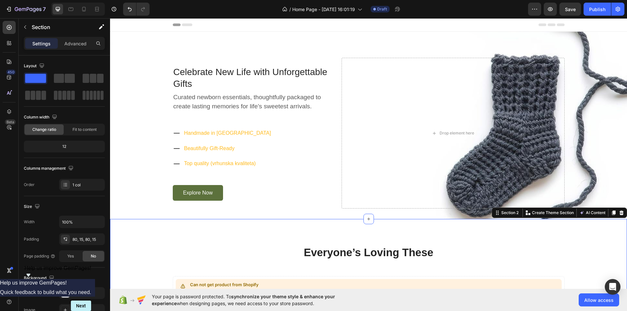
click at [242, 228] on div "Everyone’s Loving These Heading Can not get product from Shopify We cannot find…" at bounding box center [368, 286] width 517 height 135
click at [175, 132] on icon at bounding box center [177, 133] width 8 height 8
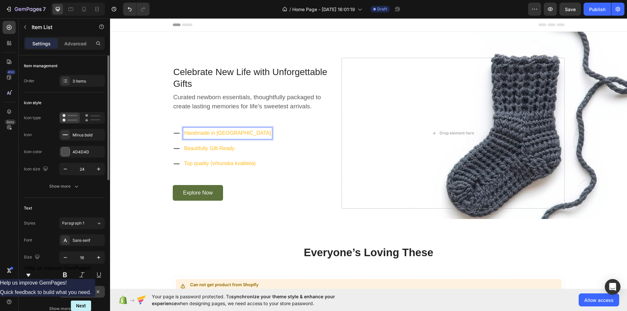
click at [69, 287] on div "FEB91C" at bounding box center [82, 292] width 46 height 12
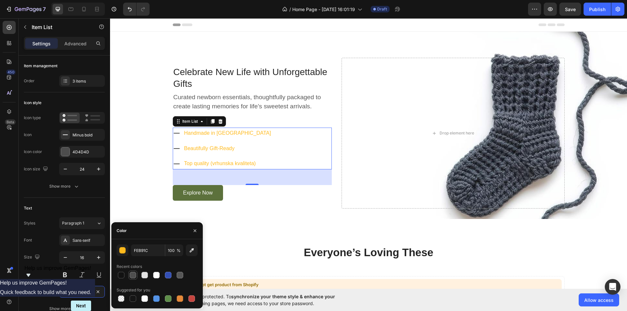
click at [132, 276] on div at bounding box center [133, 275] width 7 height 7
type input "4F4F4F"
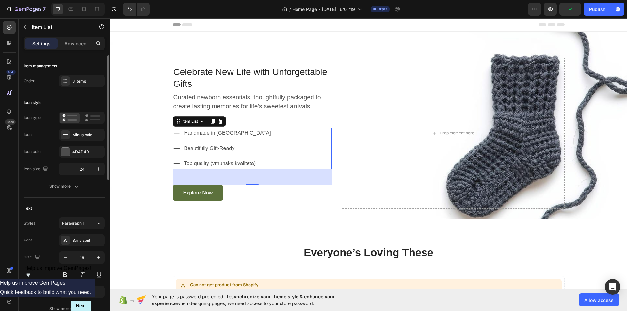
click at [86, 194] on div "Icon style Icon type Icon Minus bold Icon color 4D4D4D Icon size 24 Show more" at bounding box center [64, 145] width 81 height 106
click at [71, 170] on button "button" at bounding box center [65, 169] width 12 height 12
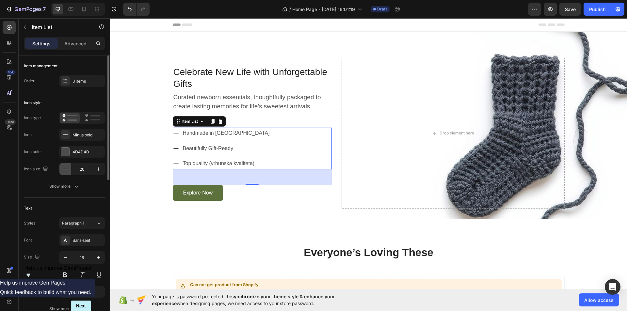
click at [71, 170] on button "button" at bounding box center [65, 169] width 12 height 12
type input "18"
click at [67, 258] on icon "button" at bounding box center [65, 257] width 7 height 7
type input "15"
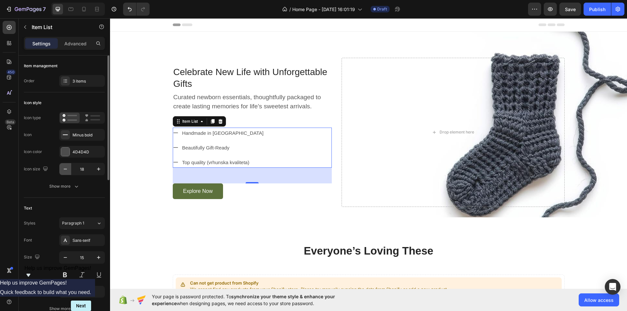
click at [65, 169] on icon "button" at bounding box center [65, 169] width 3 height 1
type input "14"
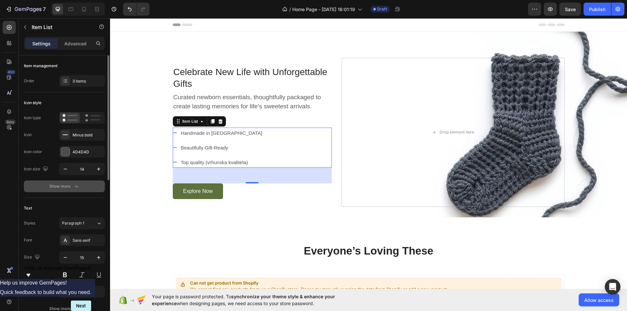
click at [36, 188] on button "Show more" at bounding box center [64, 187] width 81 height 12
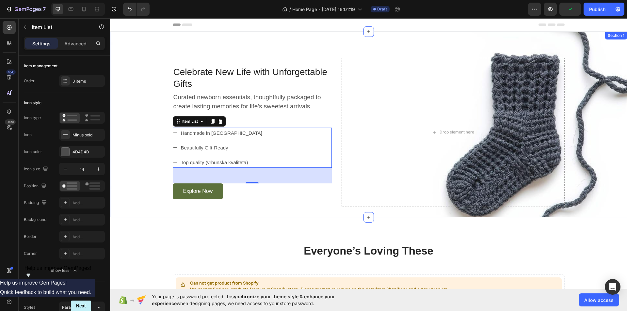
click at [166, 207] on div "Celebrate New Life with Unforgettable Gifts Text block Curated newborn essentia…" at bounding box center [368, 125] width 517 height 186
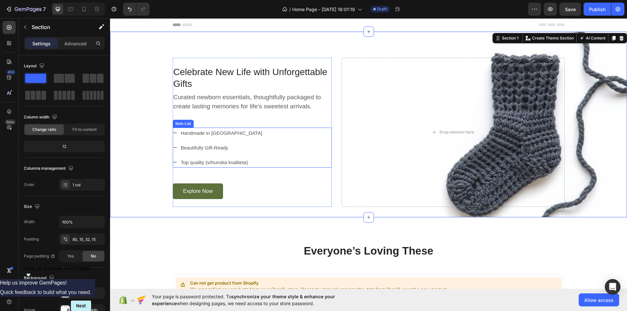
click at [259, 136] on div "Handmade in [GEOGRAPHIC_DATA] Beautifully Gift-Ready Top quality (vrhunska kval…" at bounding box center [252, 148] width 159 height 40
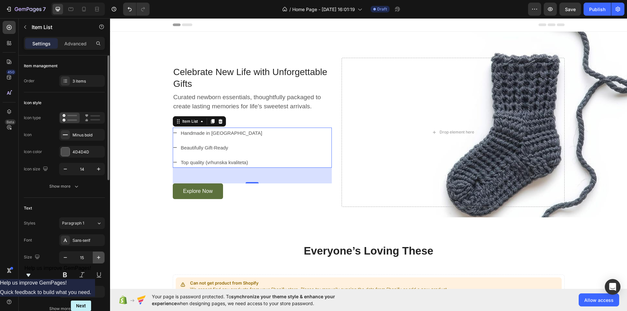
click at [99, 260] on icon "button" at bounding box center [98, 257] width 7 height 7
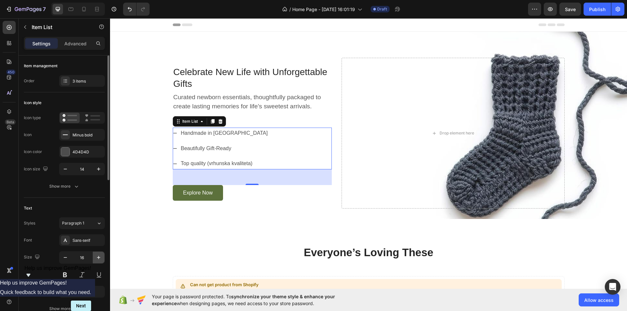
type input "17"
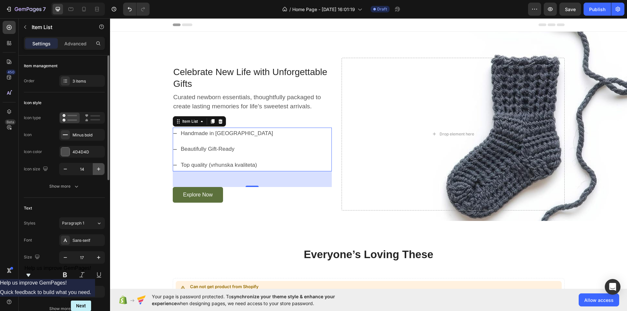
click at [100, 170] on icon "button" at bounding box center [98, 169] width 7 height 7
type input "15"
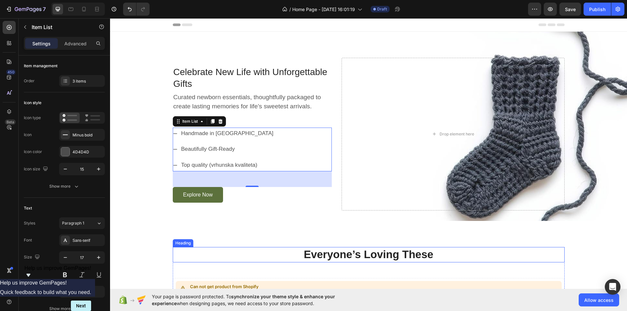
click at [232, 248] on p "Everyone’s Loving These" at bounding box center [368, 255] width 391 height 14
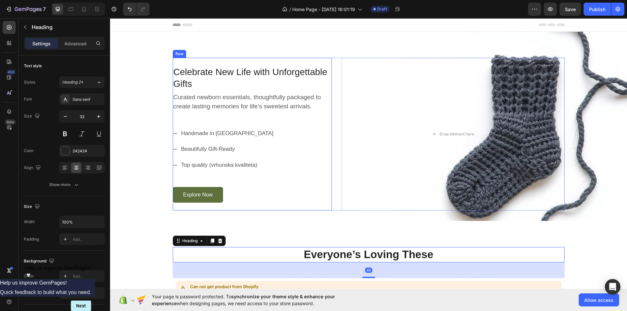
click at [194, 122] on div "Celebrate New Life with Unforgettable Gifts Text block Curated newborn essentia…" at bounding box center [252, 134] width 159 height 137
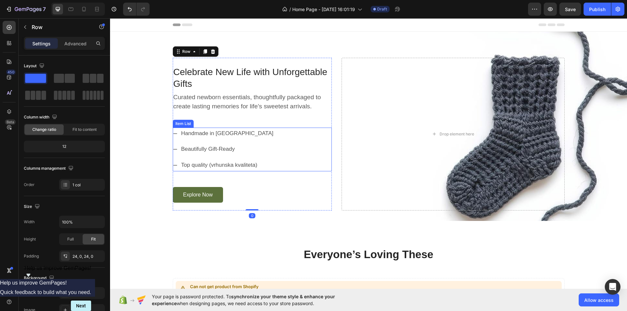
click at [259, 143] on div "Handmade in [GEOGRAPHIC_DATA] Beautifully Gift-Ready Top quality (vrhunska kval…" at bounding box center [252, 150] width 159 height 44
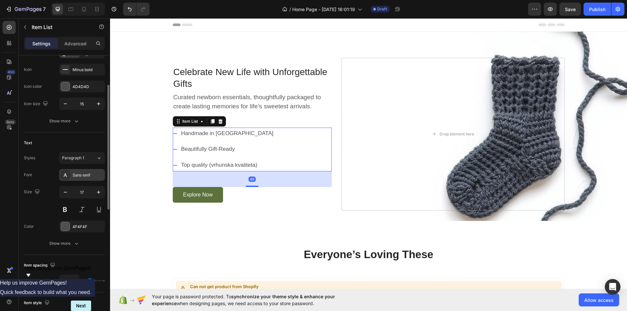
scroll to position [98, 0]
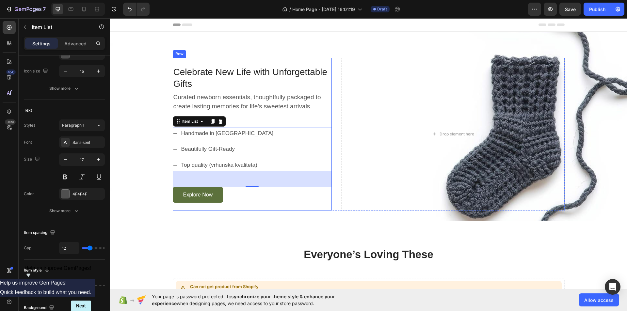
click at [257, 116] on div "Celebrate New Life with Unforgettable Gifts Text block Curated newborn essentia…" at bounding box center [252, 134] width 159 height 137
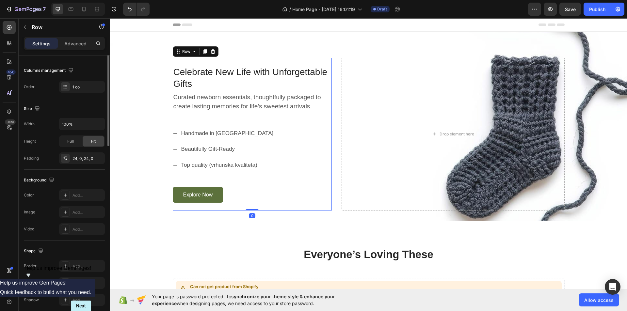
scroll to position [0, 0]
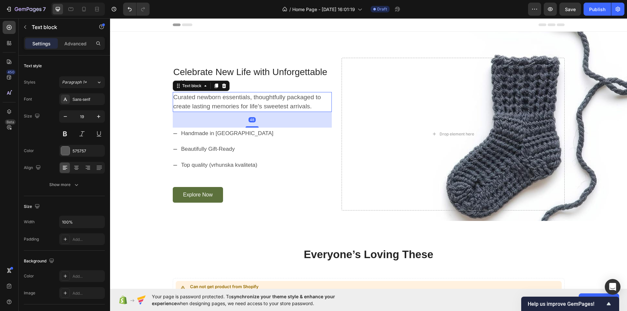
click at [217, 106] on p "Curated newborn essentials, thoughtfully packaged to create lasting memories fo…" at bounding box center [252, 102] width 158 height 19
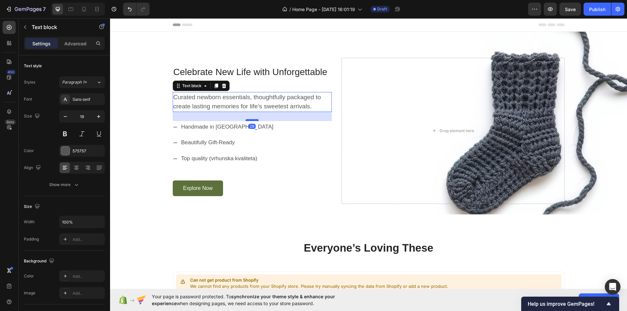
drag, startPoint x: 252, startPoint y: 127, endPoint x: 254, endPoint y: 121, distance: 6.9
click at [254, 121] on div at bounding box center [252, 120] width 13 height 2
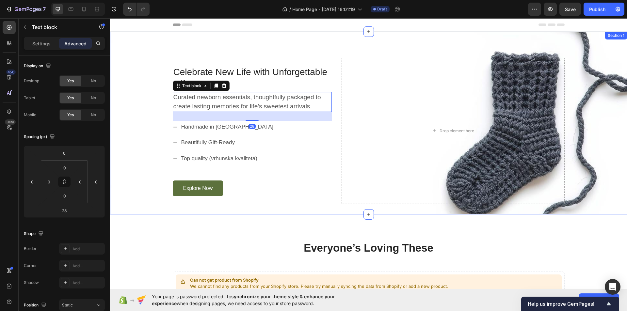
click at [138, 155] on div "Celebrate New Life with Unforgettable Gifts Text block Curated newborn essentia…" at bounding box center [368, 131] width 507 height 146
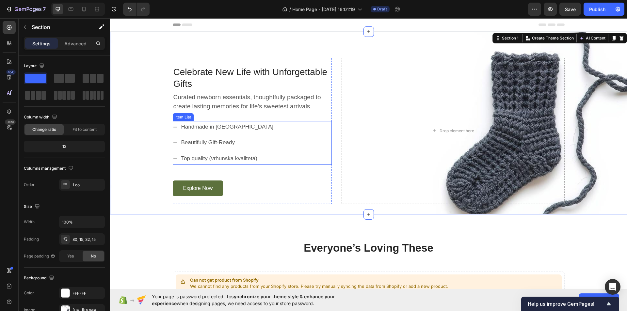
click at [274, 135] on div "Handmade in [GEOGRAPHIC_DATA] Beautifully Gift-Ready Top quality (vrhunska kval…" at bounding box center [252, 143] width 159 height 44
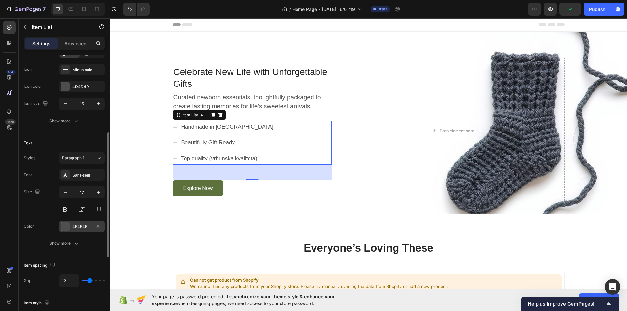
scroll to position [98, 0]
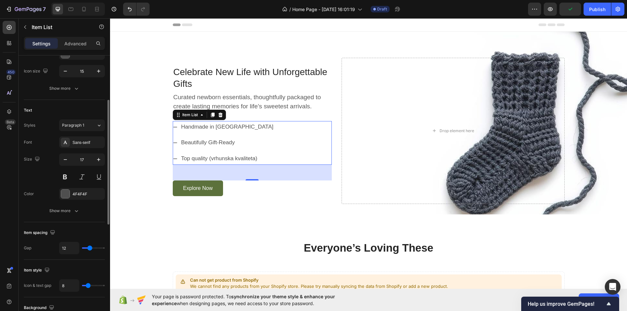
type input "7"
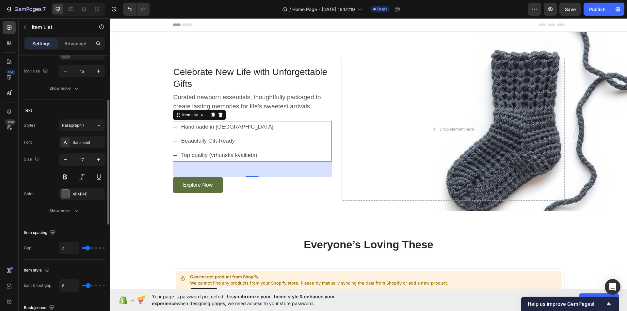
type input "6"
type input "5"
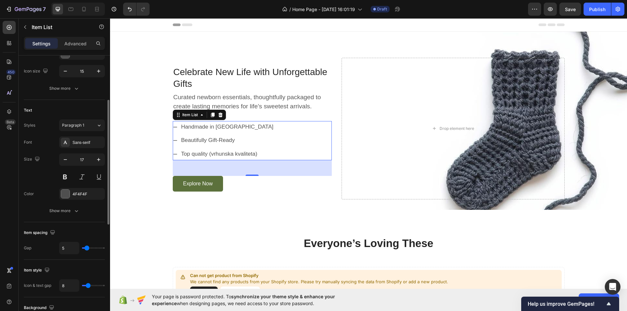
type input "4"
type input "3"
type input "1"
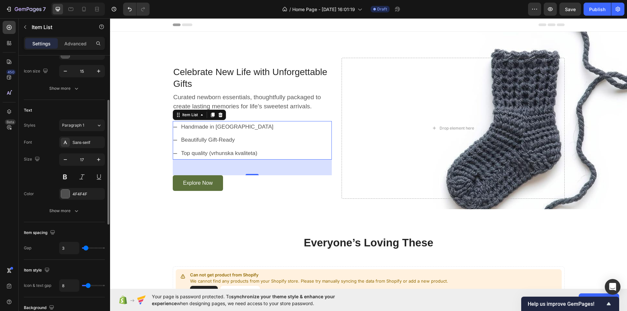
type input "1"
type input "0"
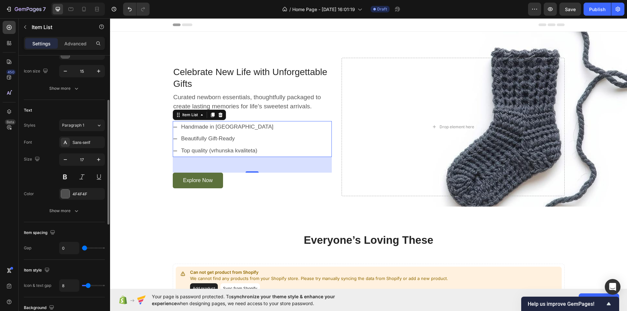
drag, startPoint x: 88, startPoint y: 248, endPoint x: 84, endPoint y: 248, distance: 4.6
type input "0"
click at [84, 248] on input "range" at bounding box center [93, 248] width 23 height 1
click at [41, 252] on div "Gap 0" at bounding box center [64, 248] width 81 height 12
click at [178, 235] on p "Everyone’s Loving These" at bounding box center [368, 241] width 391 height 14
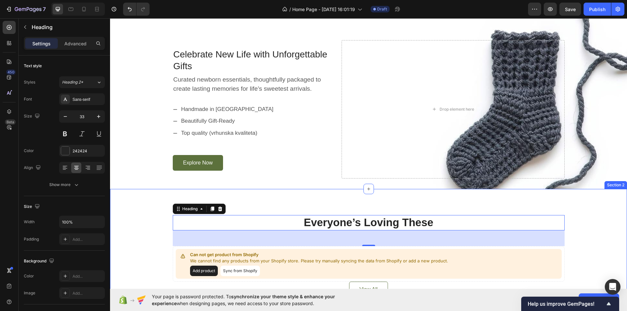
scroll to position [0, 0]
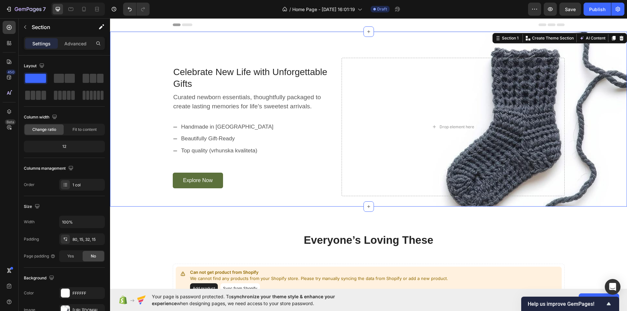
click at [154, 153] on div "Celebrate New Life with Unforgettable Gifts Text block Curated newborn essentia…" at bounding box center [368, 127] width 507 height 138
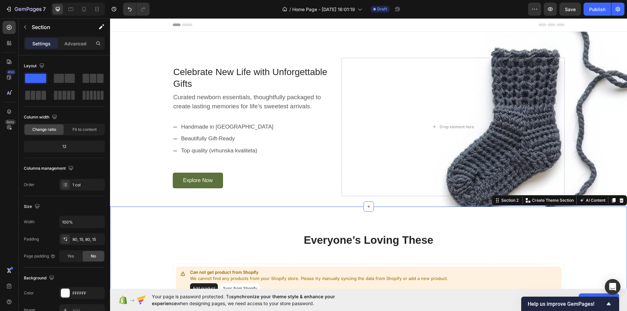
click at [231, 226] on div "Everyone’s Loving These Heading Can not get product from Shopify We cannot find…" at bounding box center [368, 274] width 517 height 135
click at [196, 227] on div "Everyone’s Loving These Heading Can not get product from Shopify We cannot find…" at bounding box center [368, 274] width 517 height 135
click at [263, 222] on div "Everyone’s Loving These Heading Can not get product from Shopify We cannot find…" at bounding box center [368, 274] width 517 height 135
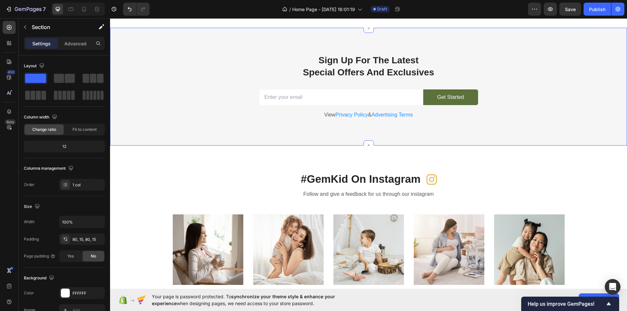
scroll to position [100, 0]
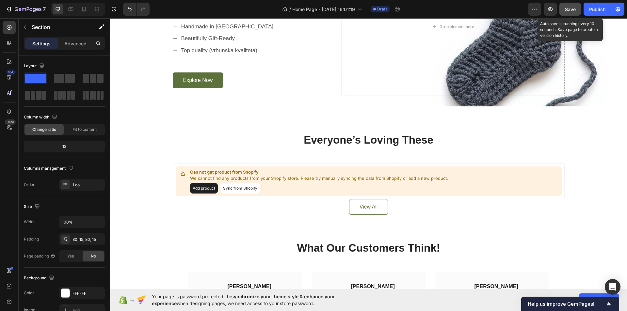
click at [571, 9] on span "Save" at bounding box center [570, 10] width 11 height 6
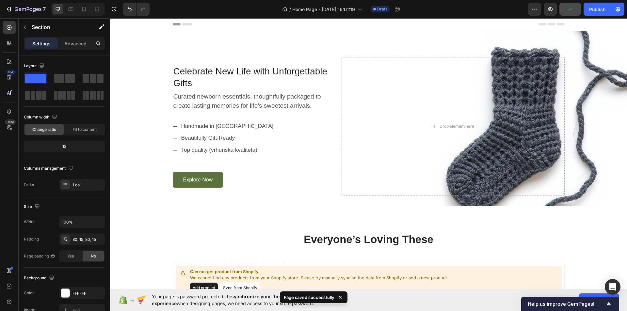
scroll to position [0, 0]
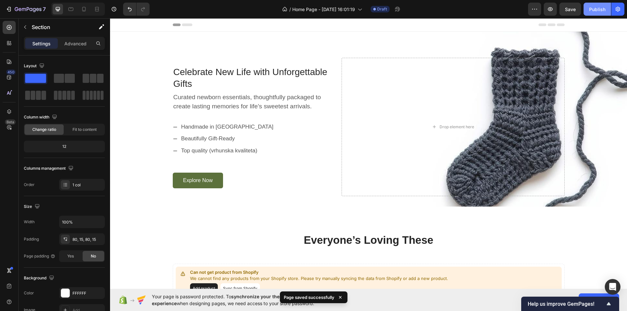
click at [592, 9] on div "Publish" at bounding box center [597, 9] width 16 height 7
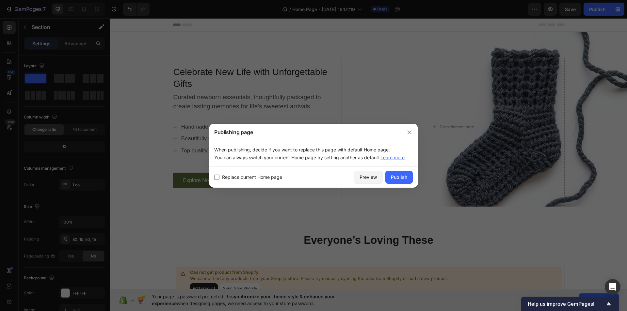
click at [250, 177] on span "Replace current Home page" at bounding box center [252, 177] width 60 height 8
checkbox input "true"
click at [396, 176] on div "Publish" at bounding box center [399, 177] width 16 height 7
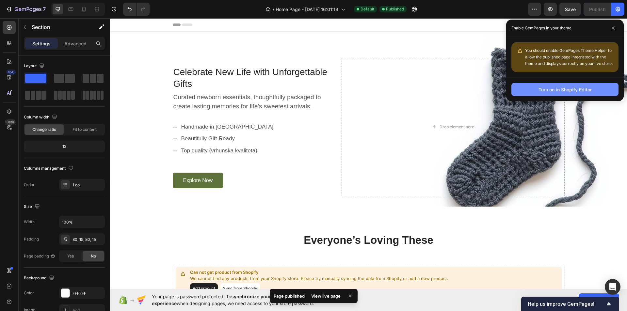
click at [556, 89] on div "Turn on in Shopify Editor" at bounding box center [565, 89] width 53 height 7
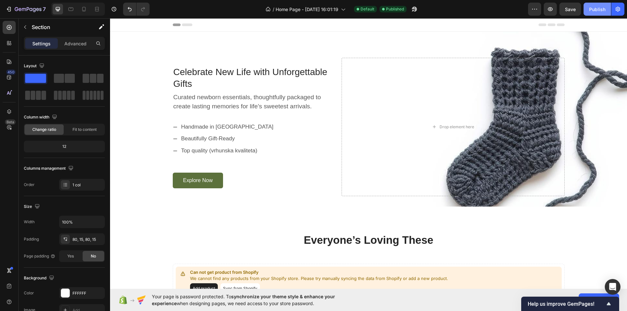
click at [590, 12] on div "Publish" at bounding box center [597, 9] width 16 height 7
click at [617, 12] on button "button" at bounding box center [617, 9] width 13 height 13
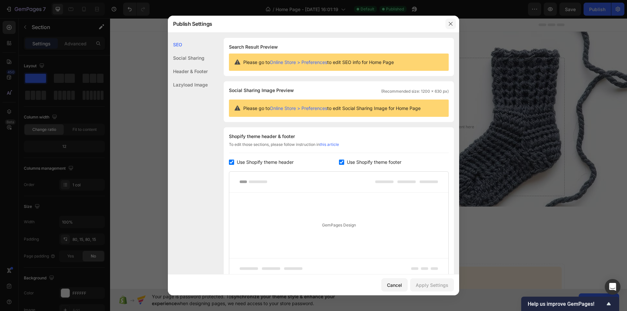
click at [454, 24] on button "button" at bounding box center [451, 24] width 10 height 10
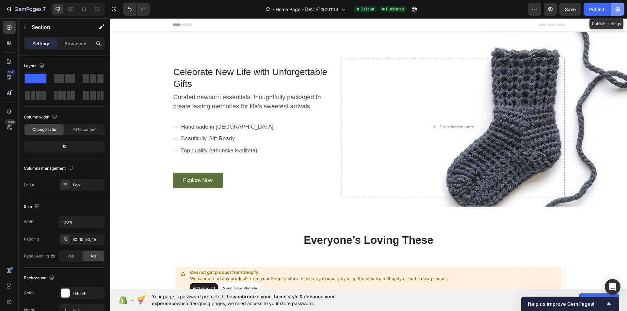
click at [616, 10] on icon "button" at bounding box center [618, 9] width 5 height 5
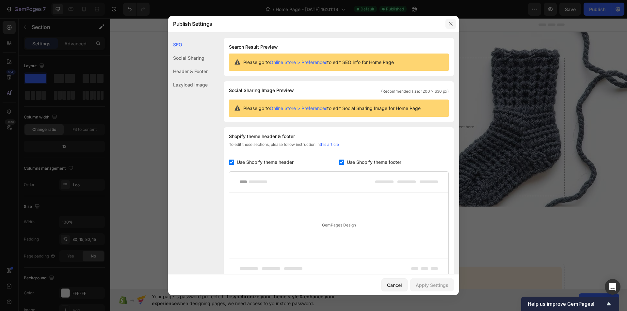
click at [454, 24] on button "button" at bounding box center [451, 24] width 10 height 10
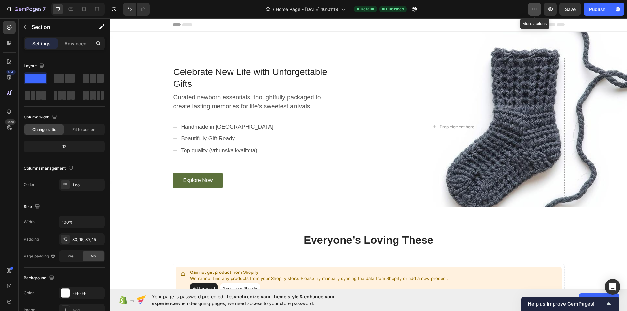
click at [532, 10] on icon "button" at bounding box center [534, 9] width 7 height 7
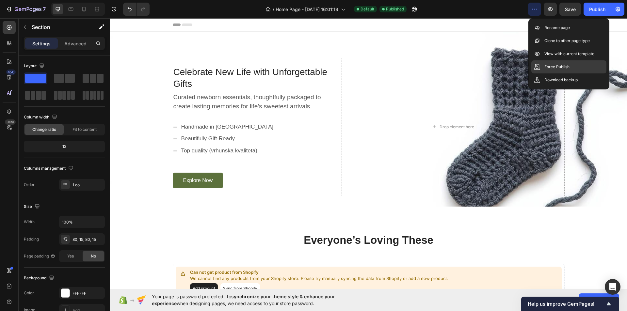
click at [558, 67] on p "Force Publish" at bounding box center [556, 67] width 25 height 7
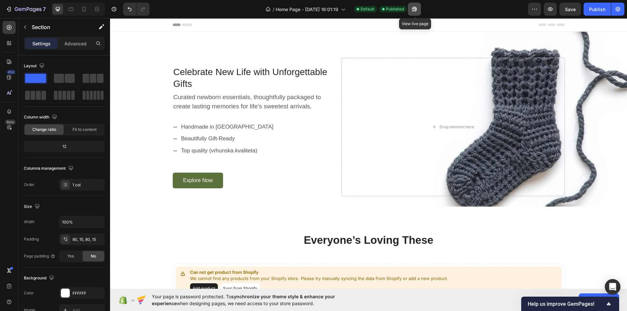
click at [418, 9] on icon "button" at bounding box center [414, 9] width 7 height 7
click at [368, 9] on span "Default" at bounding box center [368, 9] width 14 height 6
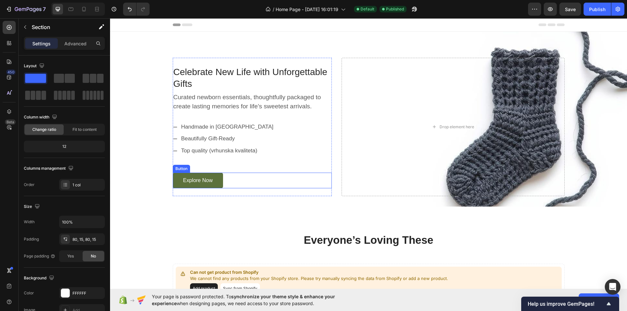
click at [260, 183] on div "Explore Now Button" at bounding box center [252, 181] width 159 height 16
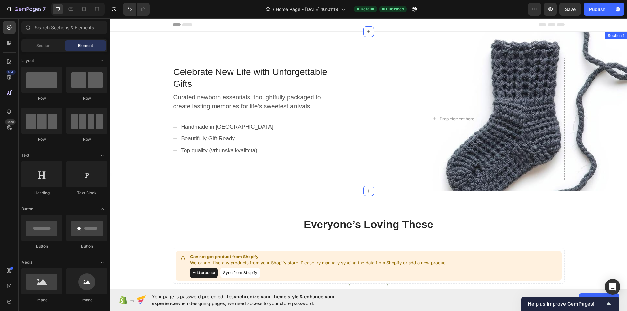
click at [332, 184] on div "Celebrate New Life with Unforgettable Gifts Text block Curated newborn essentia…" at bounding box center [368, 111] width 517 height 159
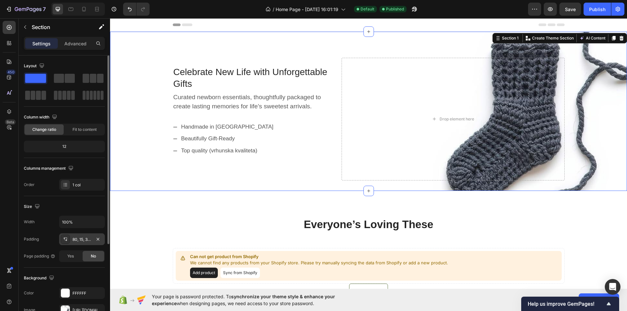
click at [72, 240] on div "80, 15, 32, 15" at bounding box center [82, 240] width 46 height 12
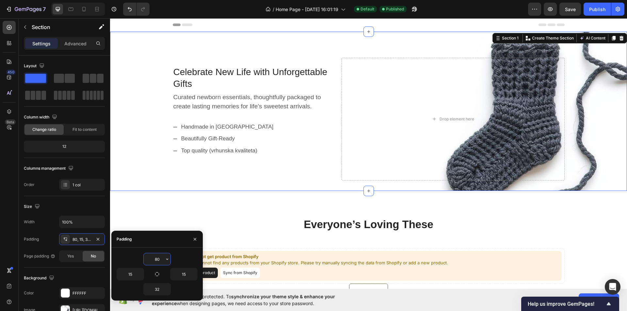
click at [157, 256] on input "80" at bounding box center [157, 259] width 27 height 12
click at [165, 257] on icon "button" at bounding box center [167, 259] width 5 height 5
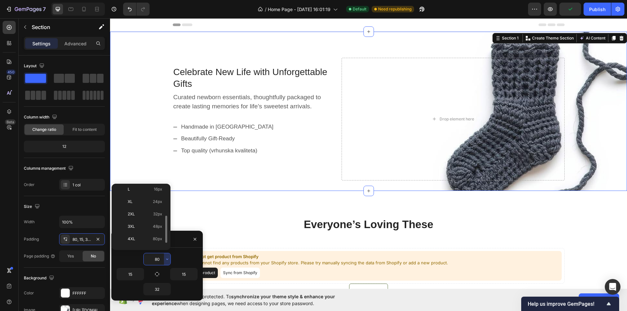
scroll to position [75, 0]
click at [142, 238] on p "5XL 112px" at bounding box center [145, 241] width 35 height 6
type input "112"
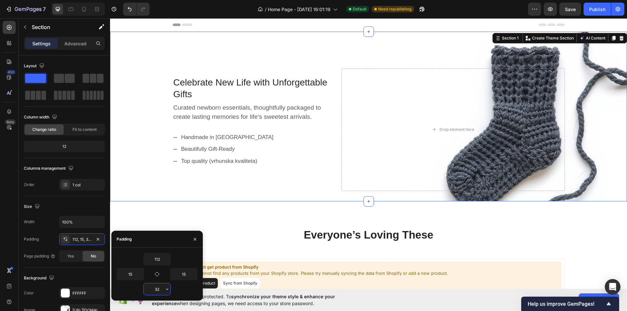
click at [164, 290] on input "32" at bounding box center [157, 290] width 27 height 12
click at [168, 291] on icon "button" at bounding box center [167, 289] width 5 height 5
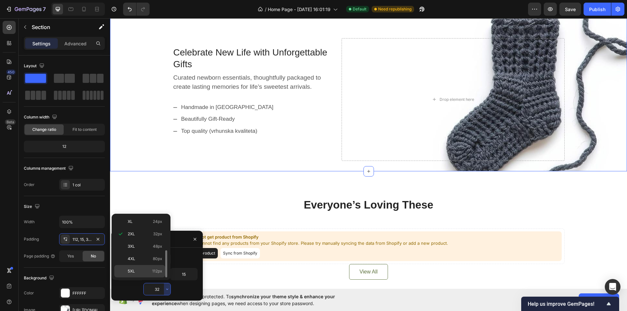
click at [137, 270] on p "5XL 112px" at bounding box center [145, 271] width 35 height 6
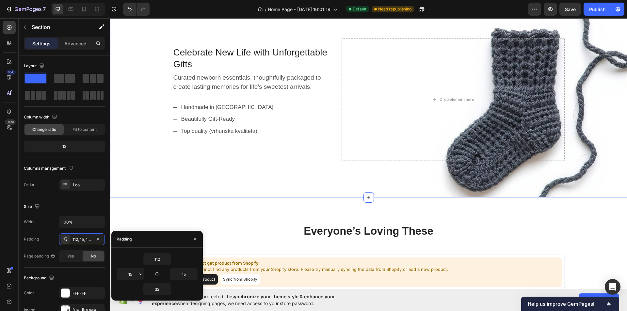
type input "112"
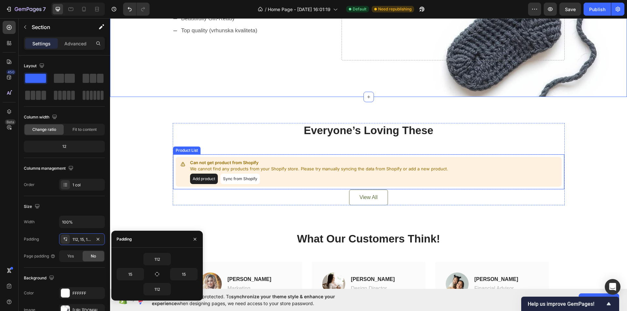
click at [181, 147] on div "Product List" at bounding box center [186, 151] width 27 height 8
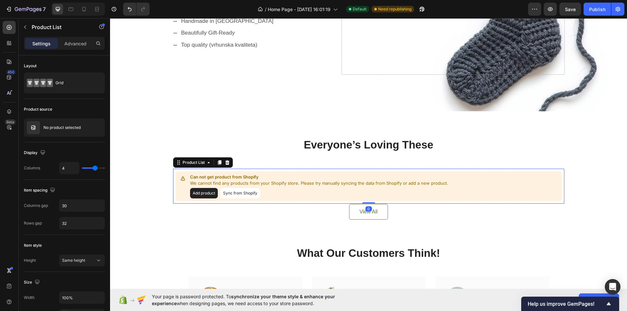
scroll to position [0, 0]
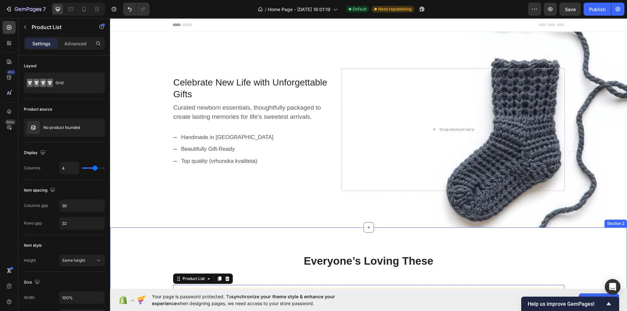
click at [176, 246] on div "Everyone’s Loving These Heading Can not get product from Shopify We cannot find…" at bounding box center [368, 295] width 517 height 135
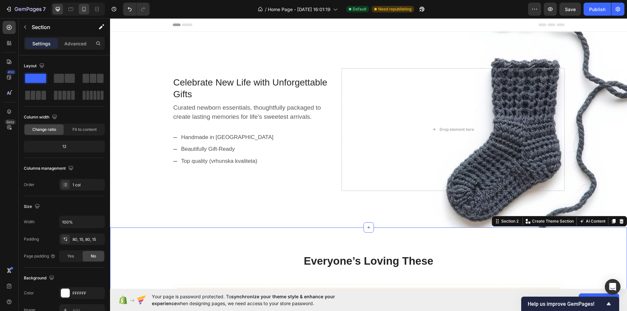
click at [85, 10] on icon at bounding box center [84, 9] width 4 height 5
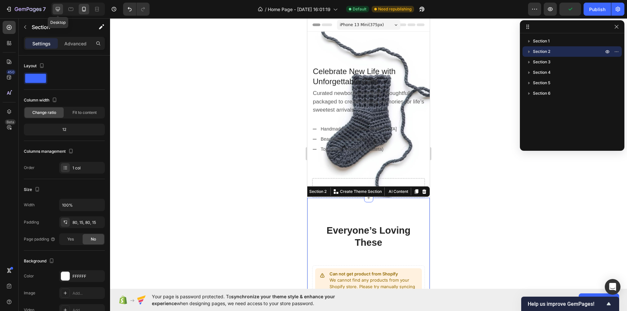
click at [59, 11] on icon at bounding box center [58, 9] width 7 height 7
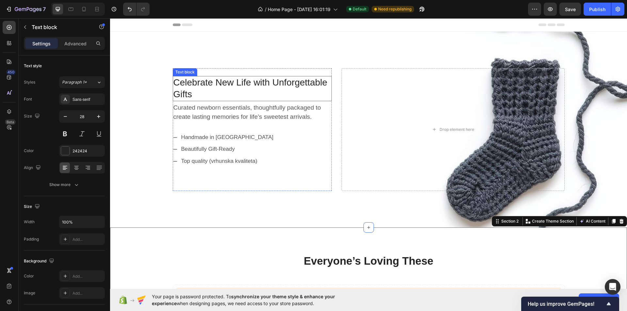
click at [226, 85] on p "Celebrate New Life with Unforgettable Gifts" at bounding box center [252, 89] width 158 height 24
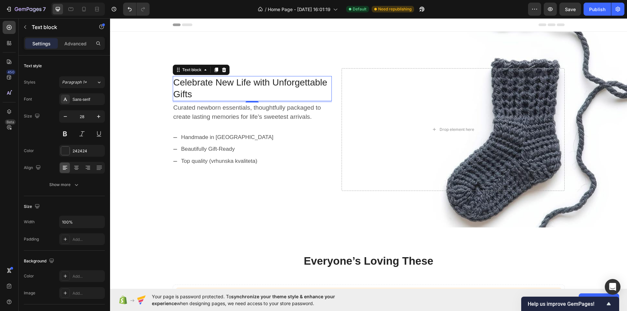
click at [211, 87] on p "Celebrate New Life with Unforgettable Gifts" at bounding box center [252, 89] width 158 height 24
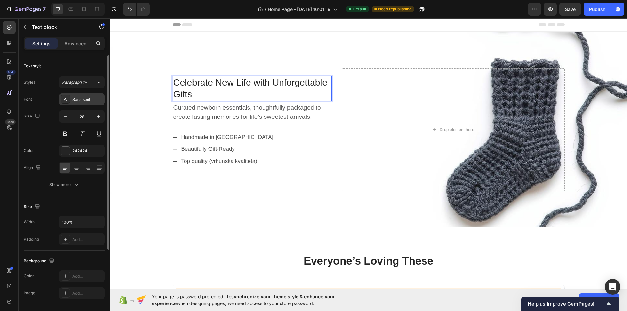
click at [97, 98] on div "Sans-serif" at bounding box center [88, 100] width 31 height 6
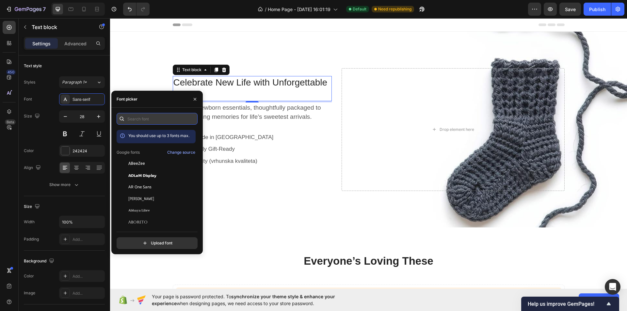
click at [153, 120] on input "text" at bounding box center [157, 119] width 81 height 12
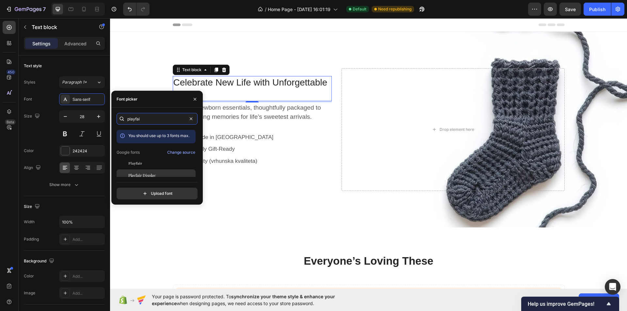
type input "playfai"
click at [146, 173] on span "Playfair Display" at bounding box center [141, 175] width 27 height 6
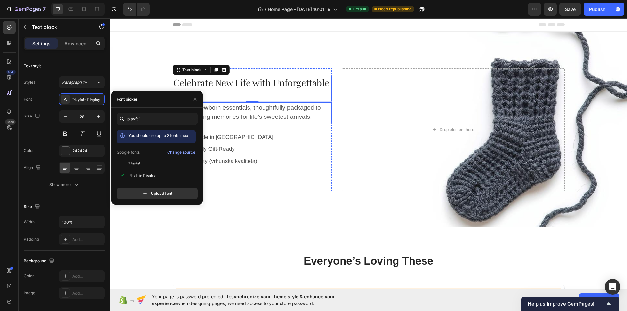
click at [229, 105] on p "Curated newborn essentials, thoughtfully packaged to create lasting memories fo…" at bounding box center [252, 112] width 158 height 19
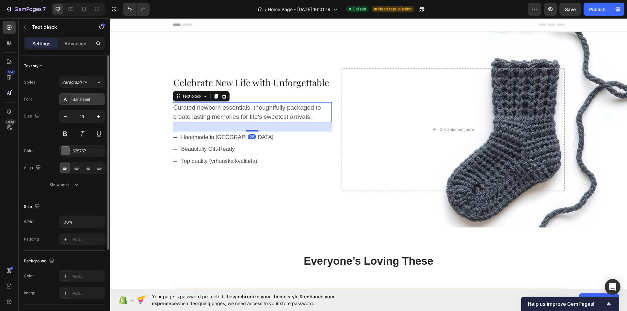
click at [90, 101] on div "Sans-serif" at bounding box center [88, 100] width 31 height 6
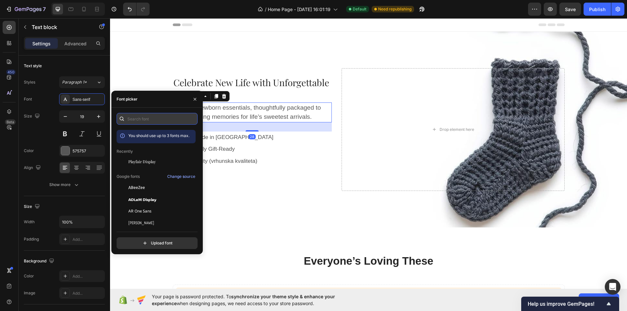
click at [137, 120] on input "text" at bounding box center [157, 119] width 81 height 12
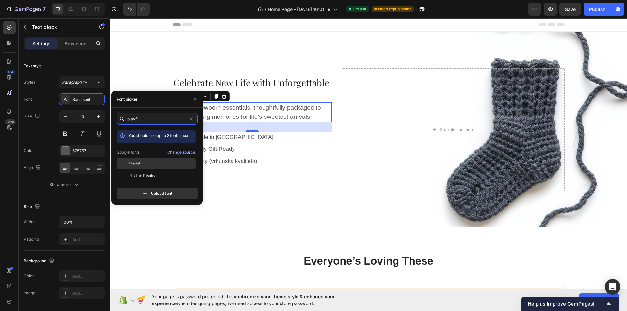
type input "playfa"
click at [150, 162] on div "Playfair" at bounding box center [161, 164] width 66 height 6
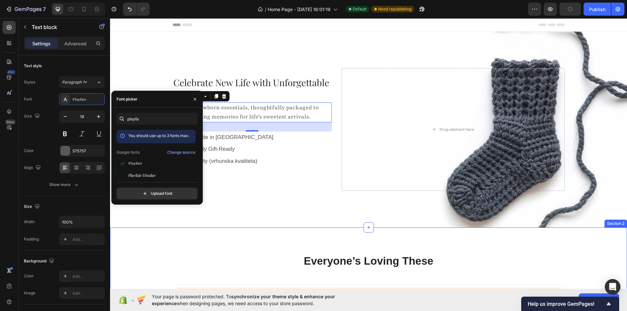
click at [261, 234] on div "Everyone’s Loving These Heading Can not get product from Shopify We cannot find…" at bounding box center [368, 295] width 517 height 135
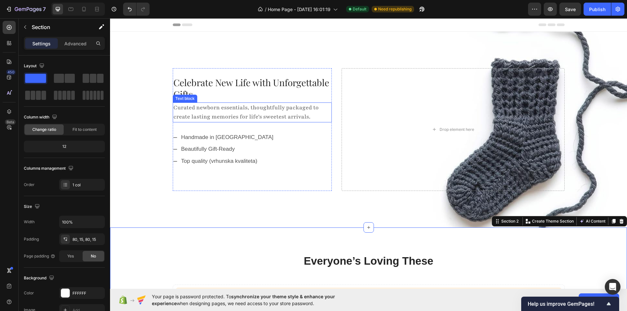
click at [222, 117] on p "Curated newborn essentials, thoughtfully packaged to create lasting memories fo…" at bounding box center [252, 112] width 158 height 19
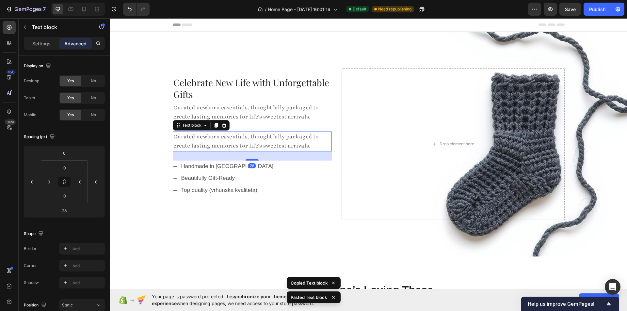
click at [219, 133] on p "Curated newborn essentials, thoughtfully packaged to create lasting memories fo…" at bounding box center [252, 141] width 158 height 19
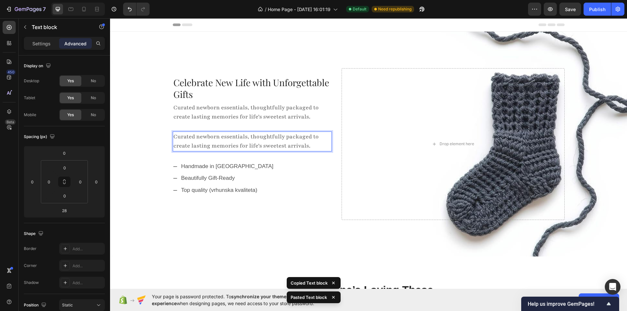
click at [232, 136] on p "Curated newborn essentials, thoughtfully packaged to create lasting memories fo…" at bounding box center [252, 141] width 158 height 19
click at [39, 40] on p "Settings" at bounding box center [41, 43] width 18 height 7
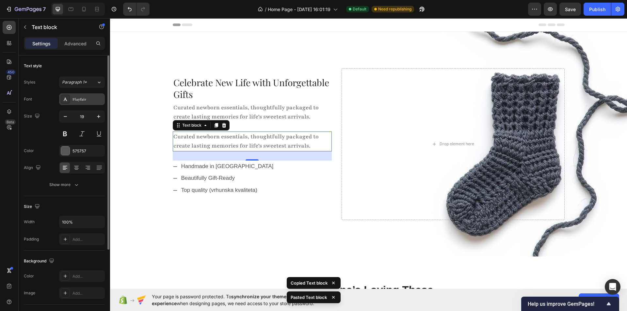
click at [80, 101] on div "Playfair" at bounding box center [88, 100] width 31 height 6
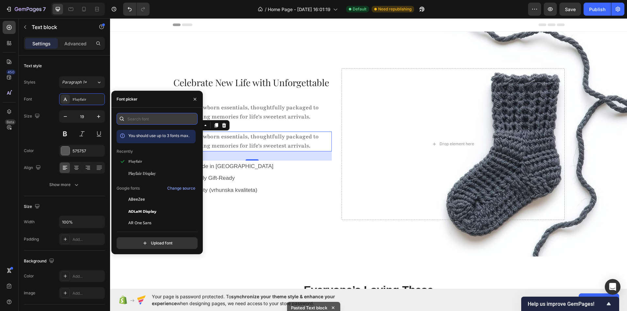
click at [143, 114] on input "text" at bounding box center [157, 119] width 81 height 12
type input "com"
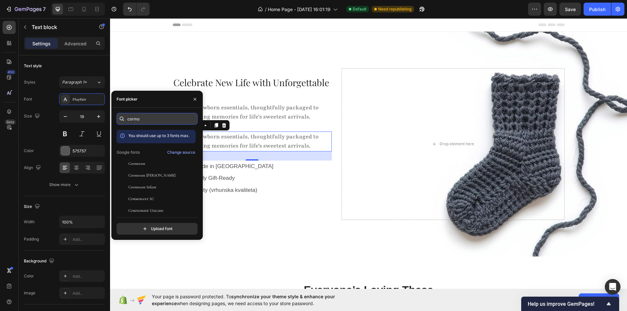
type input "cormo"
click at [153, 179] on div "Cormorant Garamond" at bounding box center [156, 176] width 79 height 12
click at [304, 166] on div "Handmade in [GEOGRAPHIC_DATA] Beautifully Gift-Ready Top quality (vrhunska kval…" at bounding box center [252, 179] width 159 height 36
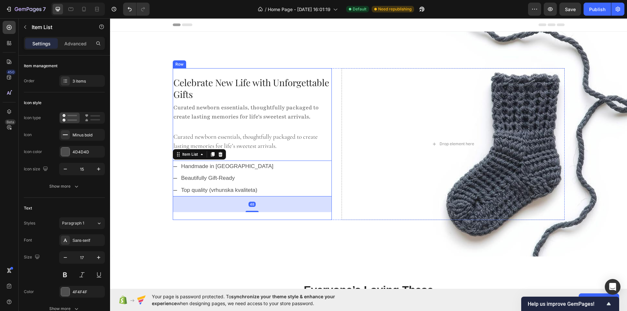
click at [262, 149] on p "Curated newborn essentials, thoughtfully packaged to create lasting memories fo…" at bounding box center [252, 141] width 158 height 19
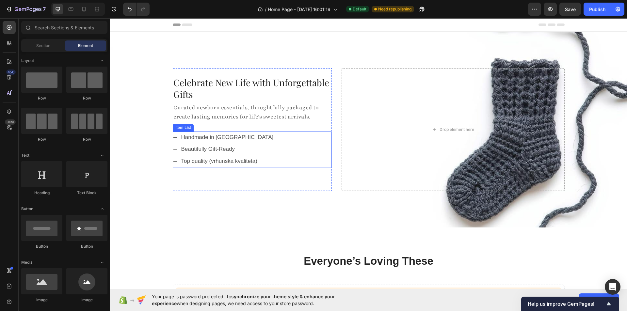
click at [264, 142] on div "Handmade in [GEOGRAPHIC_DATA] Beautifully Gift-Ready Top quality (vrhunska kval…" at bounding box center [252, 150] width 159 height 36
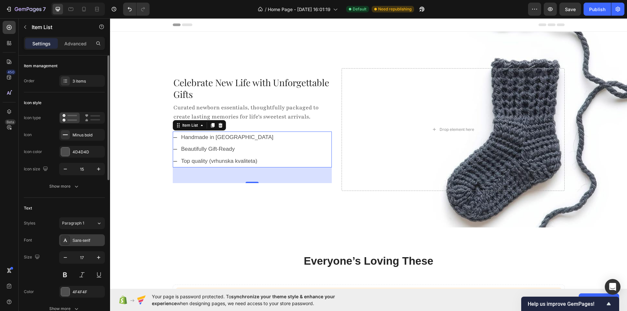
click at [87, 238] on div "Sans-serif" at bounding box center [88, 241] width 31 height 6
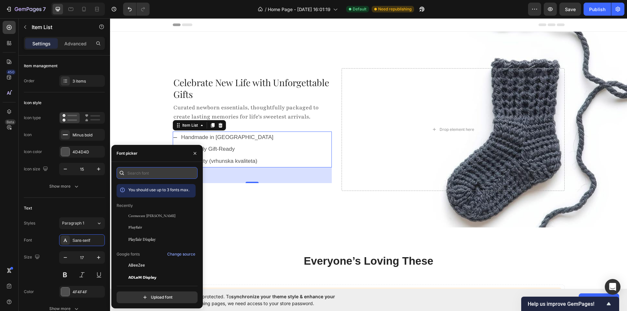
click at [152, 172] on input "text" at bounding box center [157, 173] width 81 height 12
click at [161, 228] on div "Playfair" at bounding box center [161, 228] width 66 height 6
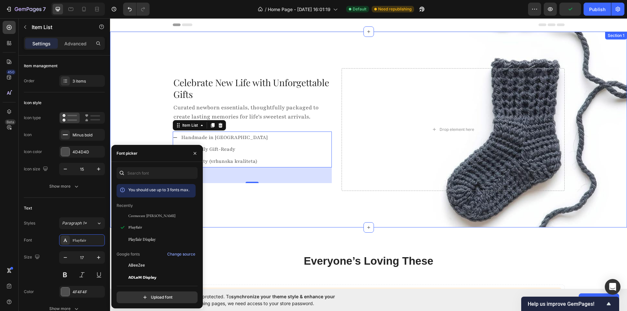
click at [262, 223] on div "Celebrate New Life with Unforgettable Gifts Text block Curated newborn essentia…" at bounding box center [368, 130] width 517 height 196
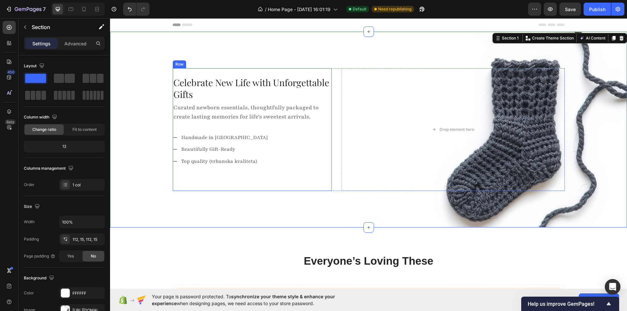
click at [221, 124] on div "Celebrate New Life with Unforgettable Gifts Text block Curated newborn essentia…" at bounding box center [252, 129] width 159 height 107
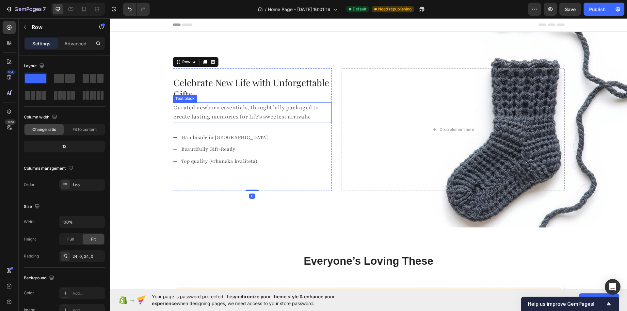
click at [224, 121] on p "Curated newborn essentials, thoughtfully packaged to create lasting memories fo…" at bounding box center [252, 112] width 158 height 19
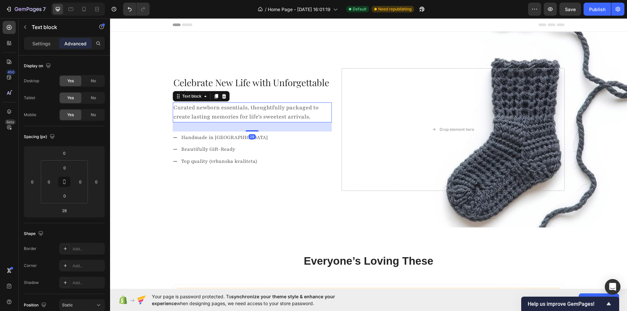
click at [245, 102] on div "Celebrate New Life with Unforgettable Gifts Text block Curated newborn essentia…" at bounding box center [252, 129] width 159 height 107
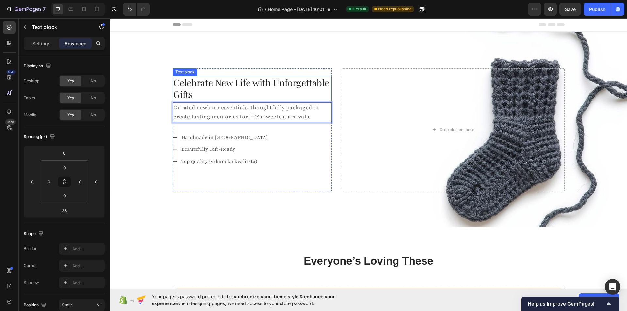
click at [248, 97] on p "Celebrate New Life with Unforgettable Gifts" at bounding box center [252, 89] width 158 height 24
click at [228, 106] on p "Curated newborn essentials, thoughtfully packaged to create lasting memories fo…" at bounding box center [252, 112] width 158 height 19
click at [249, 98] on p "Celebrate New Life with Unforgettable Gifts" at bounding box center [252, 89] width 158 height 24
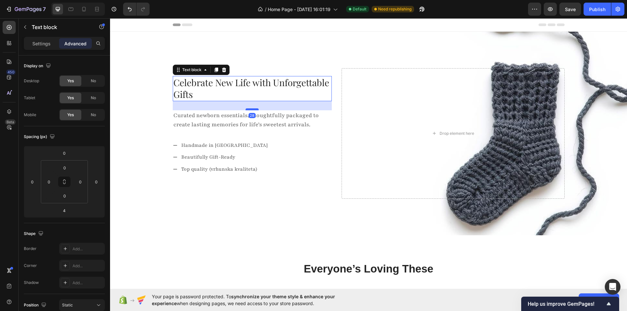
drag, startPoint x: 248, startPoint y: 101, endPoint x: 246, endPoint y: 109, distance: 8.0
click at [246, 109] on div at bounding box center [252, 109] width 13 height 2
type input "28"
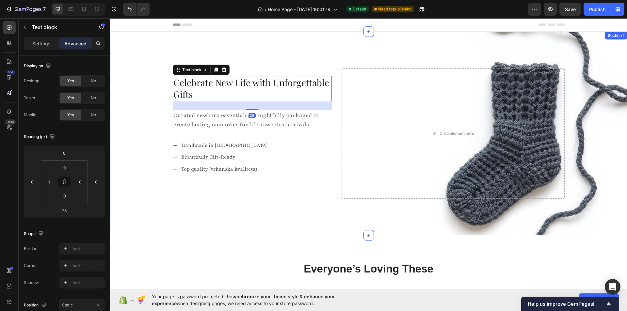
click at [141, 124] on div "Celebrate New Life with Unforgettable Gifts Text block 28 Curated newborn essen…" at bounding box center [368, 133] width 507 height 131
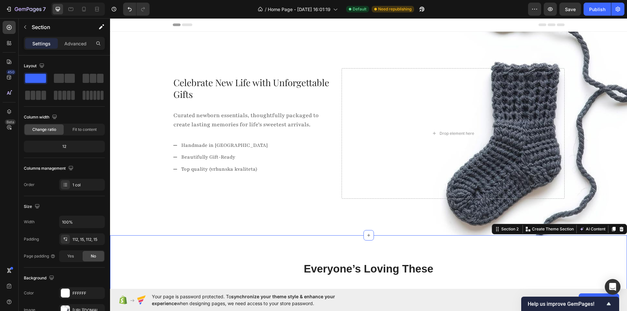
click at [267, 246] on div "Everyone’s Loving These Heading Can not get product from Shopify We cannot find…" at bounding box center [368, 303] width 517 height 135
click at [73, 12] on div at bounding box center [71, 9] width 10 height 10
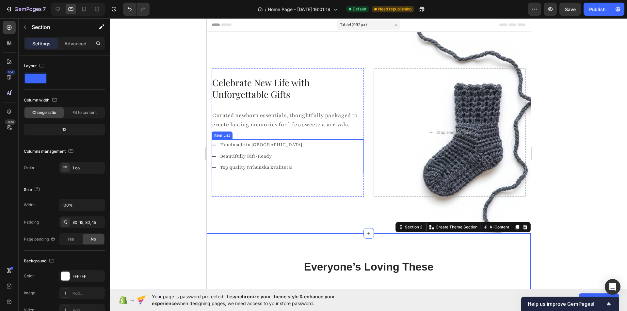
click at [78, 10] on div at bounding box center [78, 9] width 54 height 13
click at [86, 13] on div at bounding box center [84, 9] width 10 height 10
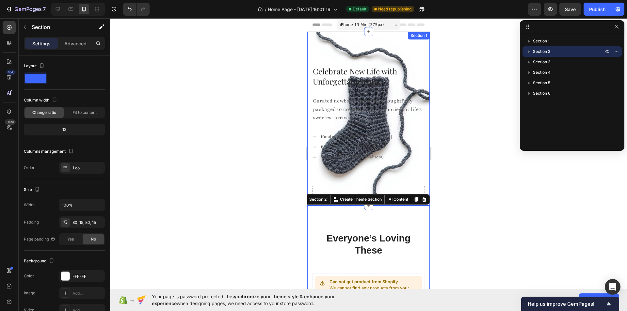
click at [409, 41] on div "Celebrate New Life with Unforgettable Gifts Text block Curated newborn essentia…" at bounding box center [368, 119] width 122 height 174
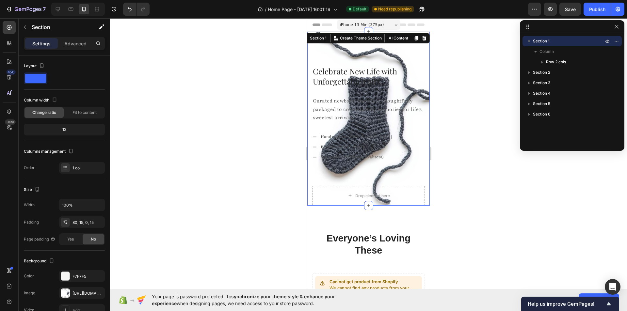
click at [397, 51] on div "Celebrate New Life with Unforgettable Gifts Text block Curated newborn essentia…" at bounding box center [368, 119] width 122 height 174
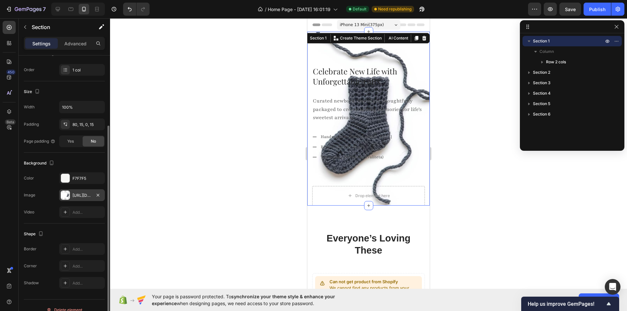
scroll to position [107, 0]
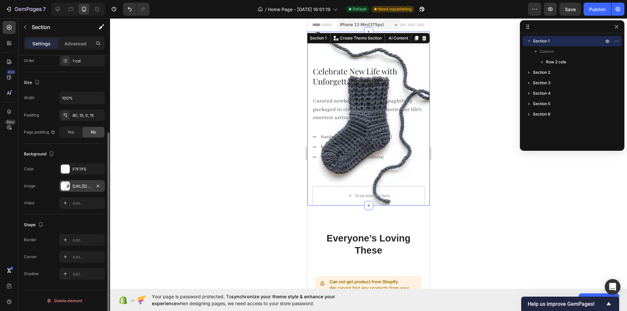
click at [76, 187] on div "[URL][DOMAIN_NAME]" at bounding box center [82, 187] width 19 height 6
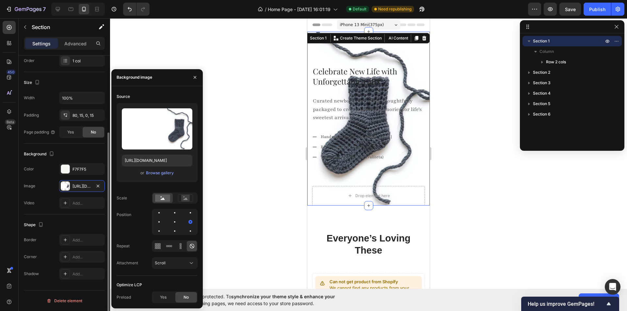
click at [54, 209] on div "Background The changes might be hidden by the image and the video. Color F7F7F5…" at bounding box center [64, 179] width 81 height 71
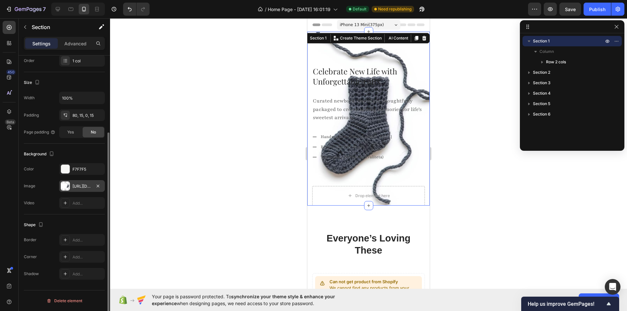
click at [87, 188] on div "[URL][DOMAIN_NAME]" at bounding box center [82, 187] width 19 height 6
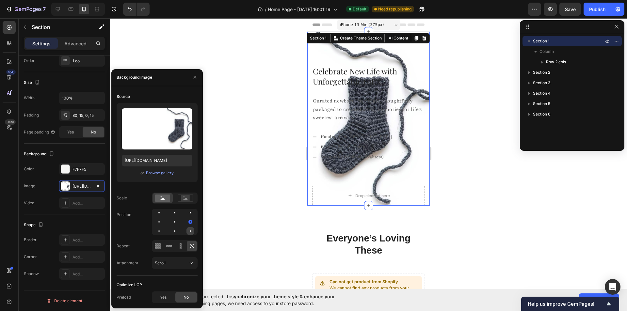
click at [189, 230] on div at bounding box center [191, 231] width 8 height 8
click at [159, 232] on div at bounding box center [159, 231] width 8 height 8
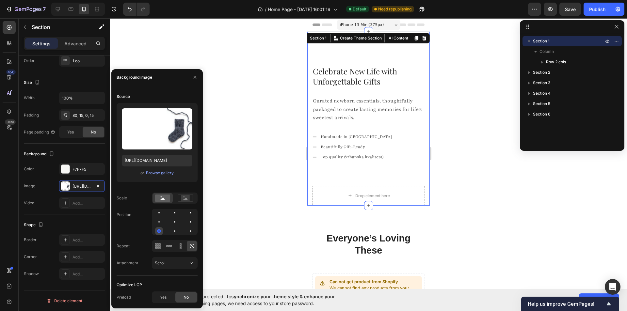
click at [162, 232] on div at bounding box center [159, 231] width 8 height 8
click at [171, 232] on div at bounding box center [175, 231] width 8 height 8
click at [173, 221] on div at bounding box center [175, 222] width 8 height 8
click at [176, 214] on div at bounding box center [175, 213] width 8 height 8
click at [188, 214] on div at bounding box center [191, 213] width 8 height 8
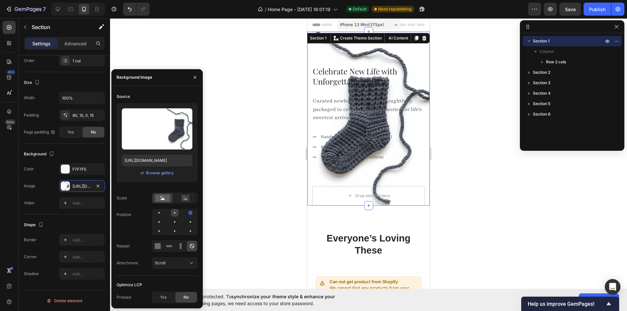
click at [172, 216] on div at bounding box center [175, 213] width 8 height 8
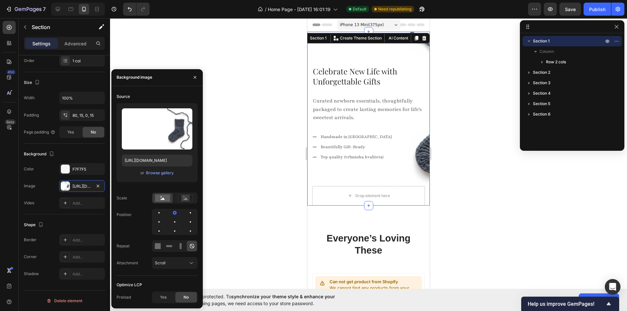
click at [276, 185] on div at bounding box center [368, 164] width 517 height 293
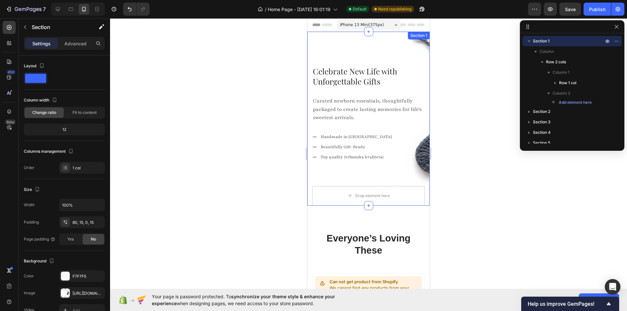
click at [356, 42] on div "Celebrate New Life with Unforgettable Gifts Text block Curated newborn essentia…" at bounding box center [368, 119] width 122 height 174
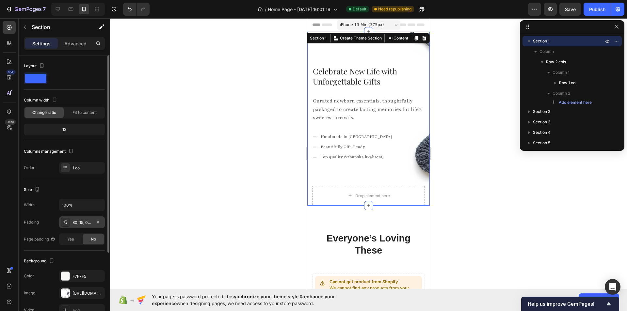
click at [81, 222] on div "80, 15, 0, 15" at bounding box center [82, 223] width 19 height 6
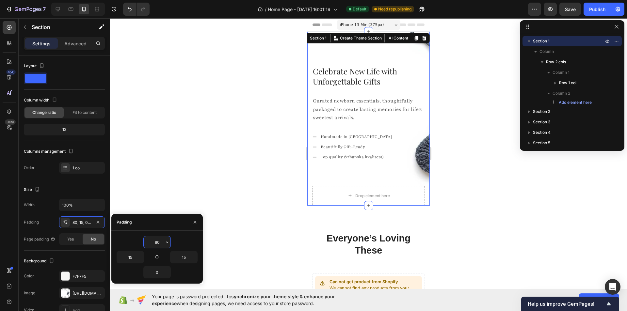
click at [158, 240] on input "80" at bounding box center [157, 242] width 27 height 12
click at [169, 242] on icon "button" at bounding box center [167, 242] width 5 height 5
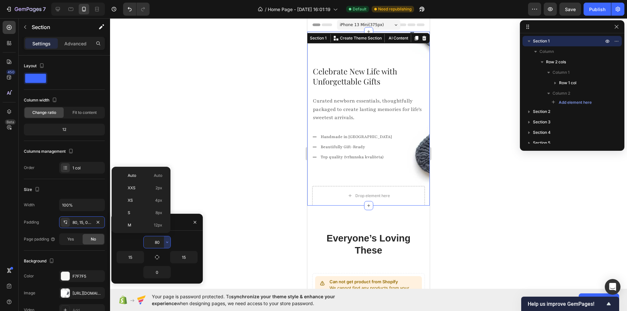
scroll to position [71, 0]
click at [138, 206] on p "3XL 48px" at bounding box center [145, 205] width 35 height 6
type input "48"
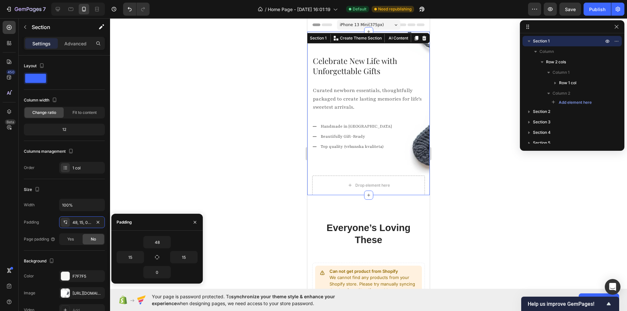
click at [249, 154] on div at bounding box center [368, 164] width 517 height 293
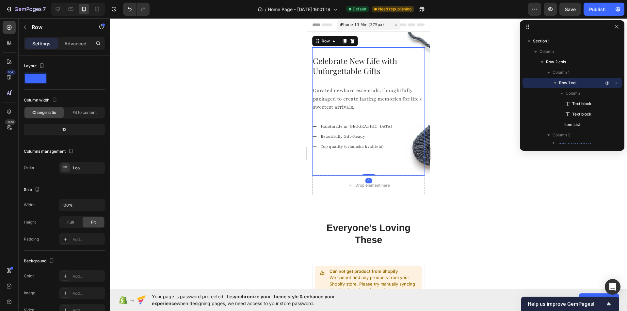
click at [342, 162] on div "Celebrate New Life with Unforgettable Gifts Text block Curated newborn essentia…" at bounding box center [368, 111] width 113 height 113
click at [469, 213] on div at bounding box center [368, 164] width 517 height 293
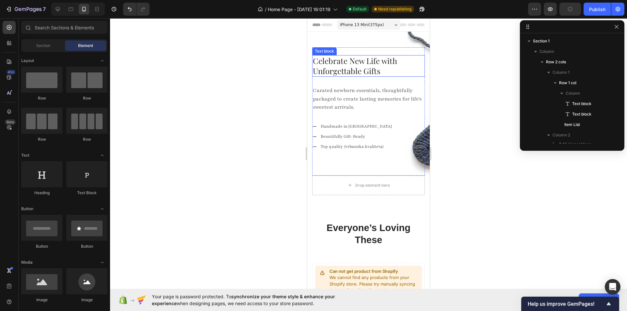
click at [399, 65] on p "Celebrate New Life with Unforgettable Gifts" at bounding box center [368, 66] width 111 height 20
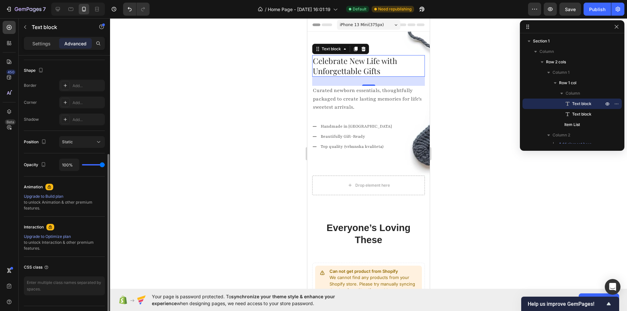
scroll to position [0, 0]
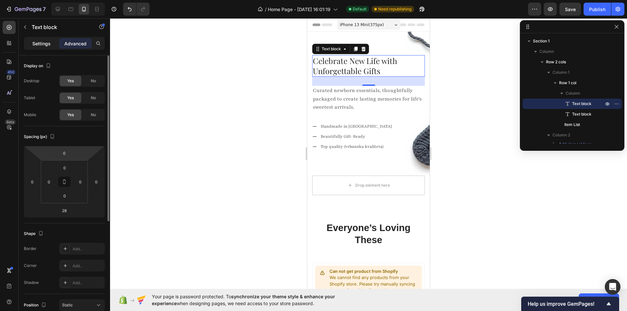
click at [43, 41] on p "Settings" at bounding box center [41, 43] width 18 height 7
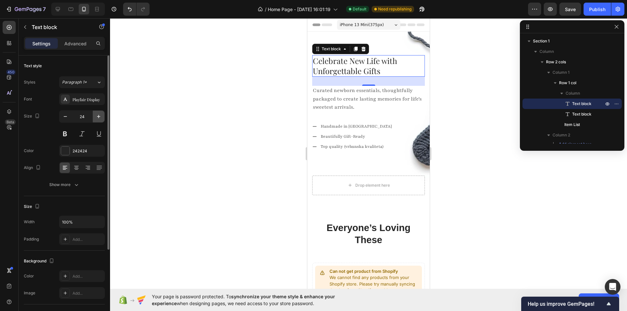
click at [97, 118] on icon "button" at bounding box center [98, 116] width 7 height 7
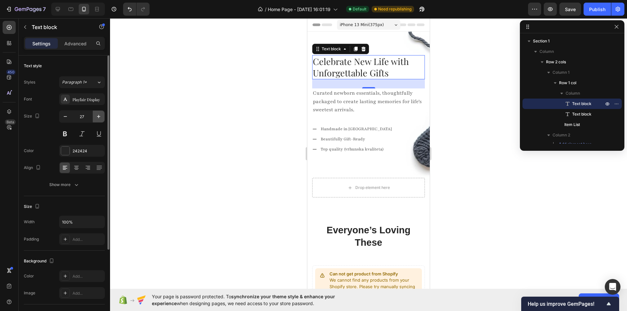
click at [97, 118] on icon "button" at bounding box center [98, 116] width 7 height 7
type input "28"
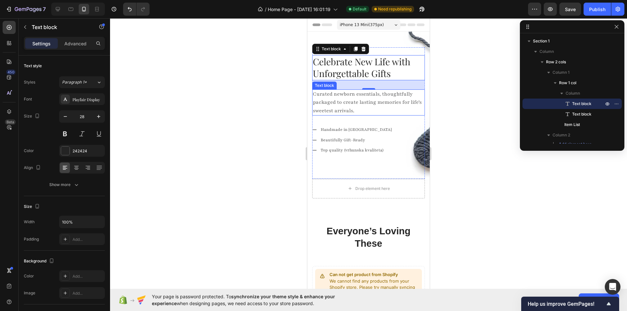
click at [364, 97] on p "Curated newborn essentials, thoughtfully packaged to create lasting memories fo…" at bounding box center [368, 102] width 111 height 25
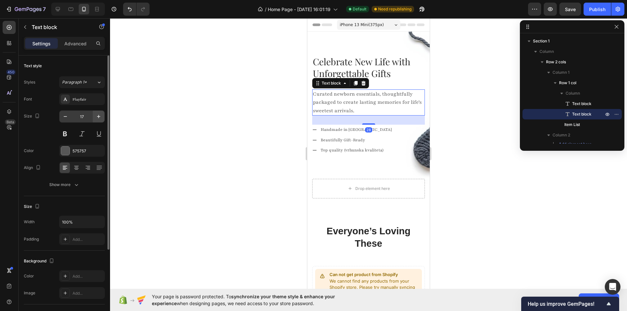
click at [97, 114] on icon "button" at bounding box center [98, 116] width 7 height 7
click at [97, 115] on icon "button" at bounding box center [98, 116] width 7 height 7
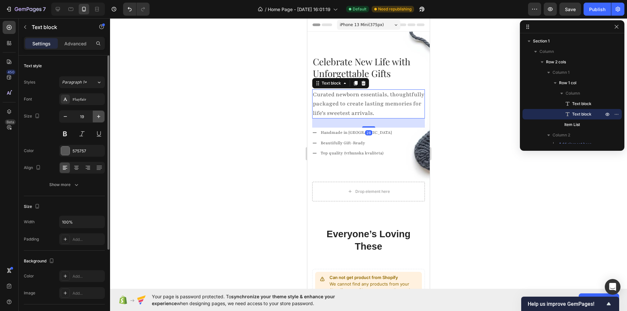
type input "20"
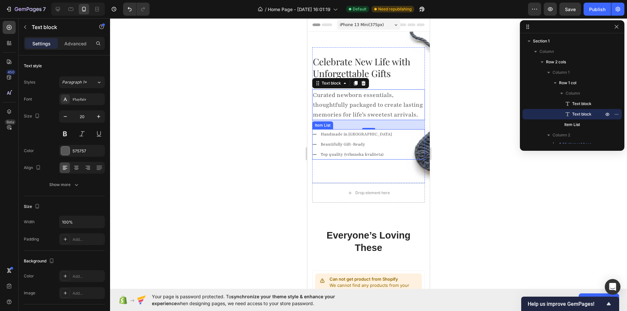
click at [398, 147] on div "Handmade in [GEOGRAPHIC_DATA] Beautifully Gift-Ready Top quality (vrhunska kval…" at bounding box center [368, 144] width 113 height 31
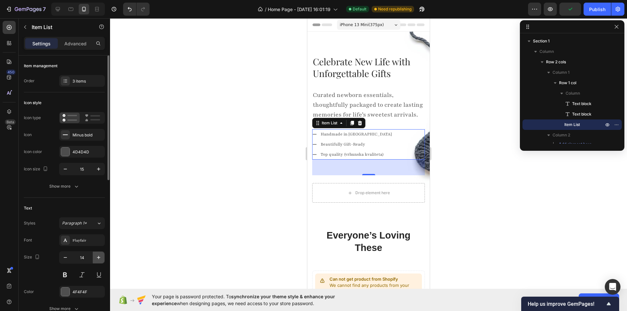
click at [100, 257] on icon "button" at bounding box center [98, 257] width 7 height 7
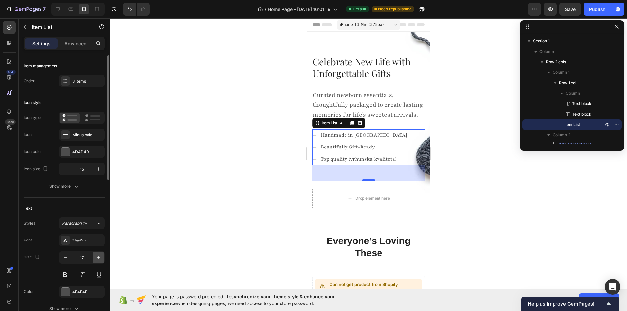
click at [100, 257] on icon "button" at bounding box center [98, 257] width 7 height 7
type input "18"
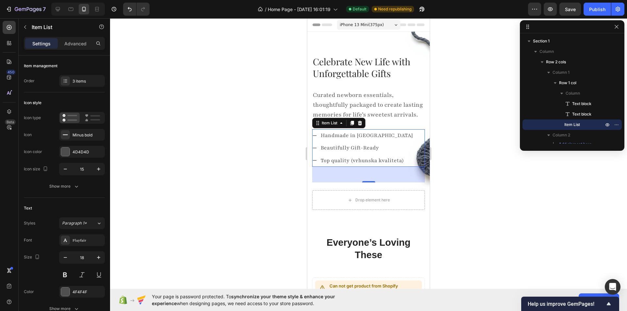
click at [212, 187] on div at bounding box center [368, 164] width 517 height 293
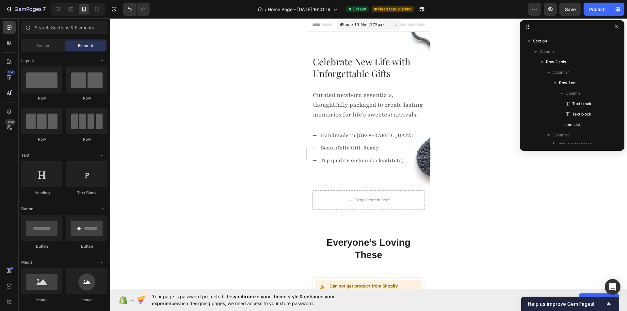
click at [515, 202] on div at bounding box center [368, 164] width 517 height 293
click at [60, 8] on icon at bounding box center [58, 9] width 7 height 7
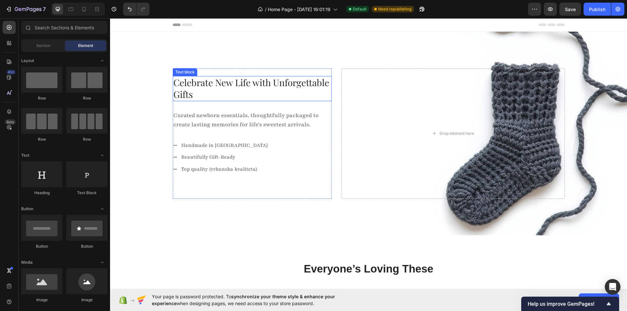
click at [228, 85] on p "Celebrate New Life with Unforgettable Gifts" at bounding box center [252, 89] width 158 height 24
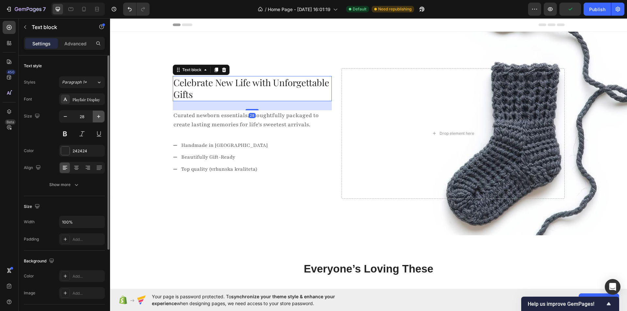
click at [100, 116] on icon "button" at bounding box center [98, 116] width 7 height 7
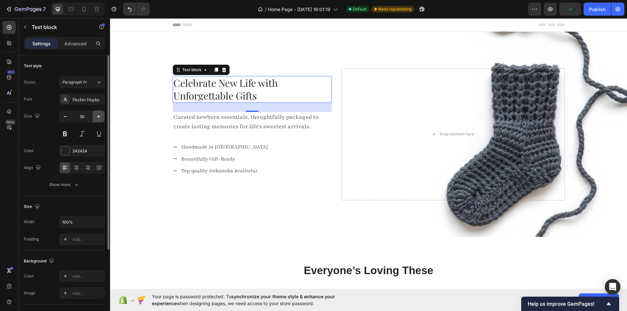
click at [100, 116] on icon "button" at bounding box center [98, 116] width 7 height 7
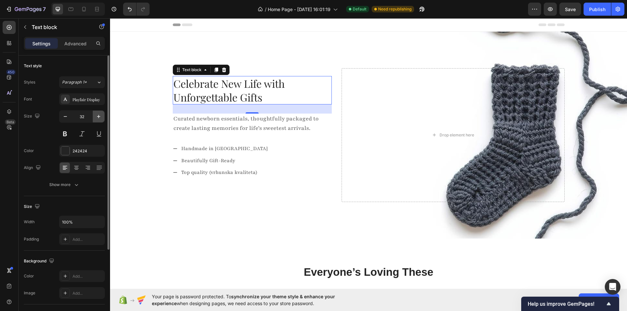
click at [100, 116] on icon "button" at bounding box center [98, 116] width 7 height 7
type input "34"
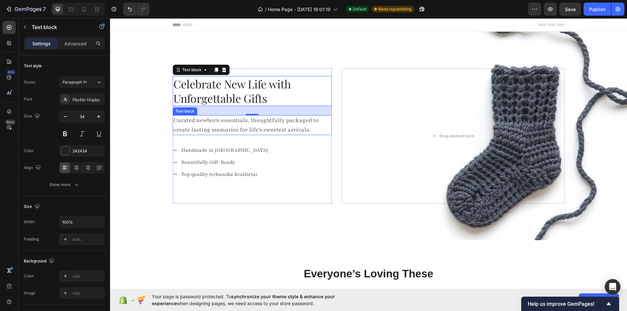
click at [284, 121] on p "Curated newborn essentials, thoughtfully packaged to create lasting memories fo…" at bounding box center [252, 125] width 158 height 19
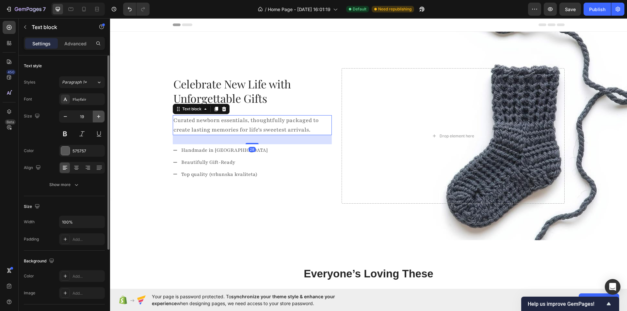
click at [100, 114] on icon "button" at bounding box center [98, 116] width 7 height 7
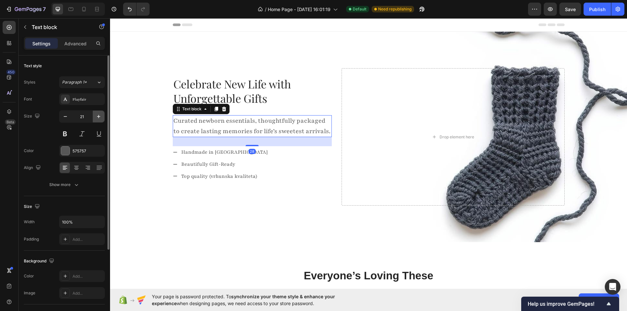
click at [100, 114] on icon "button" at bounding box center [98, 116] width 7 height 7
type input "22"
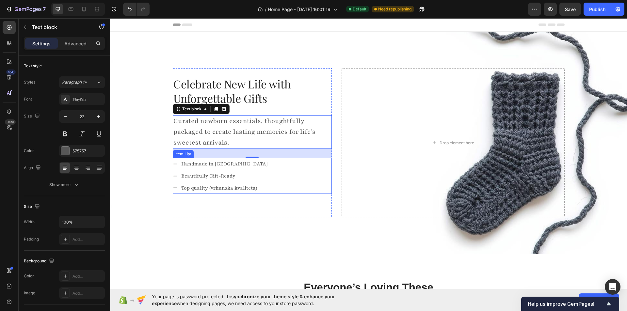
click at [270, 165] on div "Handmade in [GEOGRAPHIC_DATA] Beautifully Gift-Ready Top quality (vrhunska kval…" at bounding box center [252, 176] width 159 height 36
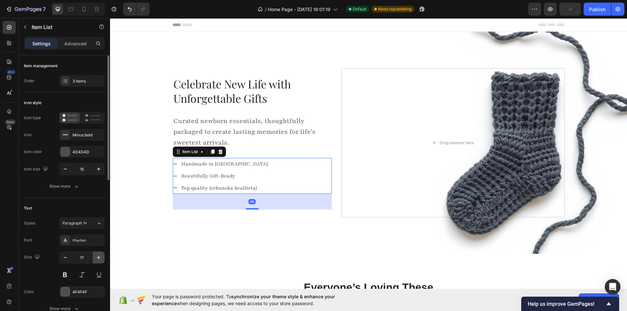
click at [100, 258] on icon "button" at bounding box center [98, 257] width 7 height 7
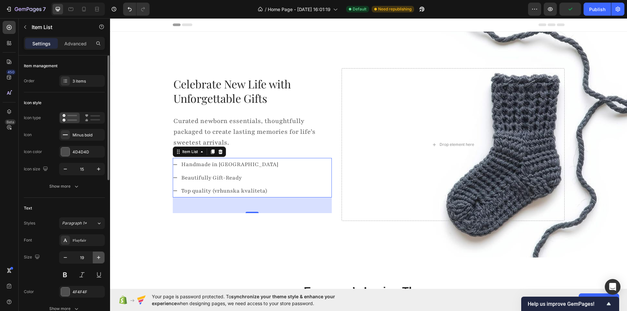
type input "20"
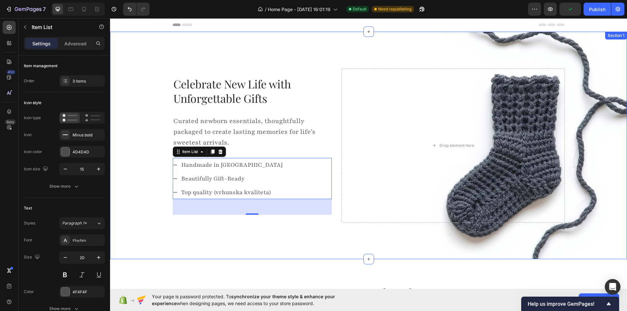
click at [213, 251] on div "Celebrate New Life with Unforgettable Gifts Text block Curated newborn essentia…" at bounding box center [368, 146] width 517 height 228
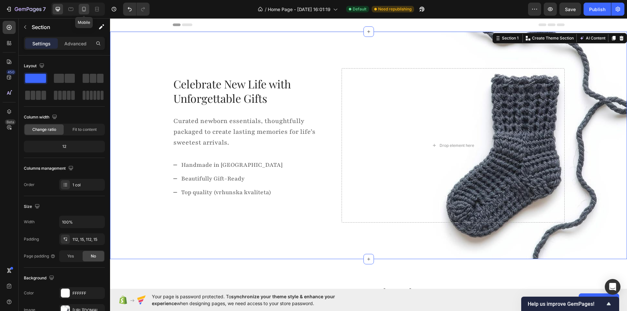
click at [82, 10] on icon at bounding box center [84, 9] width 7 height 7
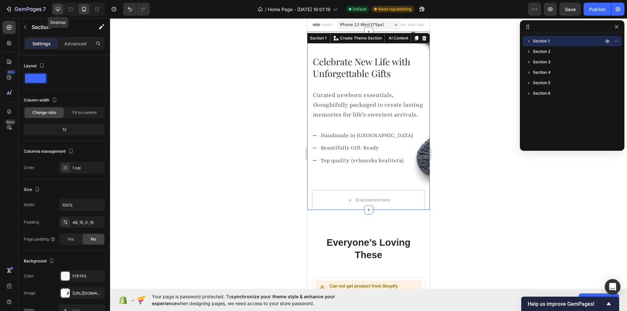
click at [59, 9] on icon at bounding box center [58, 9] width 4 height 4
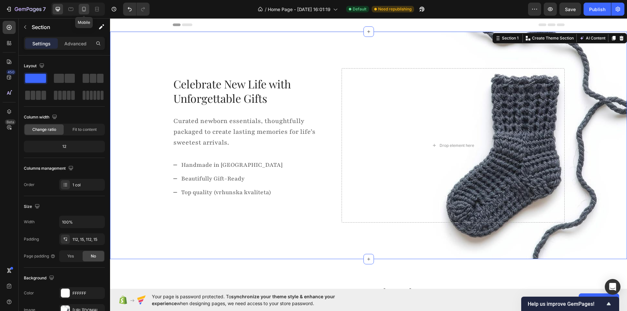
click at [82, 12] on icon at bounding box center [84, 9] width 7 height 7
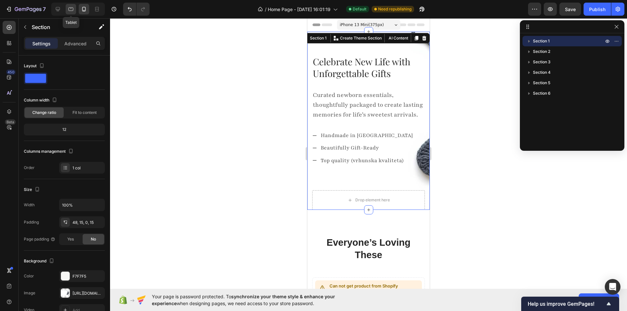
click at [70, 10] on icon at bounding box center [71, 9] width 7 height 7
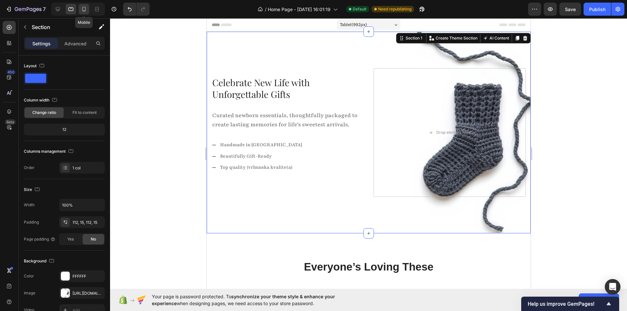
click at [82, 9] on icon at bounding box center [84, 9] width 7 height 7
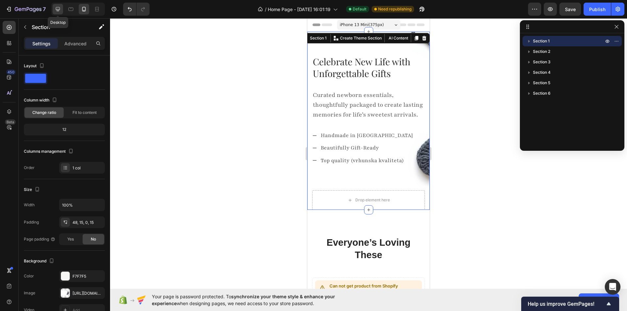
click at [61, 9] on icon at bounding box center [58, 9] width 7 height 7
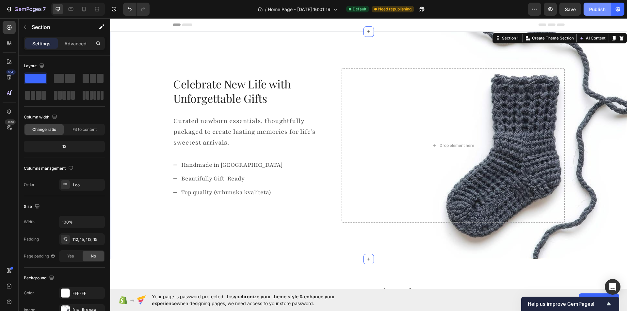
click at [600, 10] on div "Publish" at bounding box center [597, 9] width 16 height 7
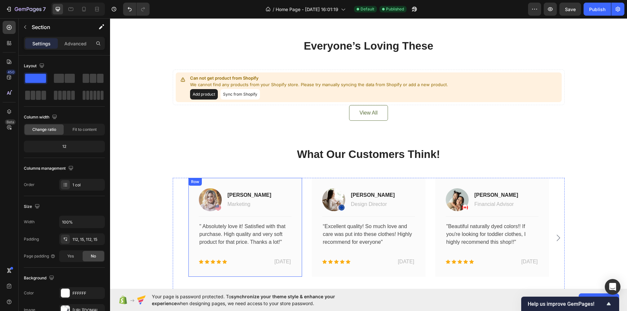
scroll to position [229, 0]
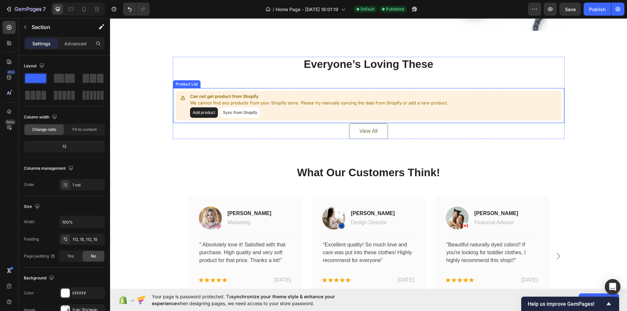
click at [248, 112] on button "Sync from Shopify" at bounding box center [240, 112] width 40 height 10
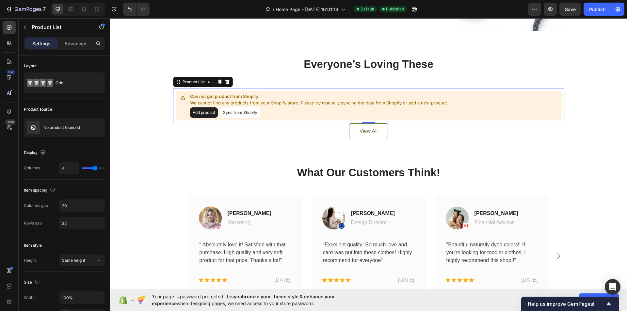
click at [235, 115] on button "Sync from Shopify" at bounding box center [240, 112] width 40 height 10
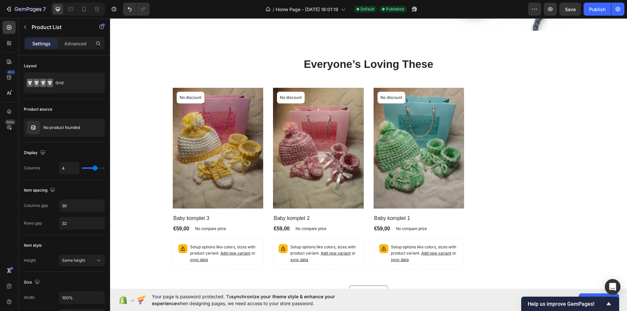
click at [511, 143] on div "Product Images No discount Not be displayed when published Product Badge Row Ba…" at bounding box center [369, 179] width 392 height 182
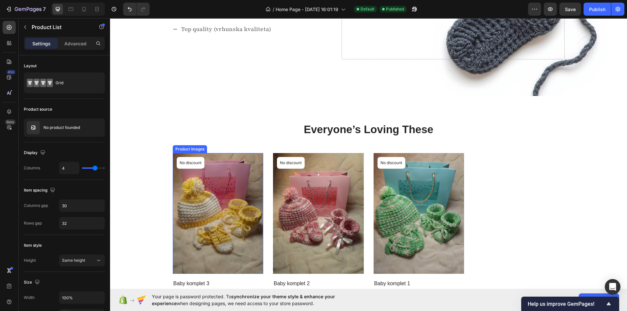
scroll to position [190, 0]
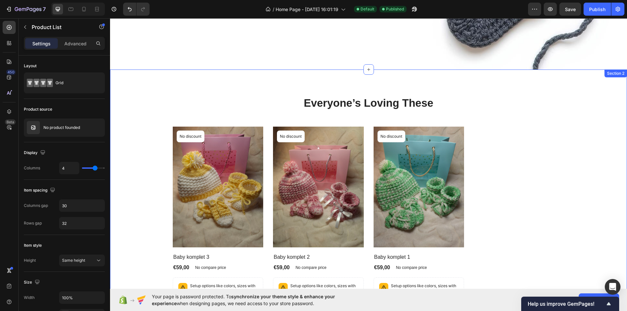
click at [145, 181] on div "Everyone’s Loving These Heading Product Images No discount Not be displayed whe…" at bounding box center [368, 218] width 507 height 245
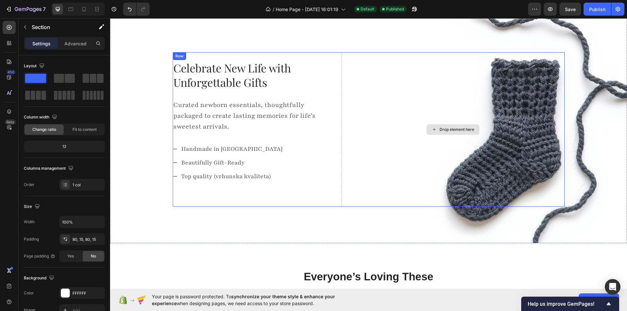
scroll to position [0, 0]
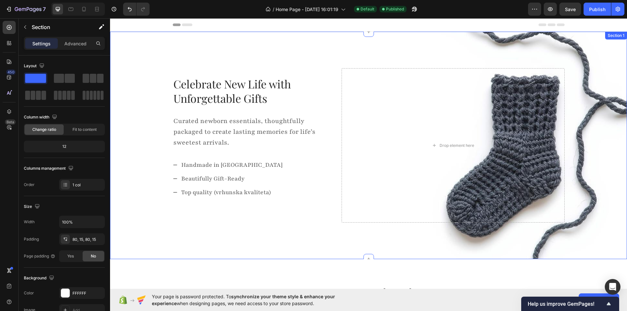
click at [334, 43] on div "Celebrate New Life with Unforgettable Gifts Text block Curated newborn essentia…" at bounding box center [368, 146] width 517 height 228
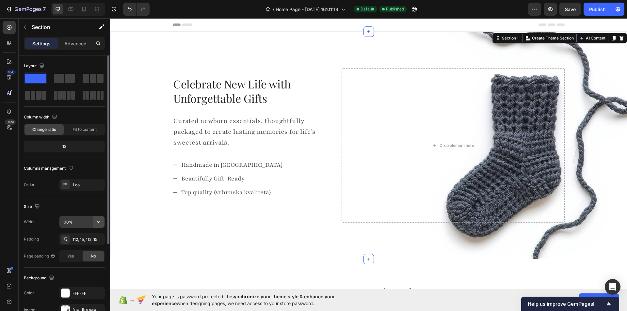
click at [98, 221] on icon "button" at bounding box center [98, 222] width 7 height 7
click at [77, 249] on p "Default 1200px" at bounding box center [80, 251] width 37 height 6
type input "1200"
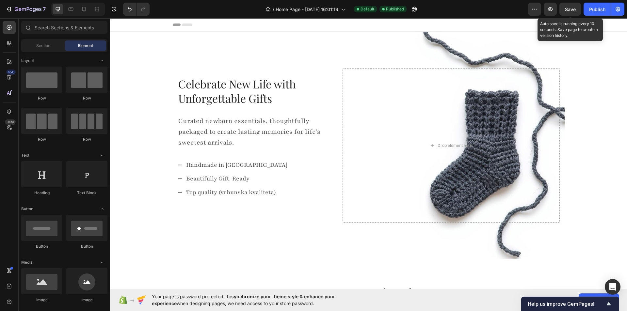
click at [570, 11] on span "Save" at bounding box center [570, 10] width 11 height 6
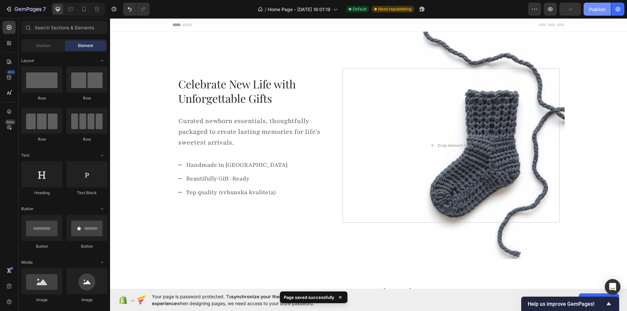
click at [591, 11] on div "Publish" at bounding box center [597, 9] width 16 height 7
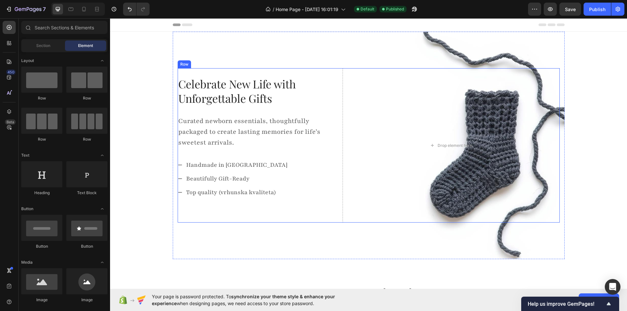
click at [338, 76] on div "Celebrate New Life with Unforgettable Gifts Text block Curated newborn essentia…" at bounding box center [369, 145] width 382 height 154
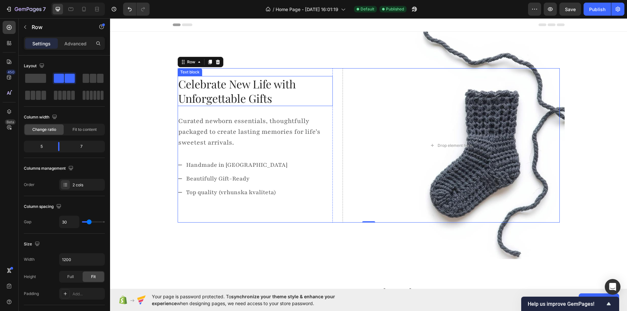
click at [321, 98] on p "Celebrate New Life with Unforgettable Gifts" at bounding box center [255, 91] width 154 height 29
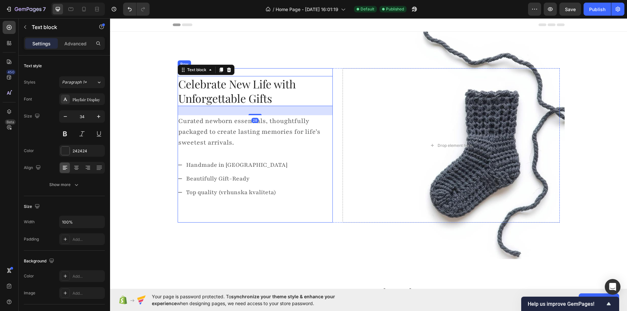
click at [325, 70] on div "Celebrate New Life with Unforgettable Gifts Text block 28 Curated newborn essen…" at bounding box center [255, 145] width 155 height 154
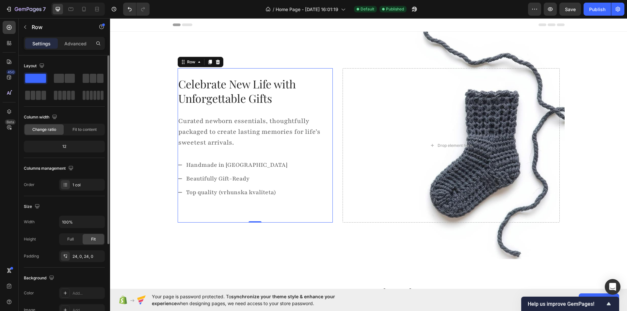
click at [79, 146] on div "12" at bounding box center [64, 146] width 78 height 9
click at [65, 146] on div "12" at bounding box center [64, 146] width 78 height 9
click at [85, 128] on span "Fit to content" at bounding box center [85, 130] width 24 height 6
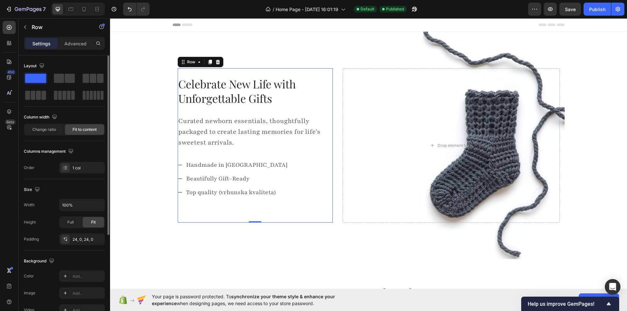
click at [85, 128] on span "Fit to content" at bounding box center [85, 130] width 24 height 6
click at [54, 129] on span "Change ratio" at bounding box center [44, 130] width 24 height 6
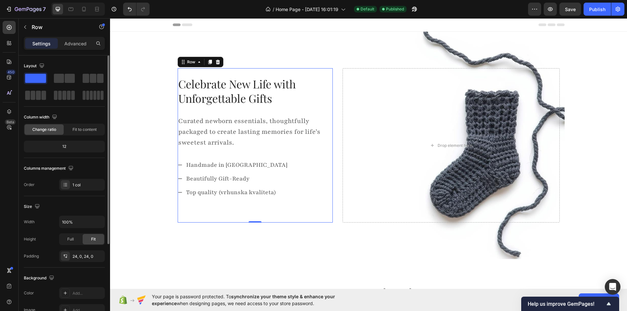
click at [63, 143] on div "12" at bounding box center [64, 146] width 78 height 9
click at [70, 187] on div "1 col" at bounding box center [82, 185] width 46 height 12
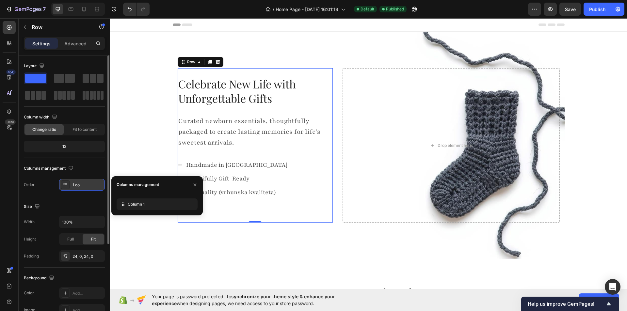
click at [87, 186] on div "1 col" at bounding box center [88, 185] width 31 height 6
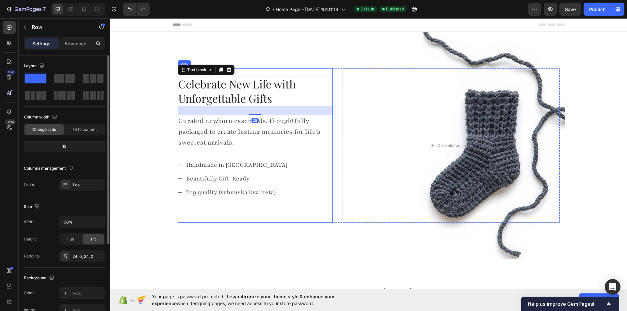
click at [316, 72] on div "Celebrate New Life with Unforgettable Gifts Text block 28 Curated newborn essen…" at bounding box center [255, 145] width 155 height 154
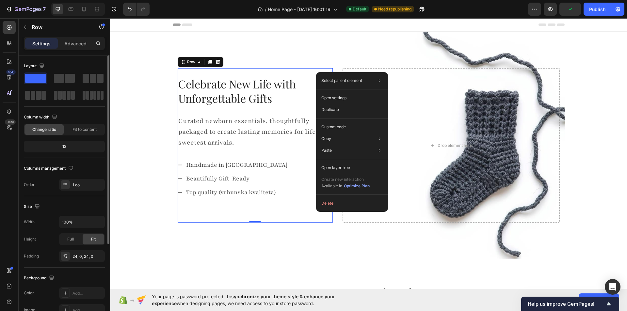
click at [312, 71] on div "Celebrate New Life with Unforgettable Gifts Text block Curated newborn essentia…" at bounding box center [255, 145] width 155 height 154
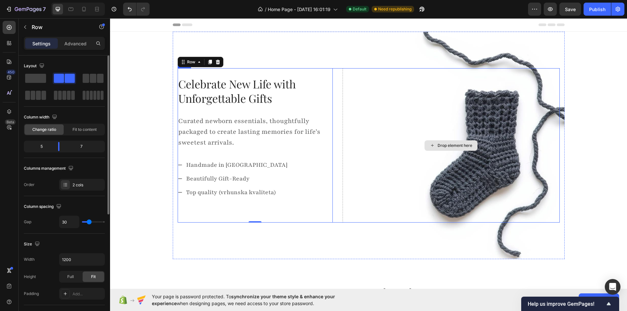
click at [362, 79] on div "Drop element here" at bounding box center [451, 145] width 217 height 154
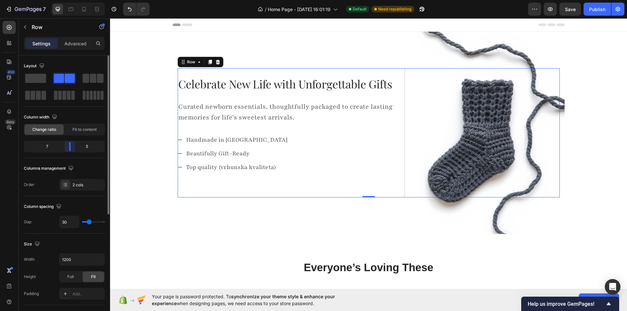
drag, startPoint x: 60, startPoint y: 147, endPoint x: 73, endPoint y: 143, distance: 13.7
click at [73, 0] on body "7 / Home Page - Sep 27, 16:01:19 Default Need republishing Preview Save Publish…" at bounding box center [313, 0] width 627 height 0
click at [209, 216] on div "Celebrate New Life with Unforgettable Gifts Text block Curated newborn essentia…" at bounding box center [369, 133] width 392 height 203
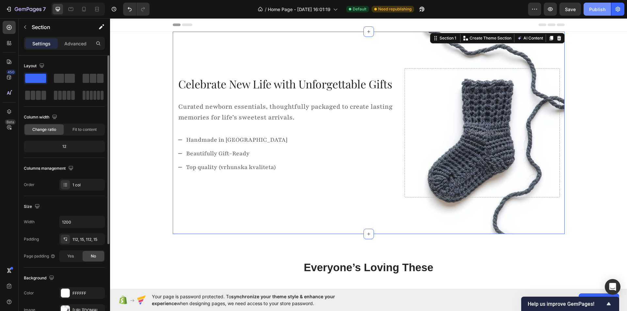
click at [610, 14] on button "Publish" at bounding box center [597, 9] width 27 height 13
click at [81, 8] on icon at bounding box center [84, 9] width 7 height 7
type input "100%"
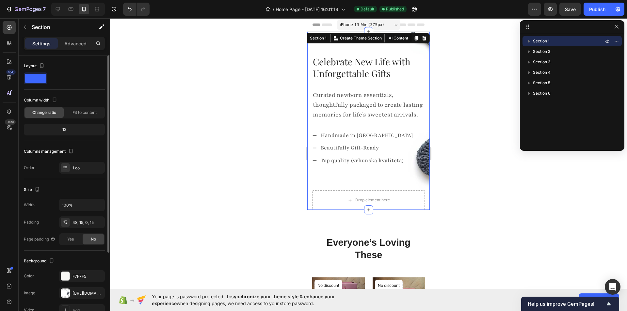
scroll to position [107, 0]
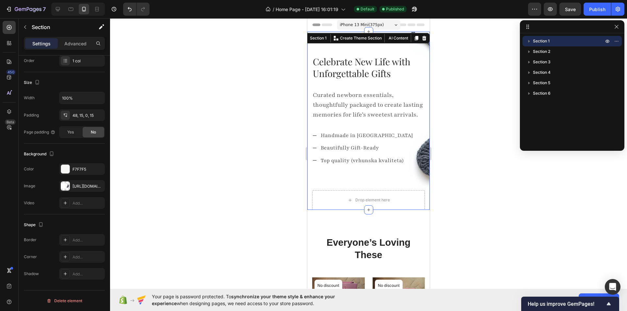
click at [310, 53] on div "Celebrate New Life with Unforgettable Gifts Text block Curated newborn essentia…" at bounding box center [368, 121] width 122 height 178
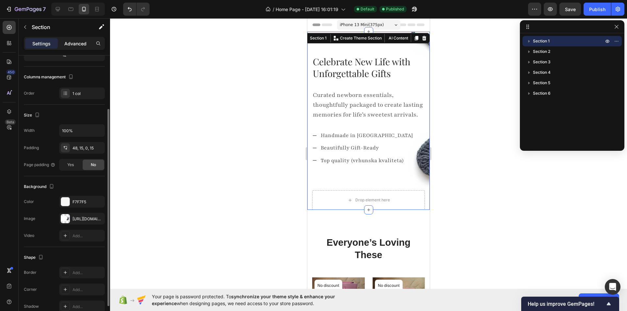
click at [86, 46] on p "Advanced" at bounding box center [75, 43] width 22 height 7
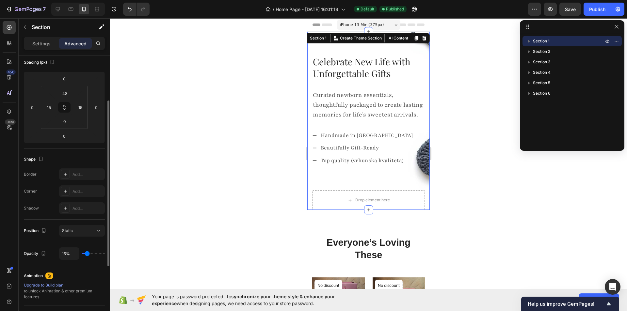
scroll to position [172, 0]
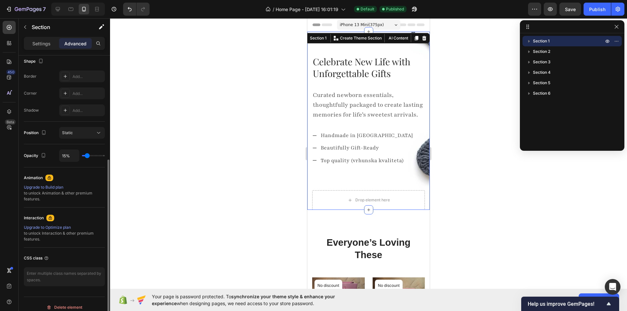
type input "100%"
drag, startPoint x: 131, startPoint y: 155, endPoint x: 152, endPoint y: 155, distance: 20.9
type input "100"
click at [105, 155] on input "range" at bounding box center [93, 155] width 23 height 1
click at [595, 7] on div "Publish" at bounding box center [597, 9] width 16 height 7
